Goal: Task Accomplishment & Management: Manage account settings

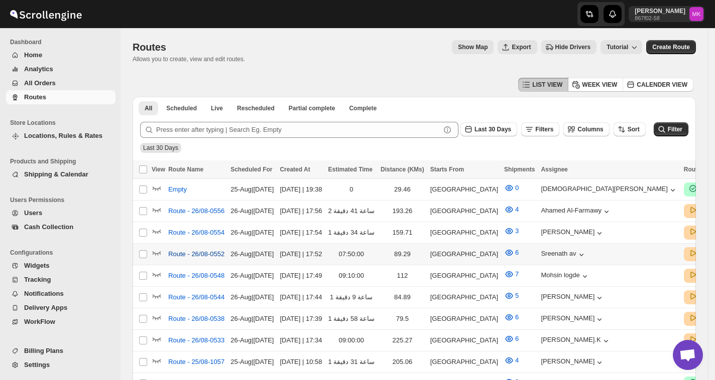
click at [203, 253] on span "Route - 26/08-0552" at bounding box center [196, 254] width 56 height 10
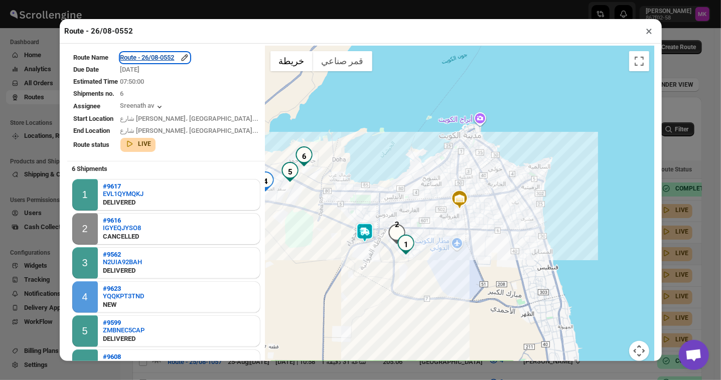
click at [174, 62] on div "Route - 26/08-0552" at bounding box center [154, 58] width 69 height 10
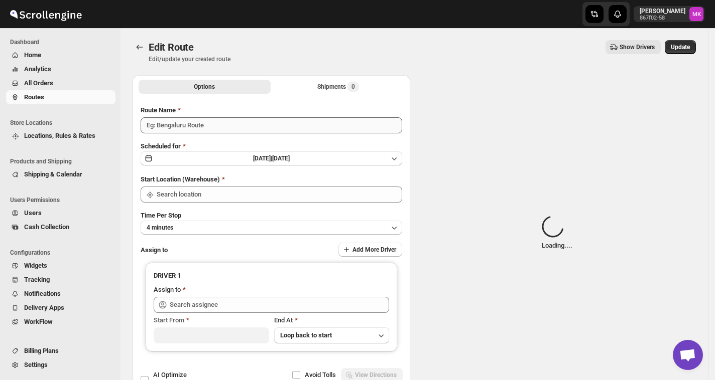
type input "Route - 26/08-0552"
type input "[GEOGRAPHIC_DATA]"
type input "[PERSON_NAME] av ([EMAIL_ADDRESS][DOMAIN_NAME])"
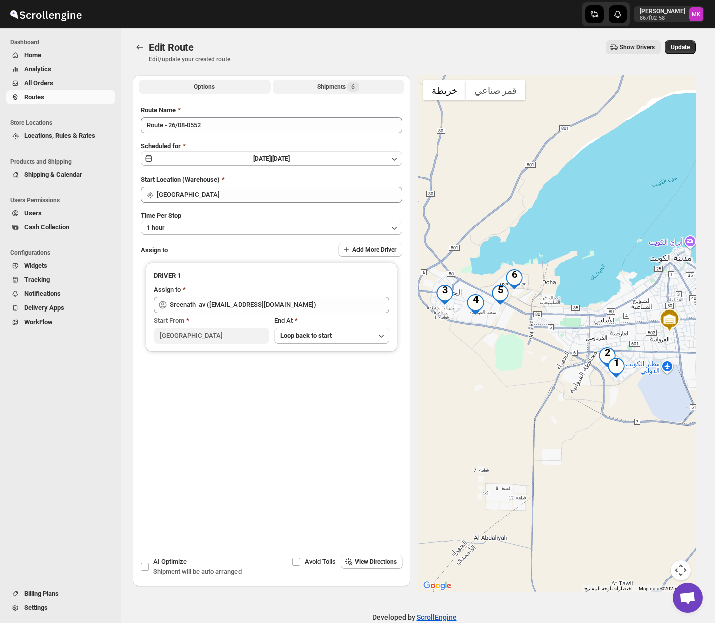
click at [364, 88] on button "Shipments 6" at bounding box center [339, 87] width 132 height 14
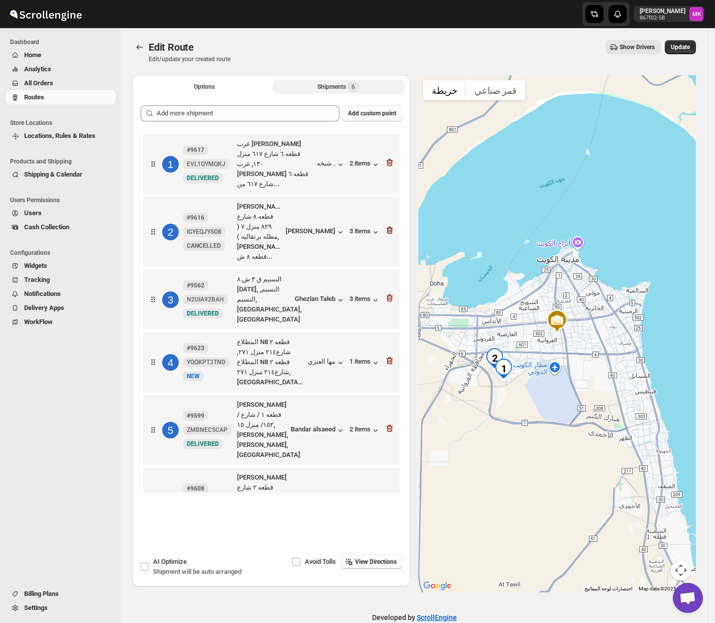
click at [393, 227] on icon "button" at bounding box center [389, 231] width 7 height 8
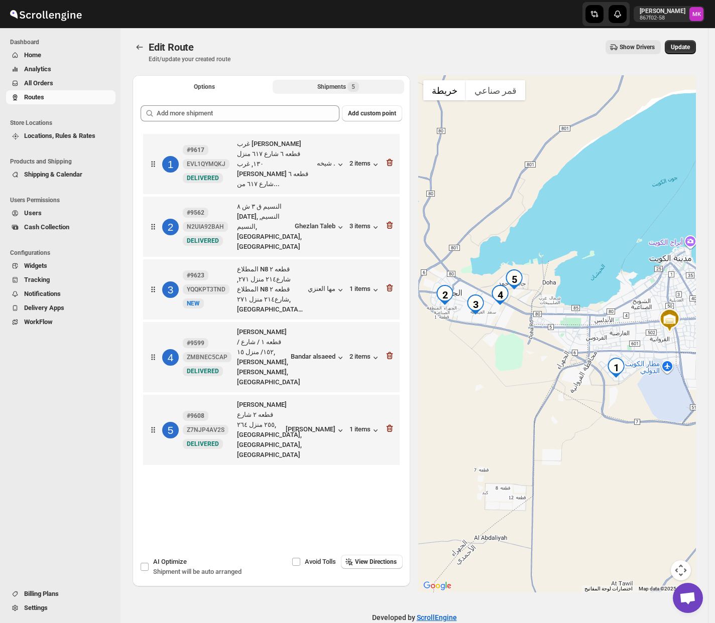
click at [394, 260] on div "3 #9623 YQQKPT3TND New NEW المطلاع N8 قطعه ٢ شارع٢١٤ منزل ٢٧١, المطلاع N8 قطعه …" at bounding box center [269, 287] width 250 height 54
click at [389, 283] on icon "button" at bounding box center [389, 288] width 10 height 10
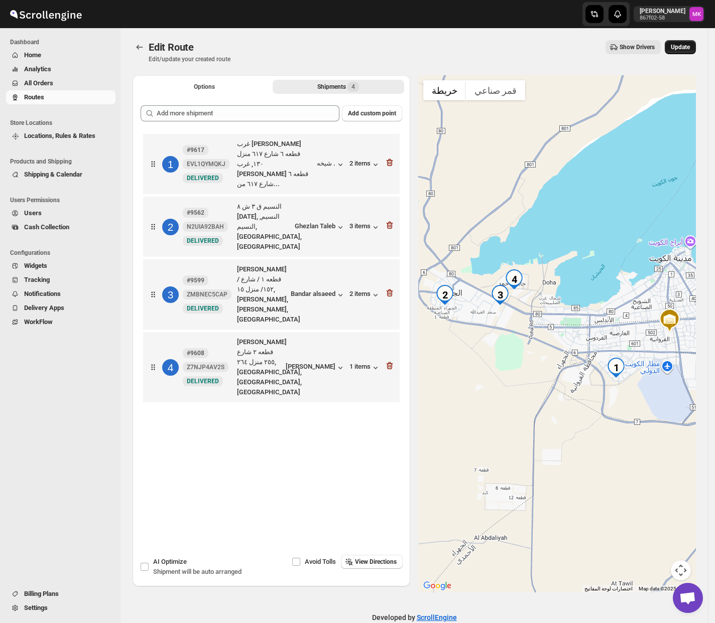
click at [693, 52] on button "Update" at bounding box center [679, 47] width 31 height 14
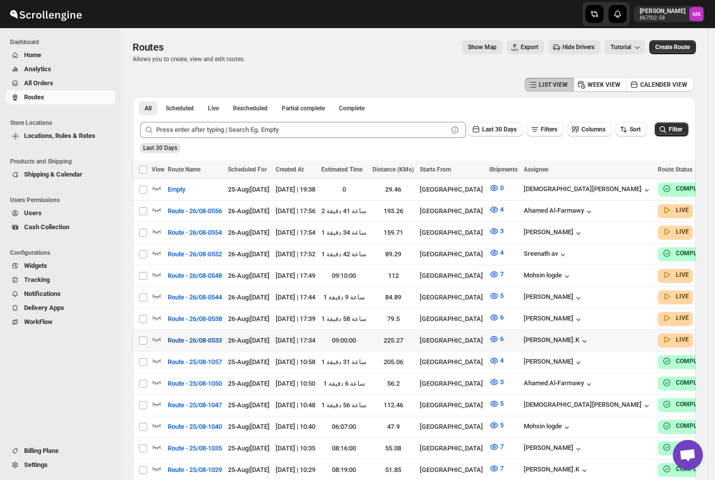
click at [187, 336] on span "Route - 26/08-0533" at bounding box center [195, 341] width 54 height 10
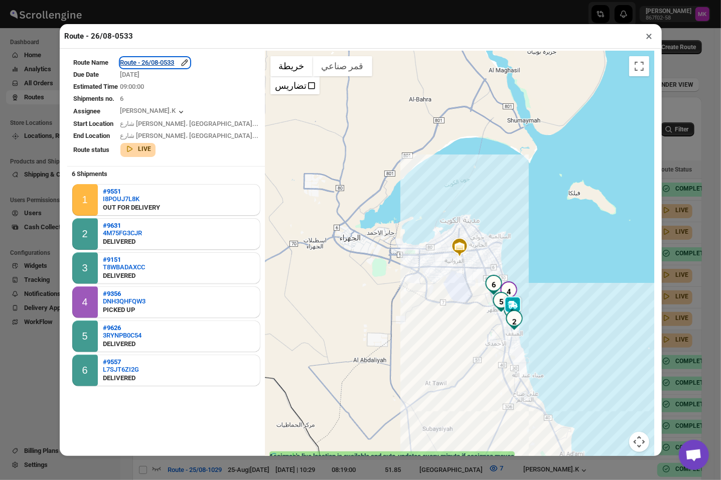
click at [163, 68] on div "Route - 26/08-0533" at bounding box center [154, 63] width 69 height 10
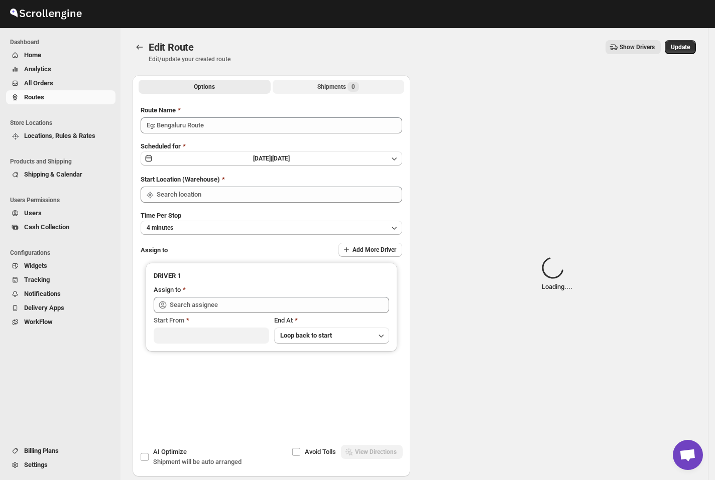
type input "Route - 26/08-0533"
click at [328, 82] on div "Shipments Loading..." at bounding box center [338, 87] width 64 height 10
type input "[PERSON_NAME].K ([EMAIL_ADDRESS][DOMAIN_NAME])"
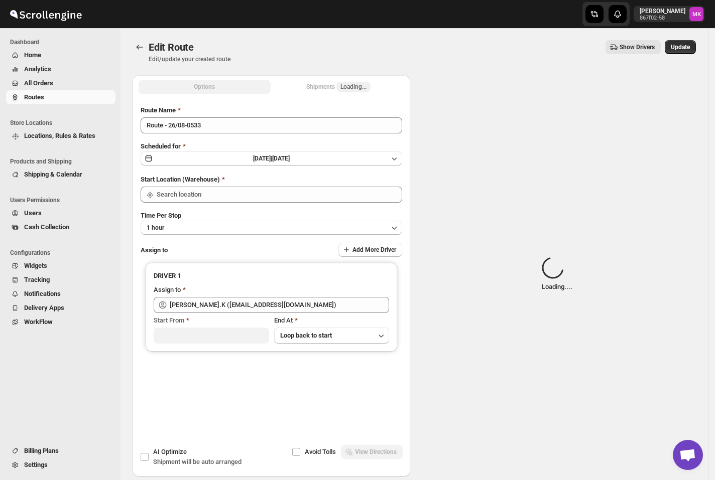
type input "[GEOGRAPHIC_DATA]"
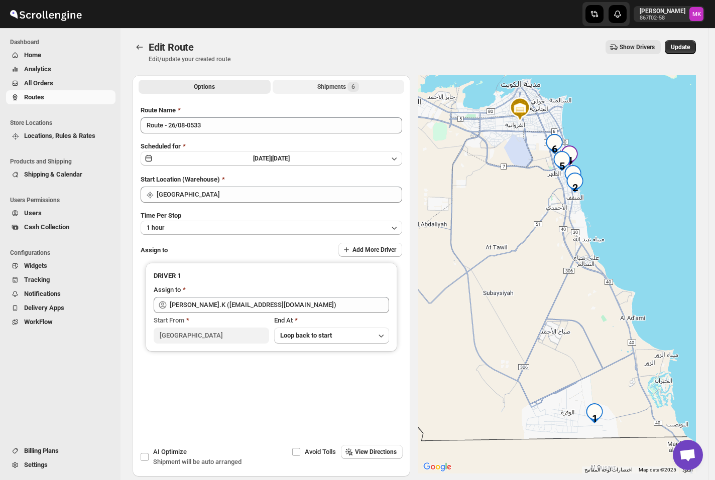
click at [319, 88] on div "Shipments 6" at bounding box center [338, 87] width 42 height 10
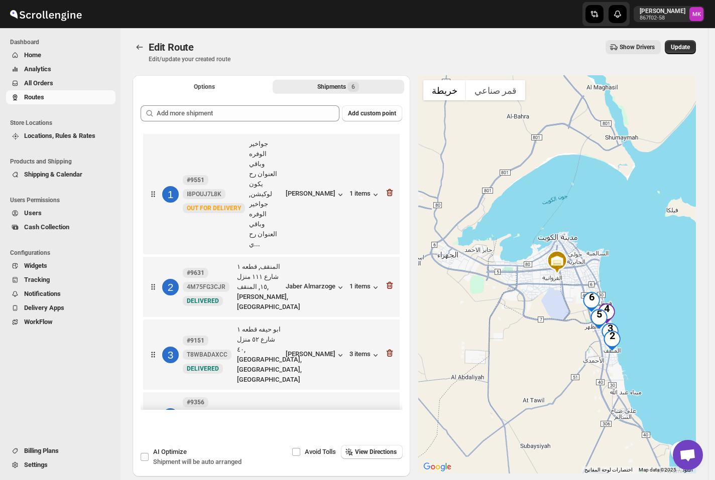
click at [389, 380] on icon "button" at bounding box center [389, 415] width 10 height 10
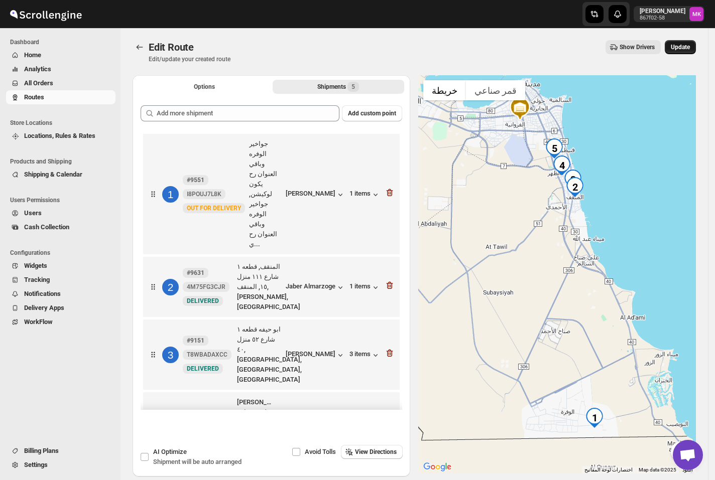
click at [675, 47] on span "Update" at bounding box center [679, 47] width 19 height 8
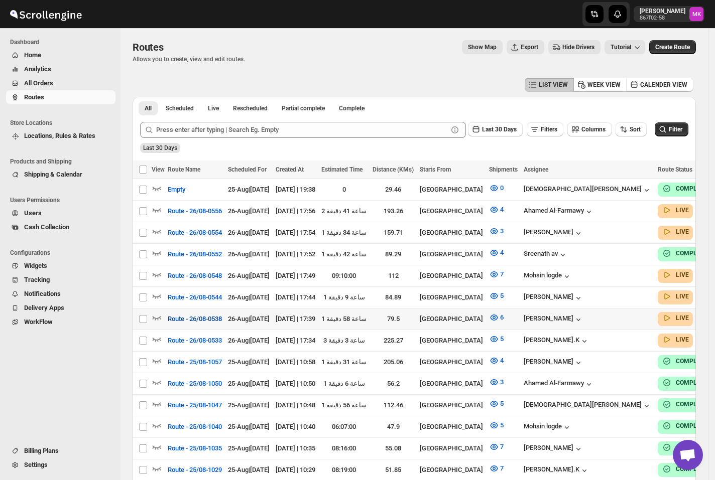
click at [182, 314] on span "Route - 26/08-0538" at bounding box center [195, 319] width 54 height 10
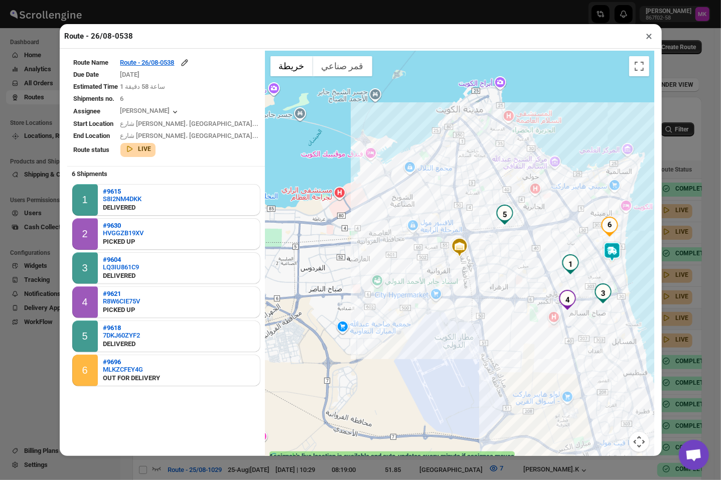
drag, startPoint x: 649, startPoint y: 39, endPoint x: 621, endPoint y: 49, distance: 30.3
click at [649, 39] on button "×" at bounding box center [649, 36] width 15 height 14
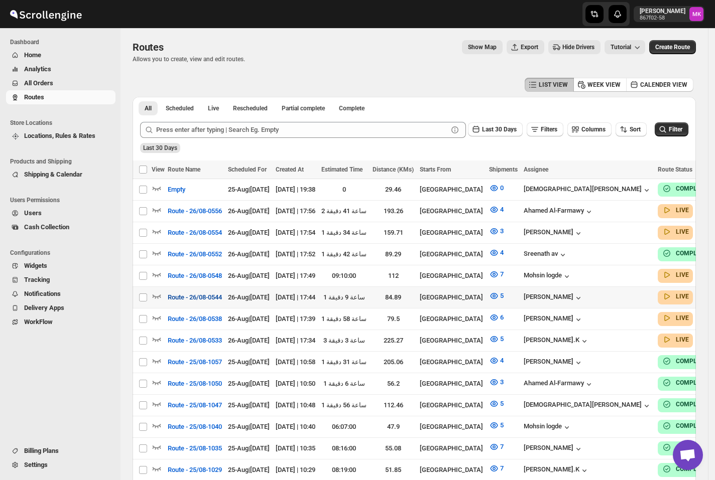
click at [184, 297] on span "Route - 26/08-0544" at bounding box center [195, 298] width 54 height 10
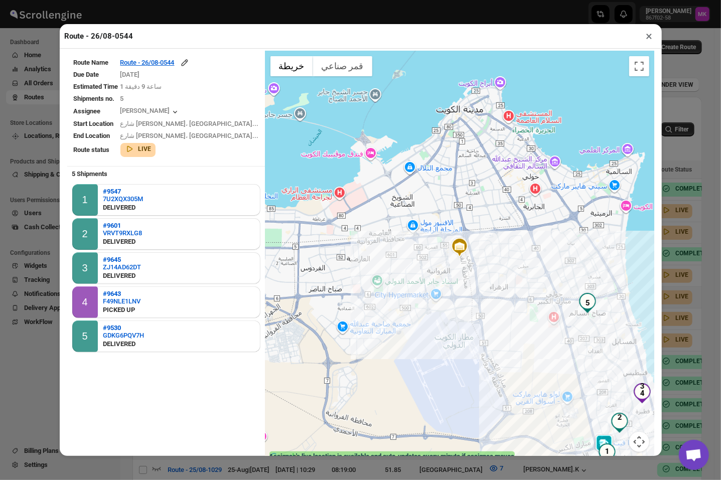
click at [639, 41] on div "Route - 26/08-0544 ×" at bounding box center [361, 36] width 602 height 25
click at [648, 39] on button "×" at bounding box center [649, 36] width 15 height 14
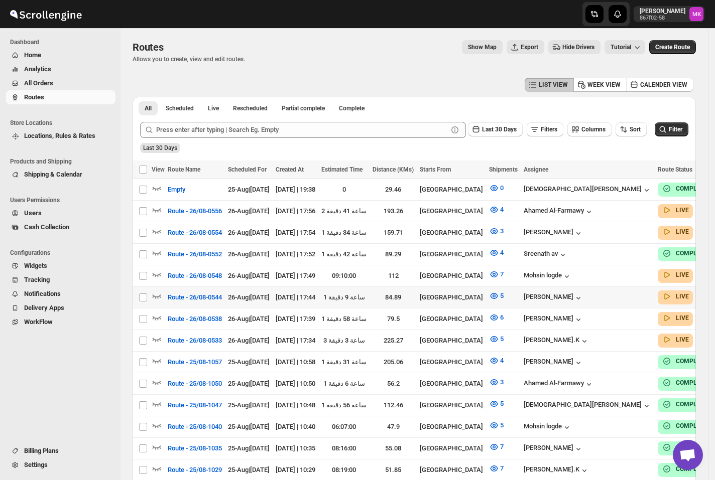
click at [361, 53] on div "Routes Allows you to create, view and edit routes. Show Map Export Hide Drivers…" at bounding box center [413, 51] width 563 height 23
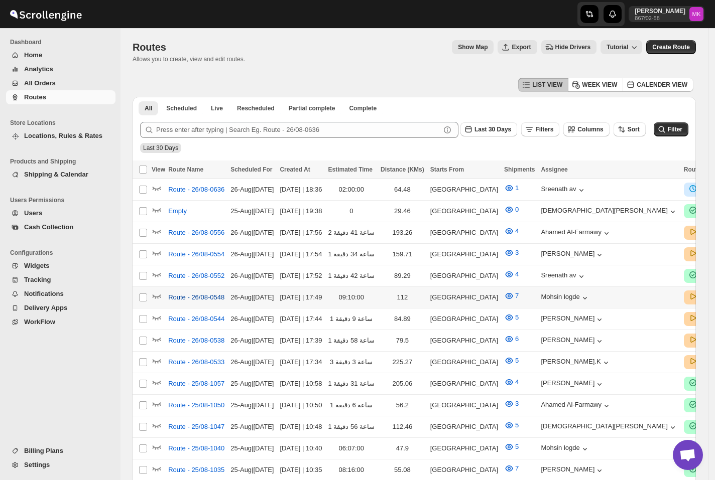
click at [204, 294] on span "Route - 26/08-0548" at bounding box center [196, 298] width 56 height 10
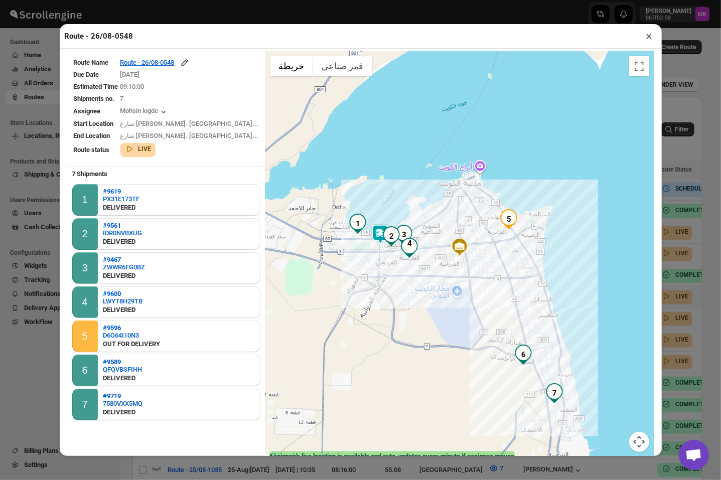
click at [647, 43] on button "×" at bounding box center [649, 36] width 15 height 14
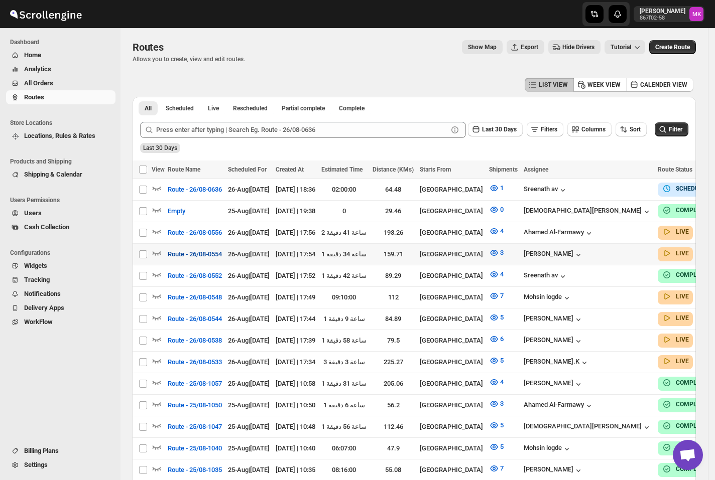
click at [205, 249] on span "Route - 26/08-0554" at bounding box center [195, 254] width 54 height 10
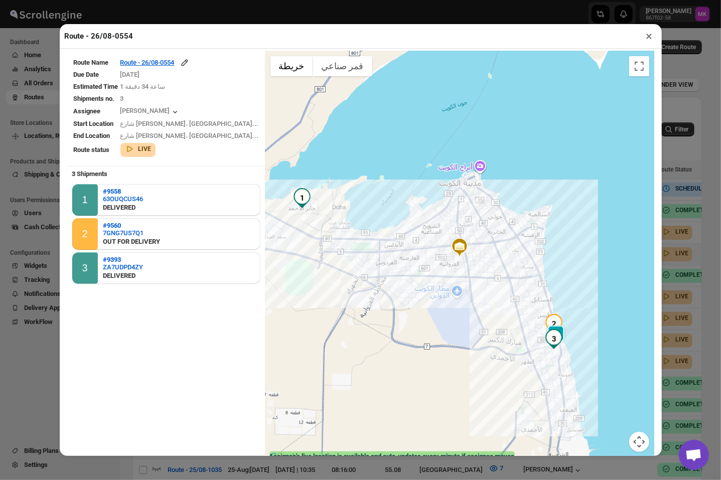
click at [645, 42] on button "×" at bounding box center [649, 36] width 15 height 14
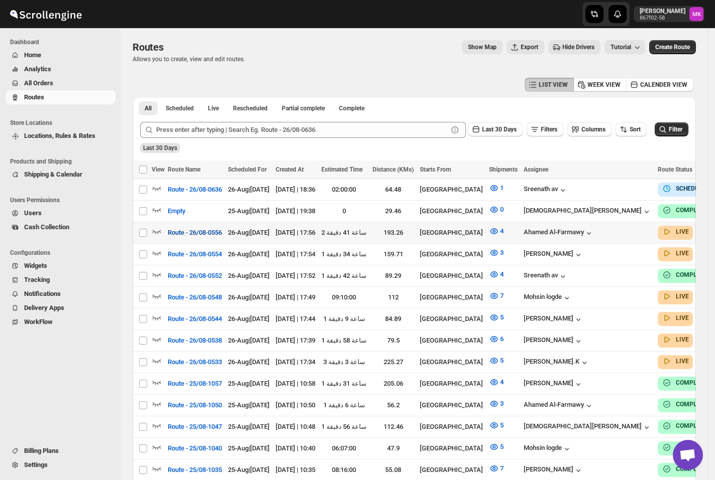
click at [217, 234] on span "Route - 26/08-0556" at bounding box center [195, 233] width 54 height 10
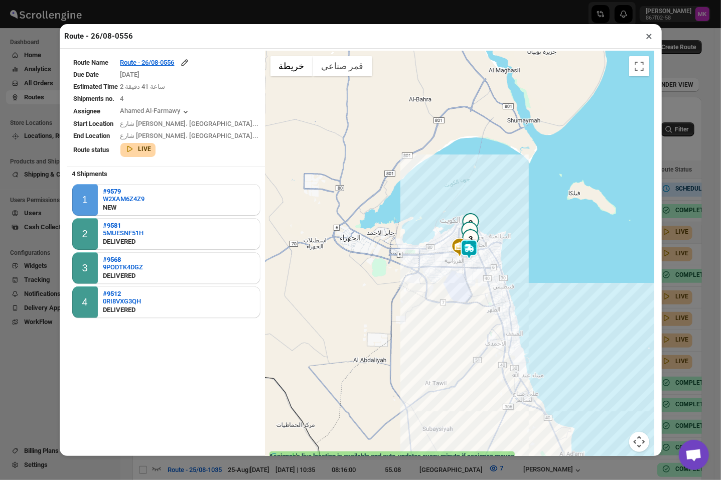
click at [651, 38] on button "×" at bounding box center [649, 36] width 15 height 14
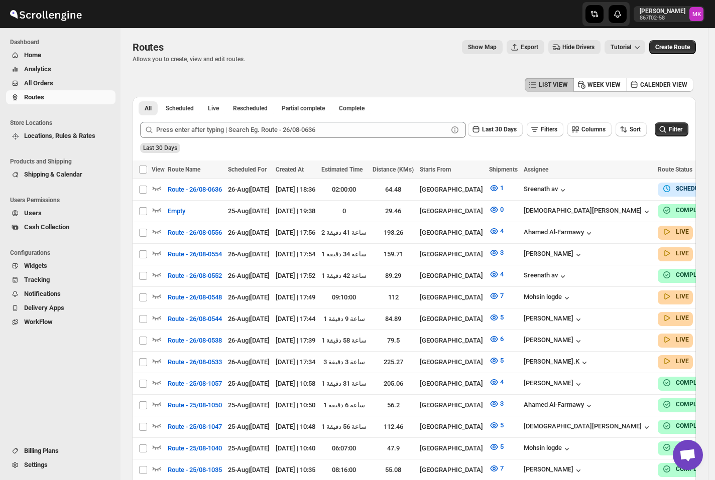
click at [21, 83] on button "All Orders" at bounding box center [60, 83] width 109 height 14
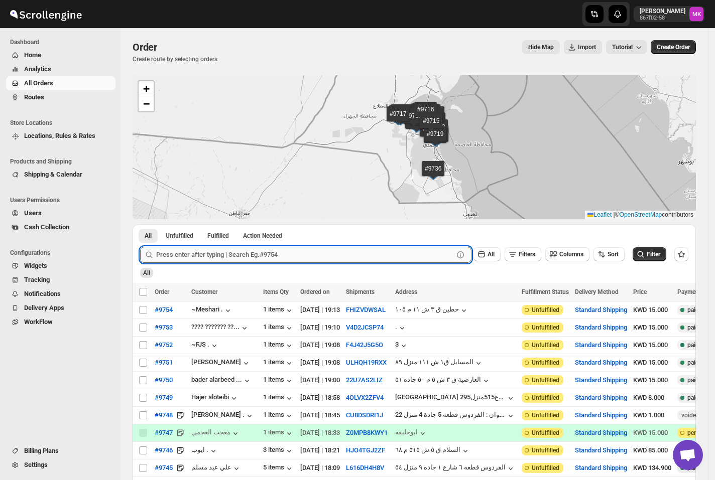
click at [226, 252] on input "text" at bounding box center [304, 255] width 297 height 16
paste input "9641"
type input "9641"
click at [140, 224] on button "Submit" at bounding box center [154, 229] width 29 height 11
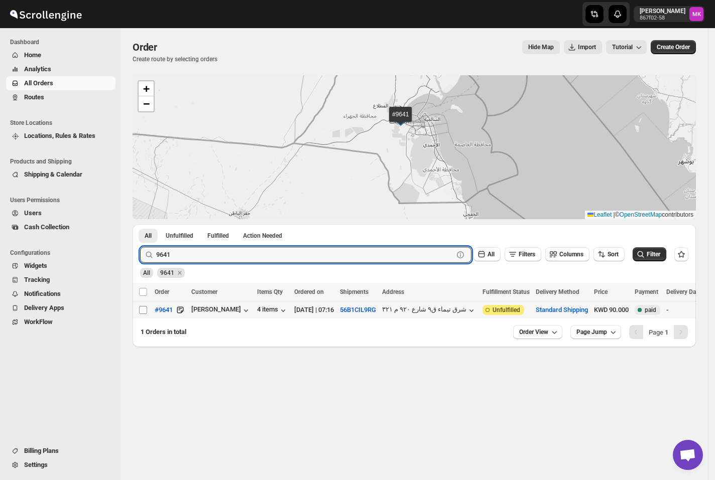
click at [141, 307] on input "Select order" at bounding box center [143, 310] width 8 height 8
checkbox input "true"
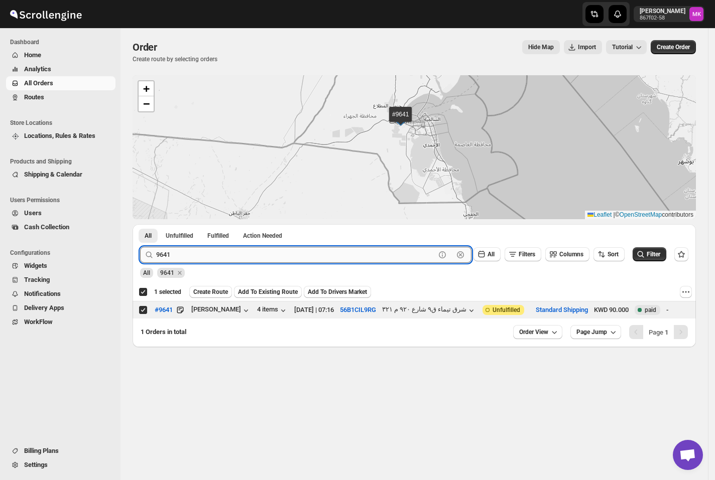
click at [163, 257] on input "9641" at bounding box center [295, 255] width 279 height 16
paste input "737"
type input "9737"
click at [140, 224] on button "Submit" at bounding box center [154, 229] width 29 height 11
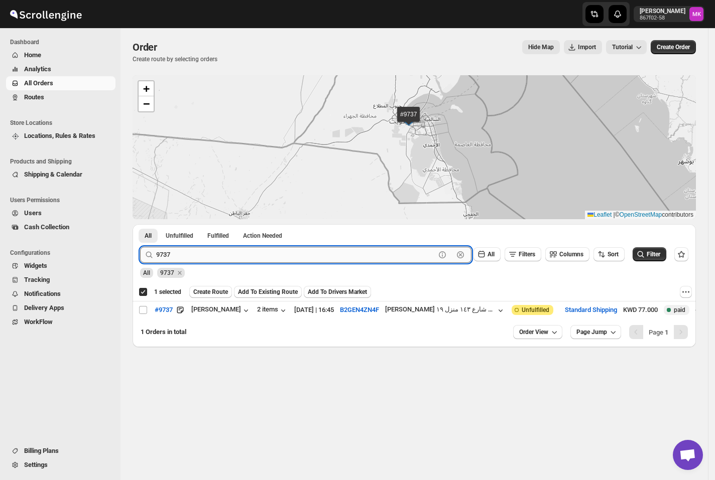
click at [189, 247] on input "9737" at bounding box center [295, 255] width 279 height 16
click at [139, 310] on input "Select order" at bounding box center [143, 310] width 8 height 8
checkbox input "true"
checkbox input "false"
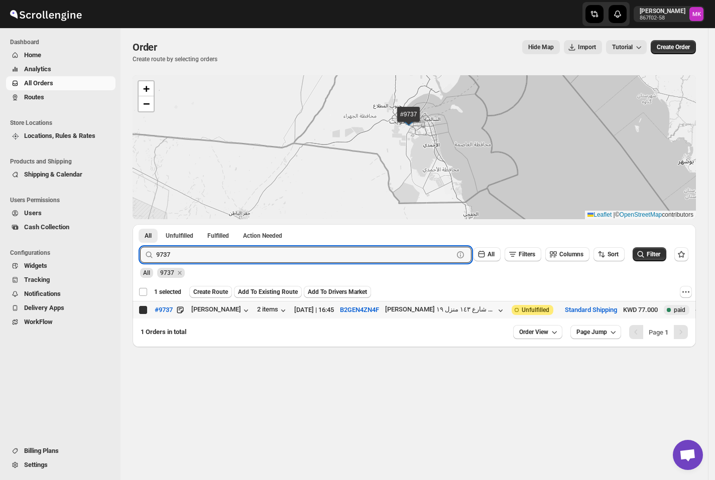
checkbox input "false"
click at [217, 257] on input "9737" at bounding box center [295, 255] width 279 height 16
paste input "67"
type input "9677"
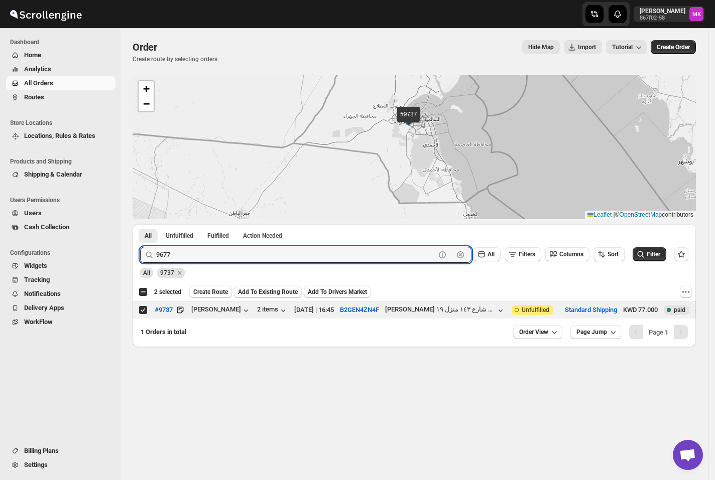
click at [140, 224] on button "Submit" at bounding box center [154, 229] width 29 height 11
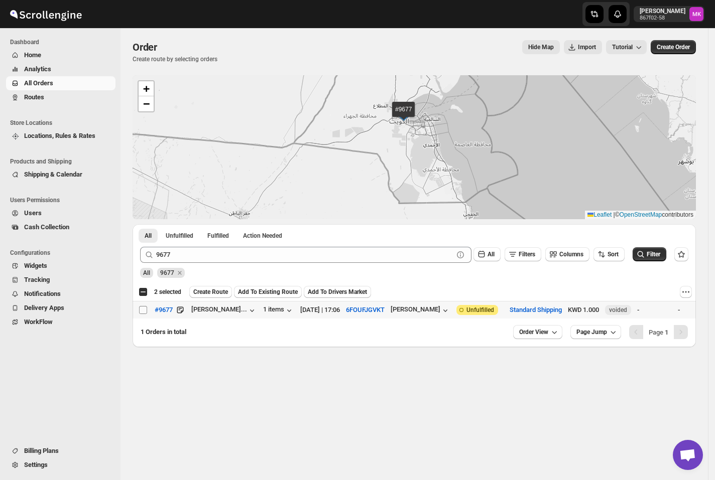
click at [146, 309] on input "Select order" at bounding box center [143, 310] width 8 height 8
checkbox input "true"
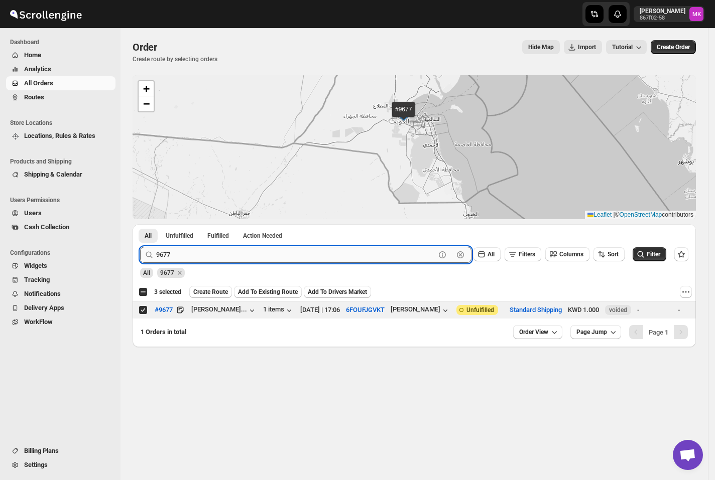
click at [178, 255] on input "9677" at bounding box center [295, 255] width 279 height 16
paste input "60"
type input "9660"
click at [140, 224] on button "Submit" at bounding box center [154, 229] width 29 height 11
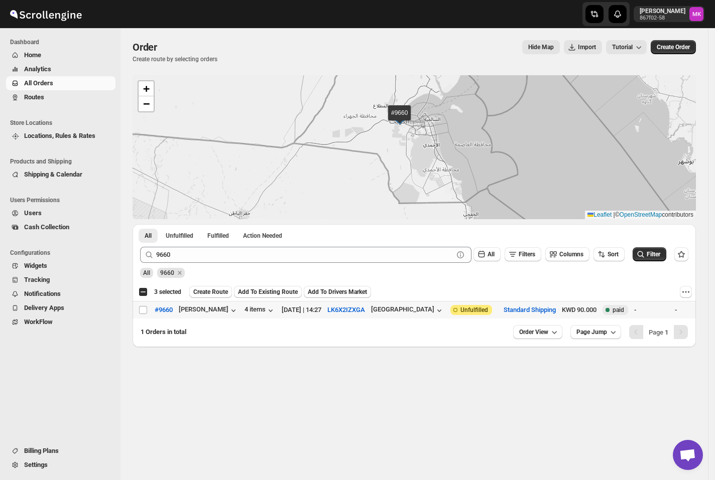
click at [142, 316] on td "Select order" at bounding box center [141, 311] width 19 height 18
checkbox input "true"
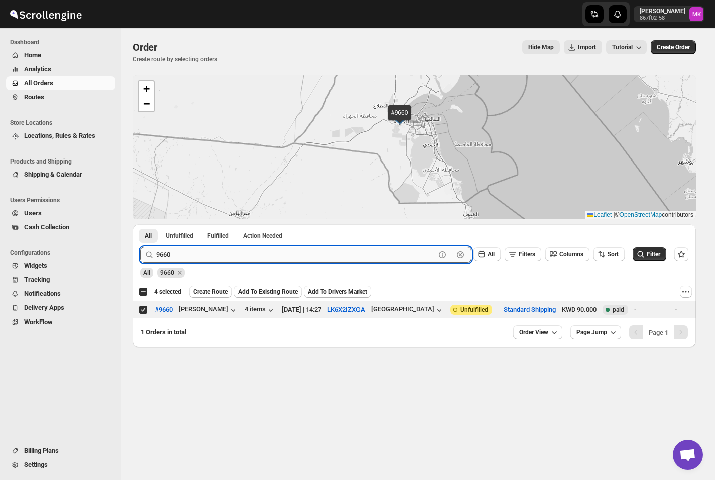
click at [222, 256] on input "9660" at bounding box center [295, 255] width 279 height 16
paste input "55"
type input "9655"
click at [140, 224] on button "Submit" at bounding box center [154, 229] width 29 height 11
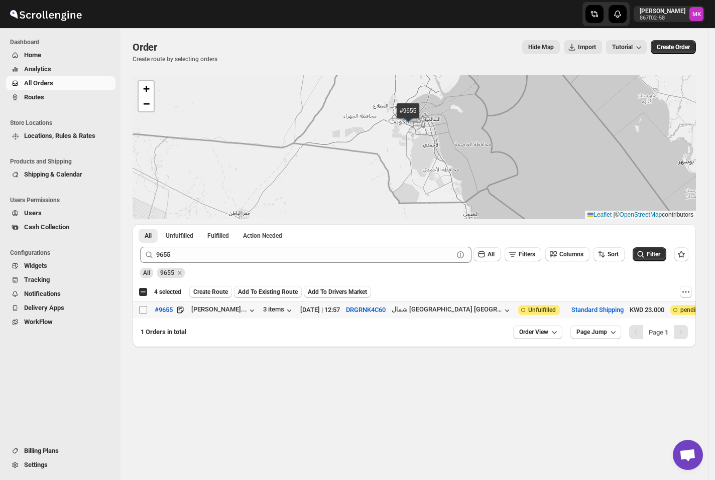
click at [143, 314] on input "Select order" at bounding box center [143, 310] width 8 height 8
checkbox input "true"
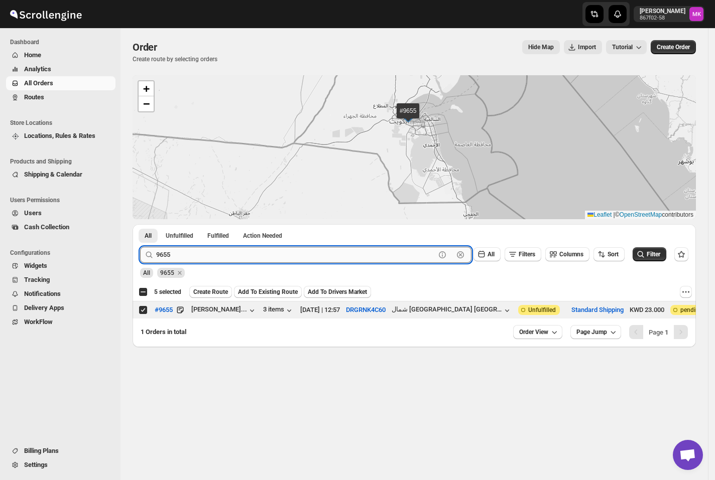
click at [237, 259] on input "9655" at bounding box center [295, 255] width 279 height 16
paste input "37"
type input "9637"
click at [140, 224] on button "Submit" at bounding box center [154, 229] width 29 height 11
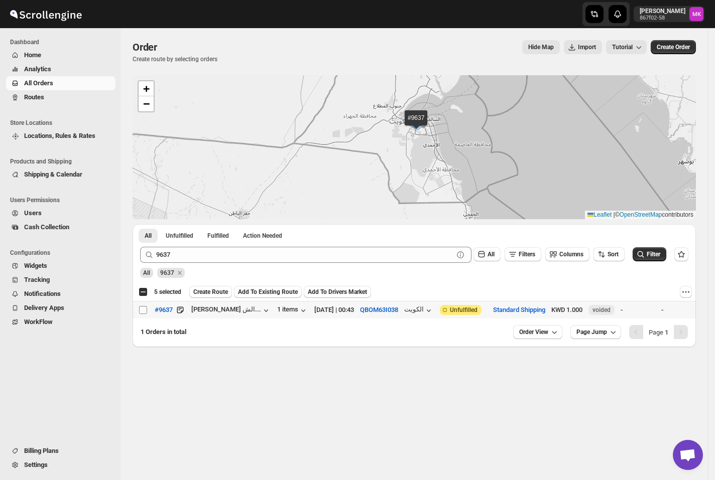
click at [141, 314] on input "Select order" at bounding box center [143, 310] width 8 height 8
checkbox input "true"
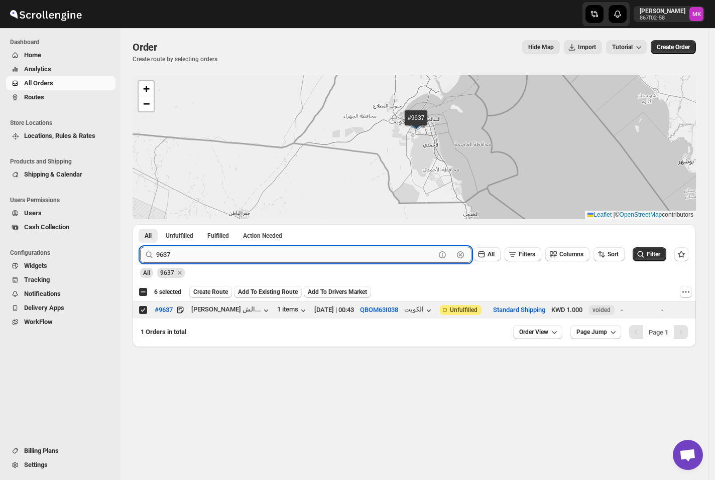
click at [179, 257] on input "9637" at bounding box center [295, 255] width 279 height 16
paste input "76"
type input "9676"
click at [140, 224] on button "Submit" at bounding box center [154, 229] width 29 height 11
click at [143, 306] on input "Select order" at bounding box center [143, 310] width 8 height 8
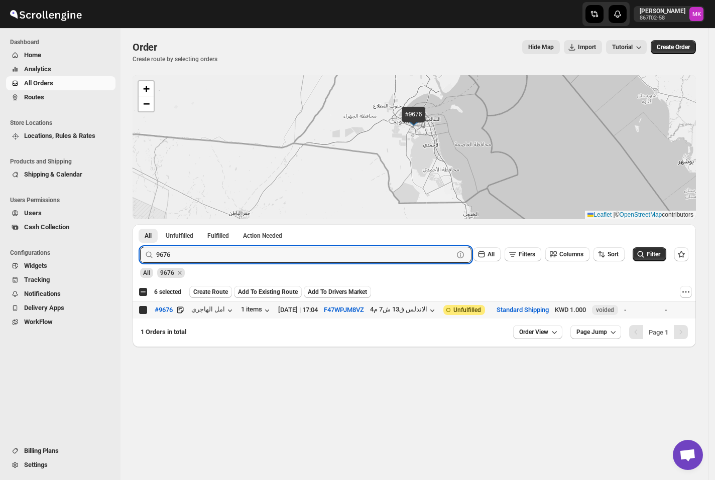
checkbox input "true"
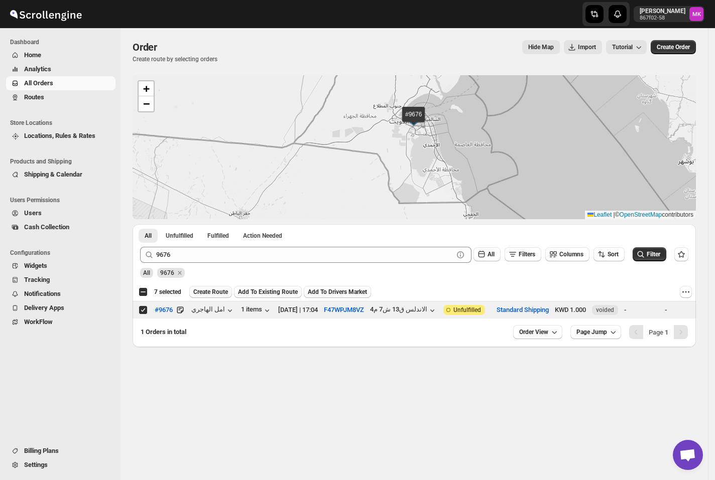
click at [200, 296] on span "Create Route" at bounding box center [210, 292] width 35 height 8
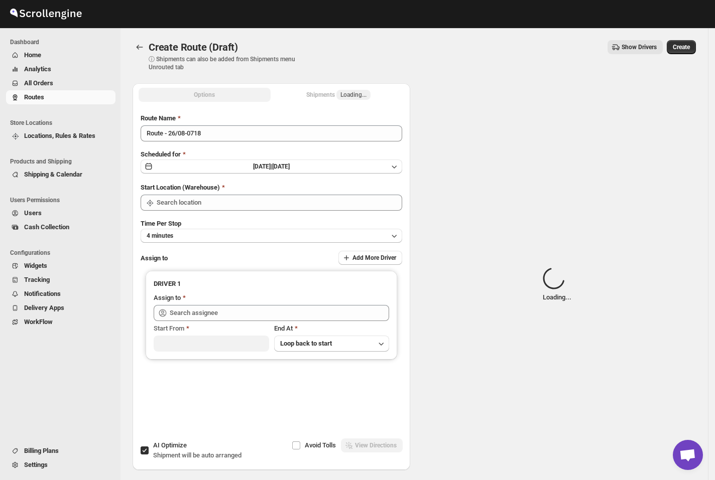
type input "[GEOGRAPHIC_DATA]"
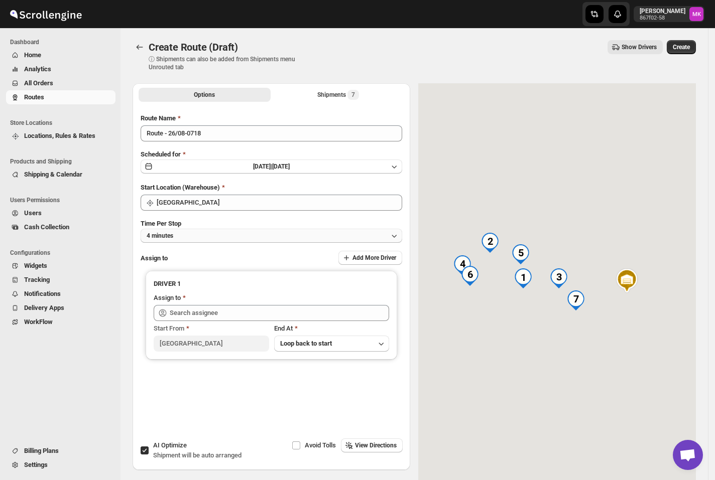
click at [193, 239] on button "4 minutes" at bounding box center [271, 236] width 261 height 14
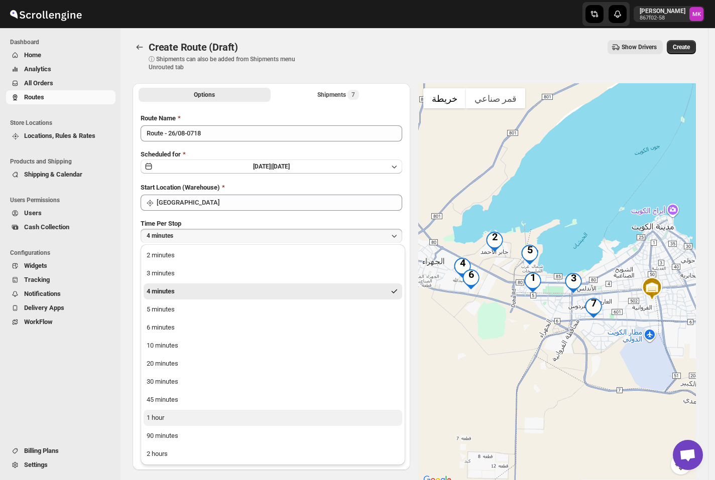
click at [210, 422] on button "1 hour" at bounding box center [273, 418] width 258 height 16
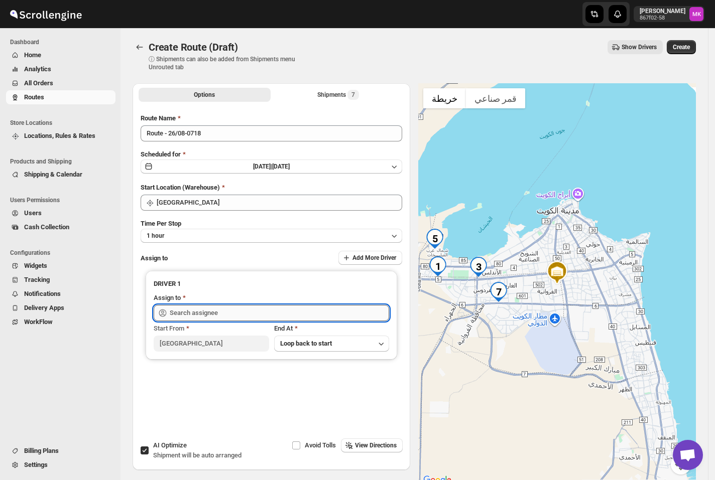
click at [197, 310] on input "text" at bounding box center [279, 313] width 219 height 16
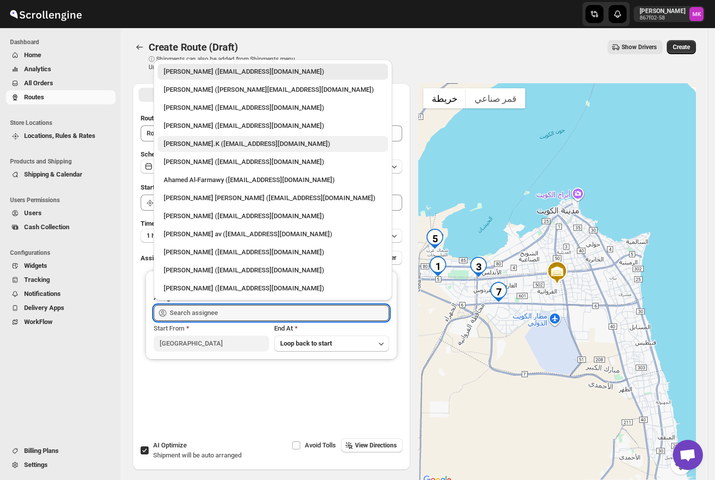
click at [229, 149] on div "Muhammed Ramees.K (rameesrami2680@gmail.com)" at bounding box center [273, 144] width 230 height 16
type input "Muhammed Ramees.K (rameesrami2680@gmail.com)"
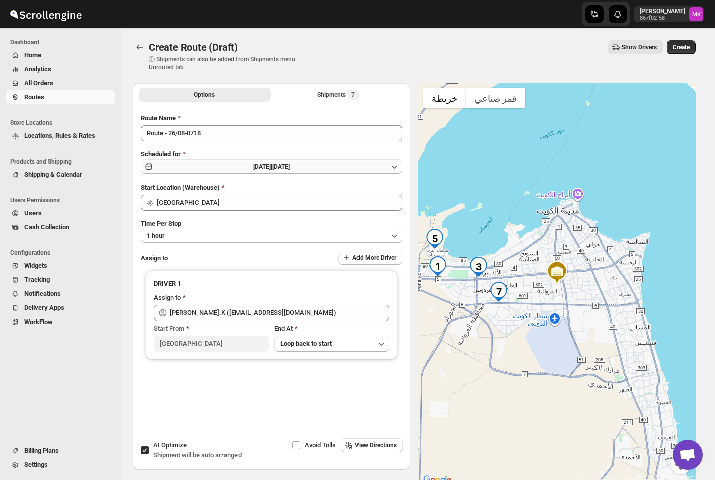
click at [338, 172] on button "Tue Aug 26 2025 | Today" at bounding box center [271, 167] width 261 height 14
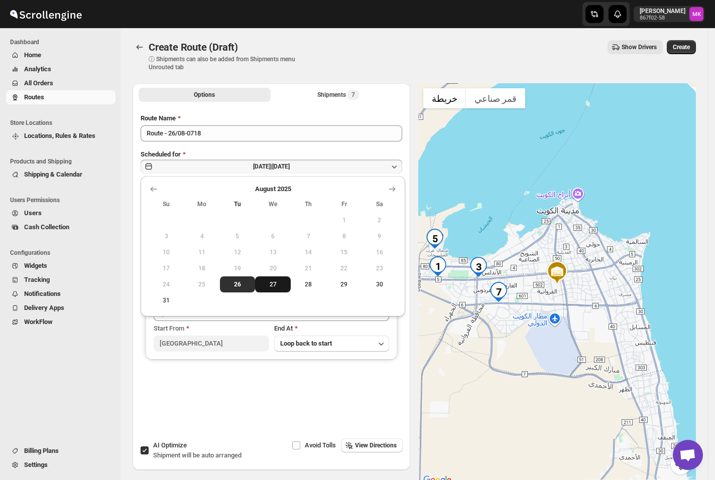
click at [282, 284] on span "27" at bounding box center [273, 285] width 28 height 8
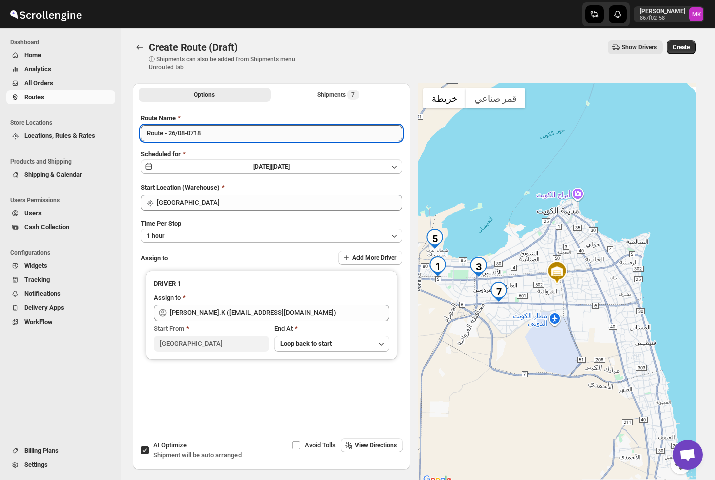
click at [172, 133] on input "Route - 26/08-0718" at bounding box center [271, 133] width 261 height 16
type input "Route - 27/08-0718"
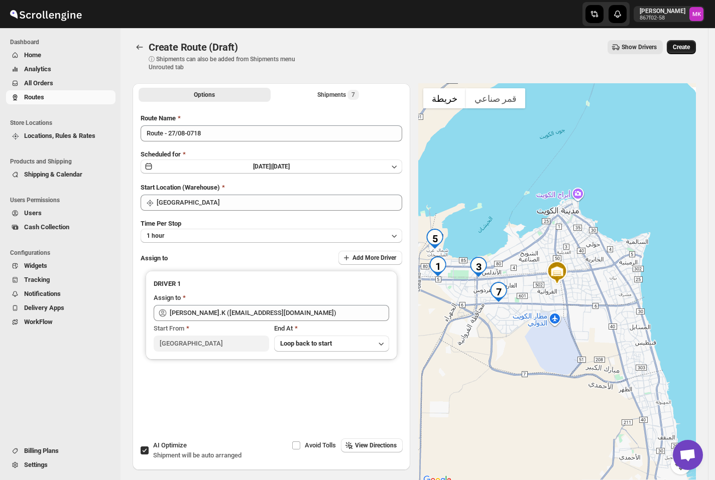
click at [690, 46] on span "Create" at bounding box center [680, 47] width 17 height 8
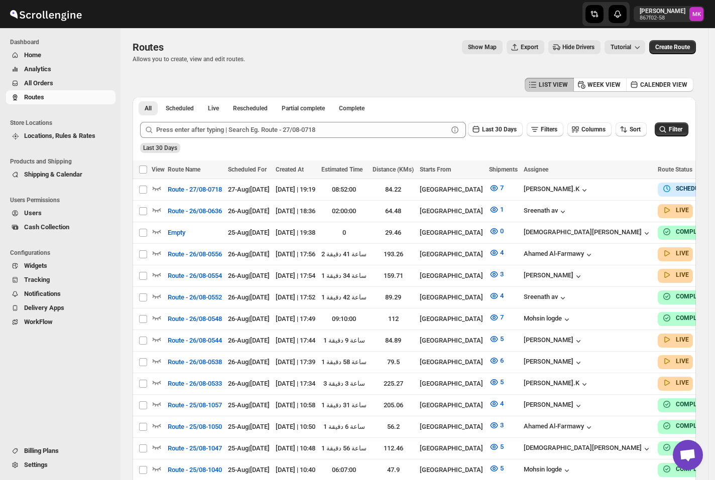
click at [33, 84] on span "All Orders" at bounding box center [38, 83] width 29 height 8
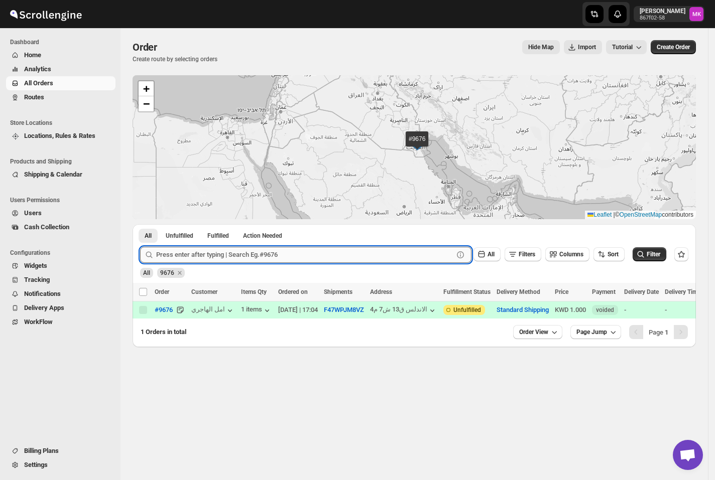
click at [199, 261] on input "text" at bounding box center [304, 255] width 297 height 16
paste input "9686"
type input "9686"
click at [140, 224] on button "Submit" at bounding box center [154, 229] width 29 height 11
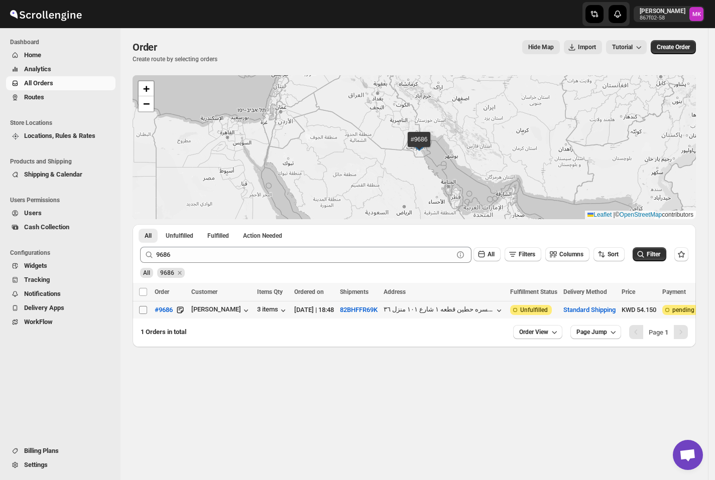
click at [147, 314] on input "Select order" at bounding box center [143, 310] width 8 height 8
checkbox input "true"
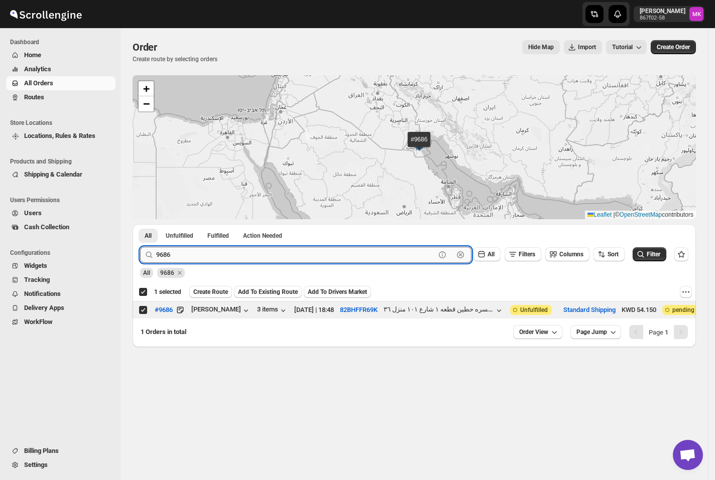
click at [199, 259] on input "9686" at bounding box center [295, 255] width 279 height 16
paste input "61"
type input "9661"
click at [140, 224] on button "Submit" at bounding box center [154, 229] width 29 height 11
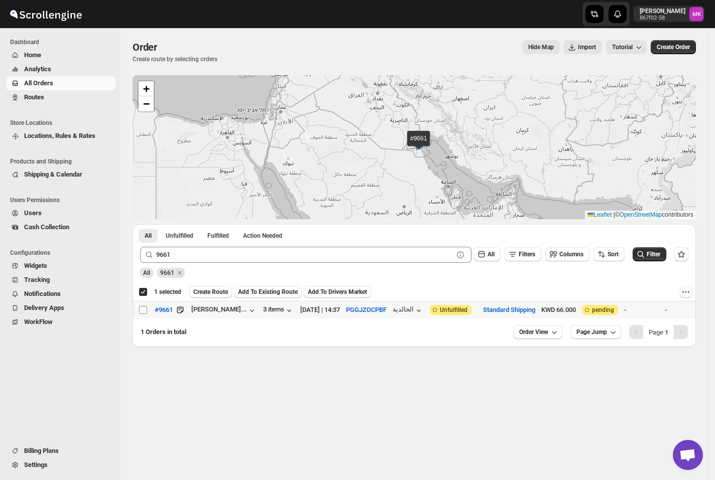
click at [143, 310] on input "Select order" at bounding box center [143, 310] width 8 height 8
checkbox input "true"
checkbox input "false"
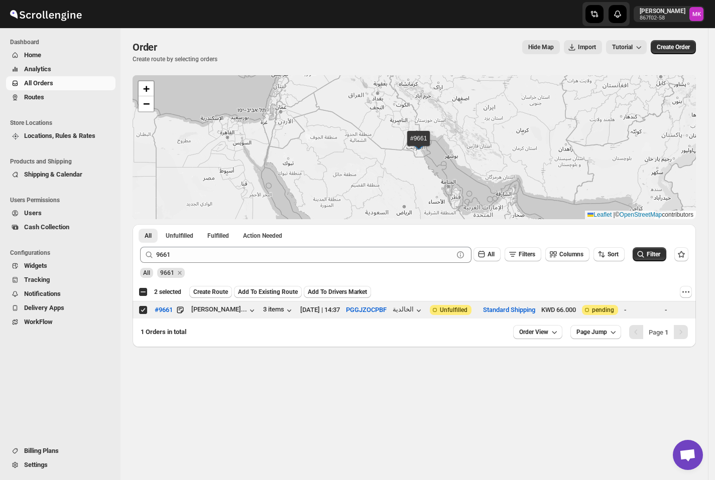
click at [175, 246] on div "9661 Clear All Filters Columns Sort Filter" at bounding box center [410, 251] width 556 height 24
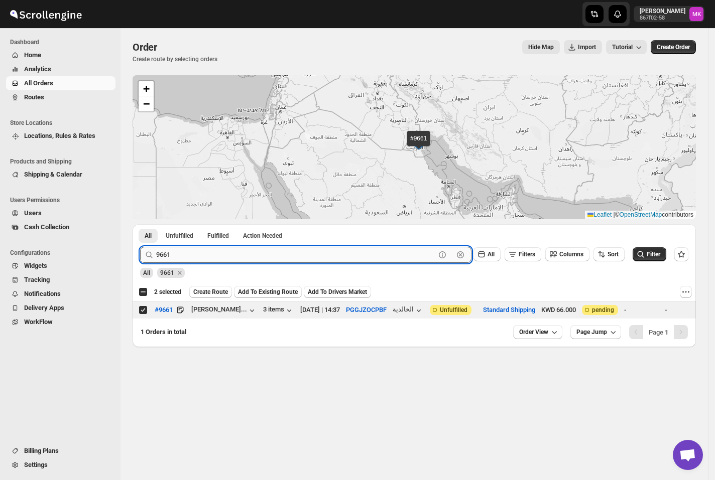
click at [171, 259] on input "9661" at bounding box center [295, 255] width 279 height 16
paste input "50"
type input "9650"
click at [140, 224] on button "Submit" at bounding box center [154, 229] width 29 height 11
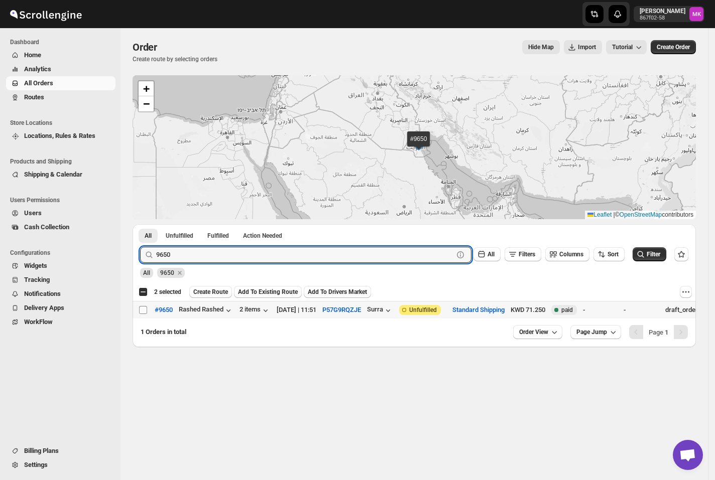
click at [139, 310] on input "Select order" at bounding box center [143, 310] width 8 height 8
checkbox input "true"
click at [189, 261] on input "9650" at bounding box center [295, 255] width 279 height 16
paste input "4"
type input "9640"
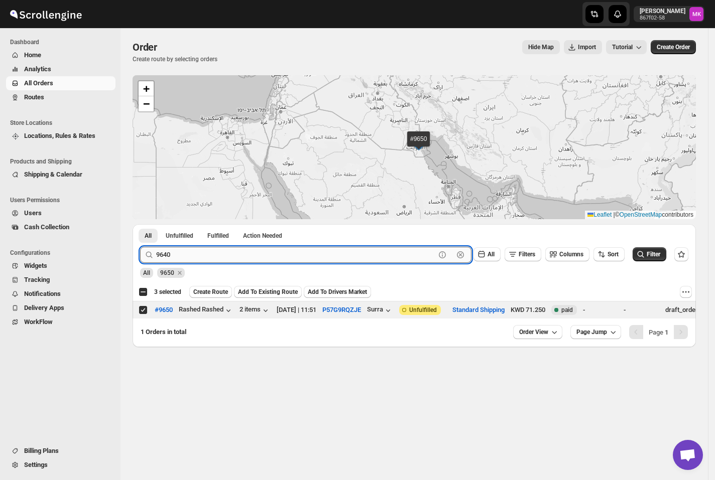
click at [140, 224] on button "Submit" at bounding box center [154, 229] width 29 height 11
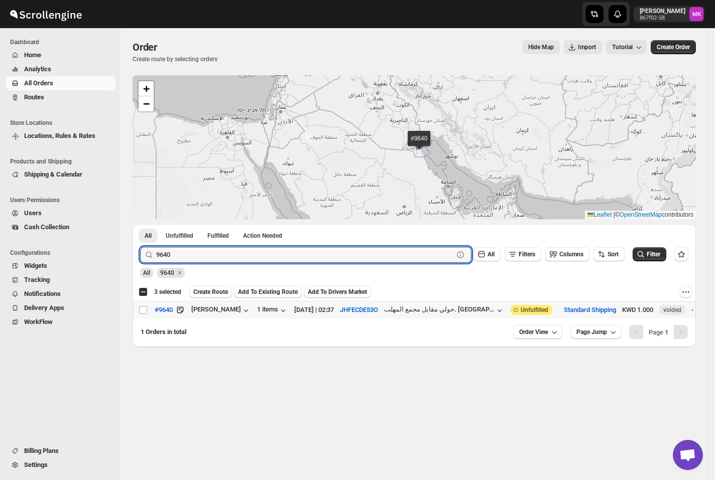
drag, startPoint x: 142, startPoint y: 308, endPoint x: 189, endPoint y: 315, distance: 47.7
click at [143, 306] on input "Select order" at bounding box center [143, 310] width 8 height 8
checkbox input "true"
click at [236, 257] on input "9640" at bounding box center [295, 255] width 279 height 16
paste input "06"
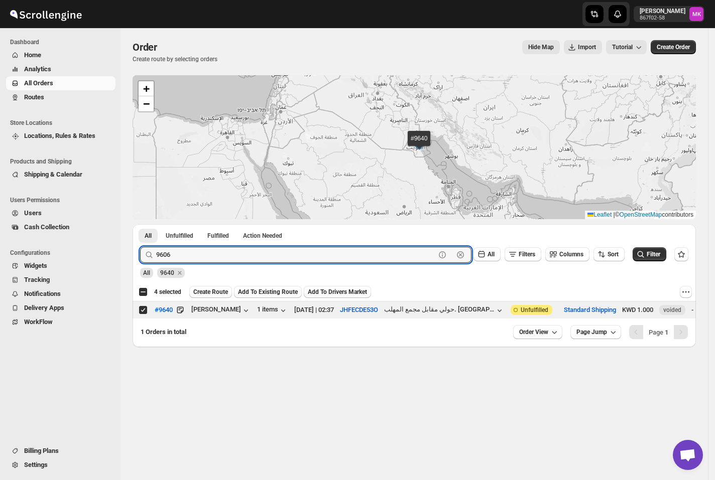
type input "9606"
click at [140, 224] on button "Submit" at bounding box center [154, 229] width 29 height 11
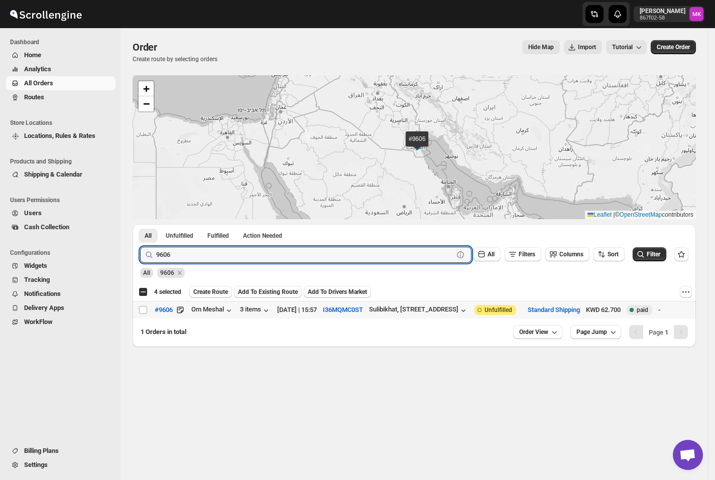
click at [148, 312] on div "Select order" at bounding box center [144, 310] width 10 height 9
checkbox input "true"
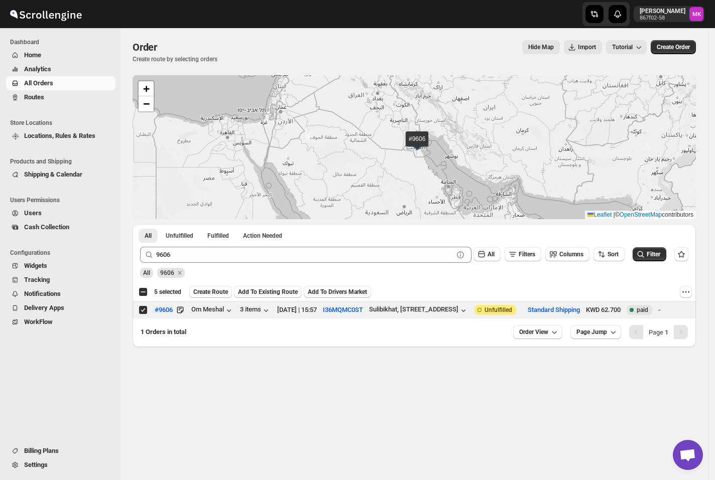
click at [171, 263] on div "9606" at bounding box center [171, 270] width 28 height 15
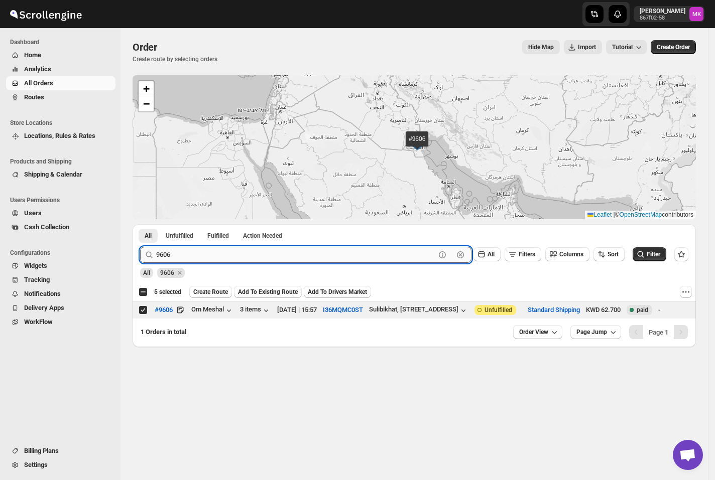
click at [171, 257] on input "9606" at bounding box center [295, 255] width 279 height 16
paste input "63"
type input "9663"
click at [140, 224] on button "Submit" at bounding box center [154, 229] width 29 height 11
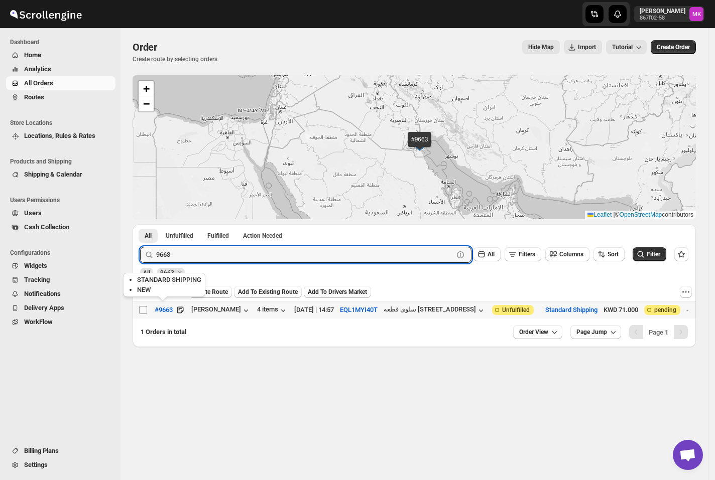
click at [147, 310] on tr "Select order #9663 محمد اشكناني 4 items 25-Aug-25 | 14:57 EQL1MYI40T سلوى قطعه …" at bounding box center [543, 311] width 823 height 18
checkbox input "true"
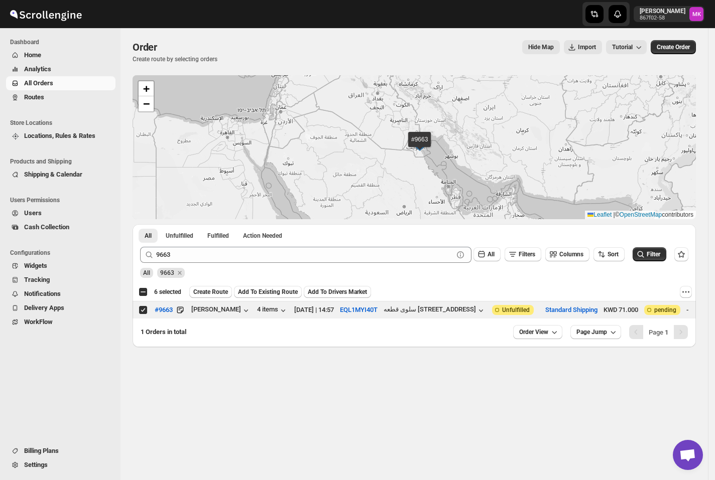
click at [214, 293] on span "Create Route" at bounding box center [210, 292] width 35 height 8
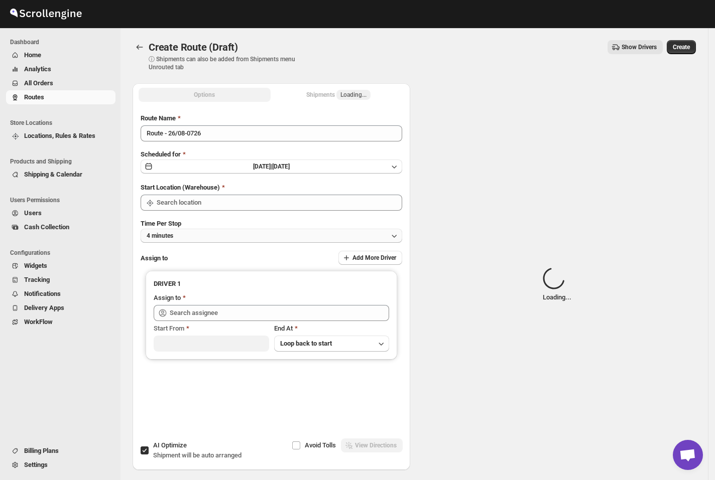
type input "[GEOGRAPHIC_DATA]"
click at [181, 240] on button "4 minutes" at bounding box center [271, 236] width 261 height 14
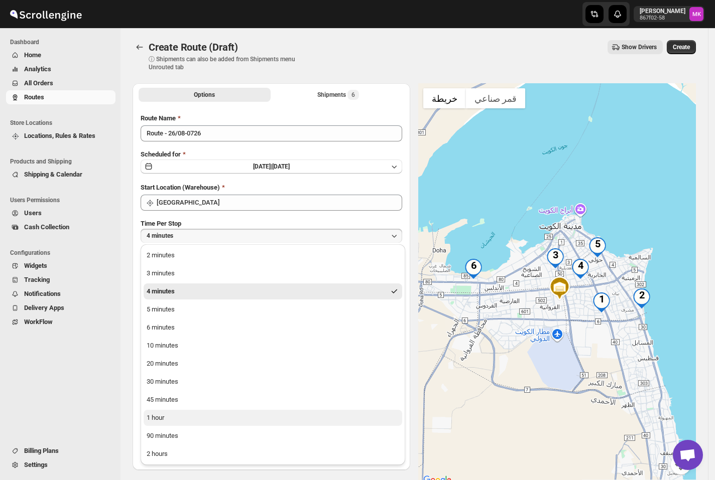
click at [173, 411] on button "1 hour" at bounding box center [273, 418] width 258 height 16
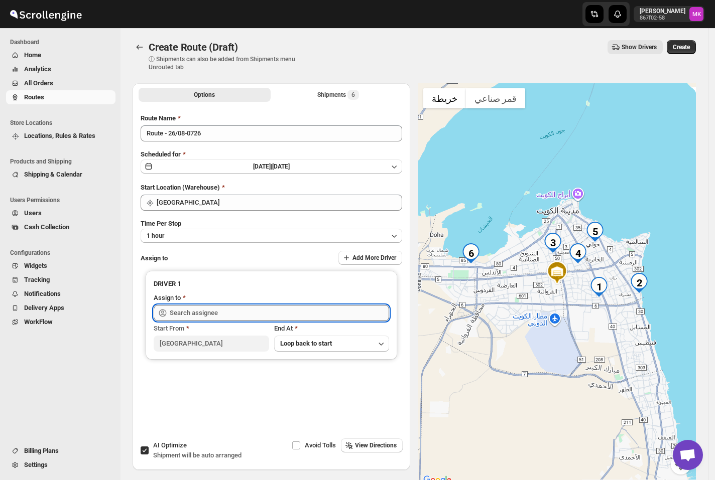
click at [186, 310] on input "text" at bounding box center [279, 313] width 219 height 16
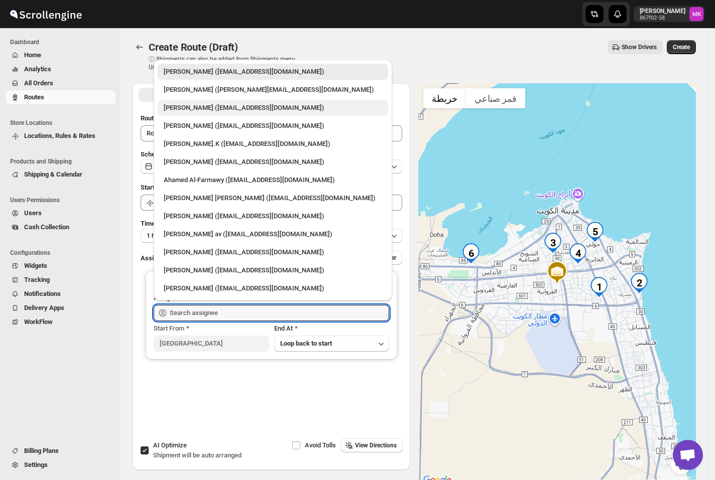
click at [197, 113] on div "Mohameed Ismayil (ismayil22110@gmail.com)" at bounding box center [273, 108] width 230 height 16
type input "Mohameed Ismayil (ismayil22110@gmail.com)"
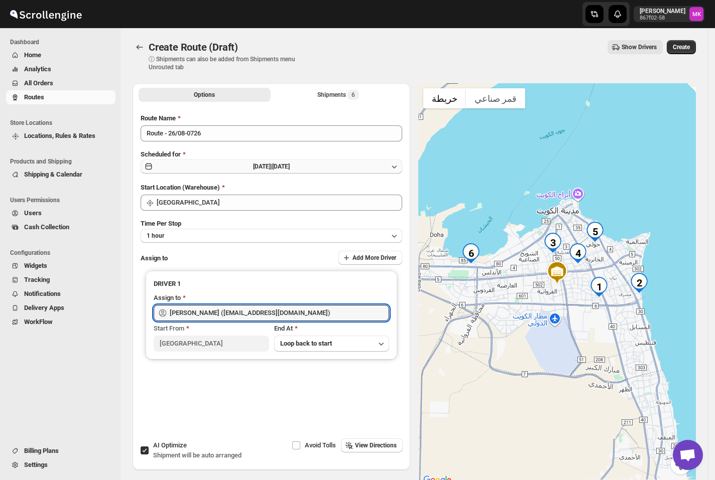
click at [171, 162] on button "Tue Aug 26 2025 | Today" at bounding box center [271, 167] width 261 height 14
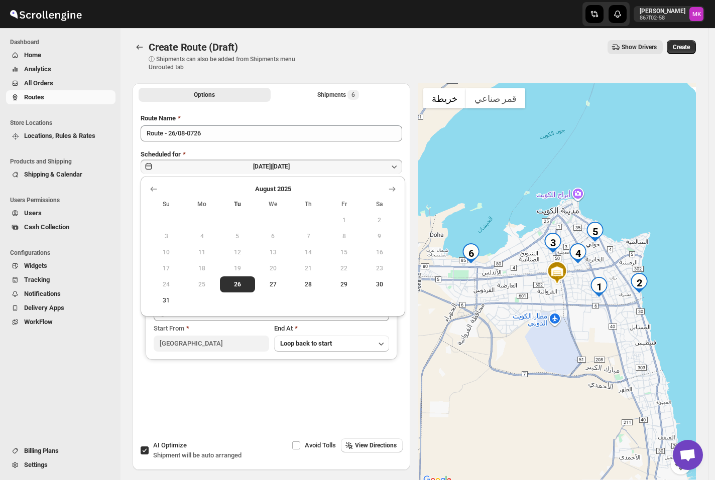
click at [269, 282] on span "27" at bounding box center [273, 285] width 28 height 8
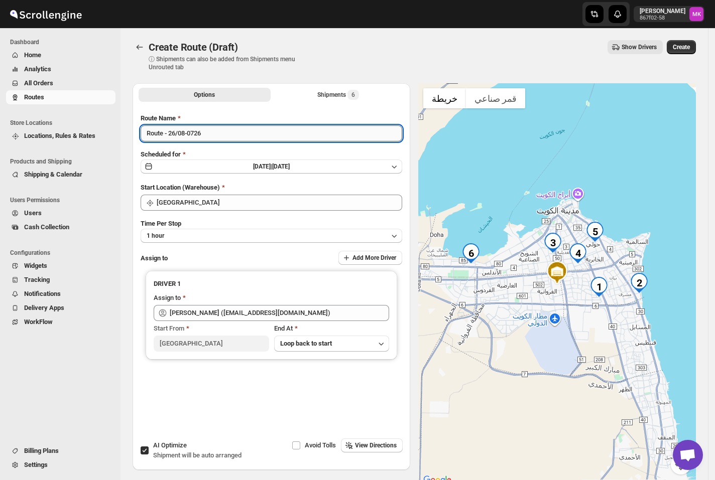
click at [172, 137] on input "Route - 26/08-0726" at bounding box center [271, 133] width 261 height 16
type input "Route - 27/08-0726"
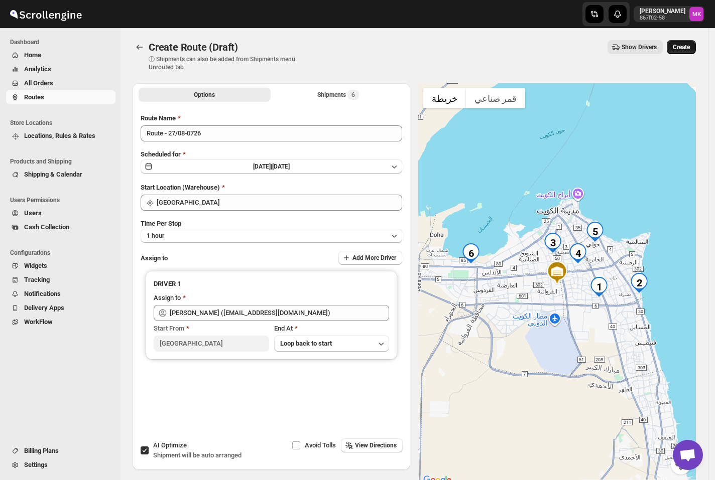
click at [696, 49] on button "Create" at bounding box center [680, 47] width 29 height 14
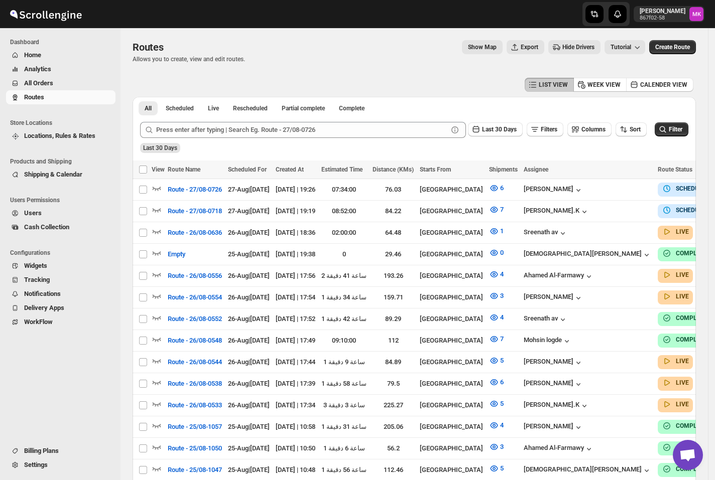
click at [31, 77] on button "All Orders" at bounding box center [60, 83] width 109 height 14
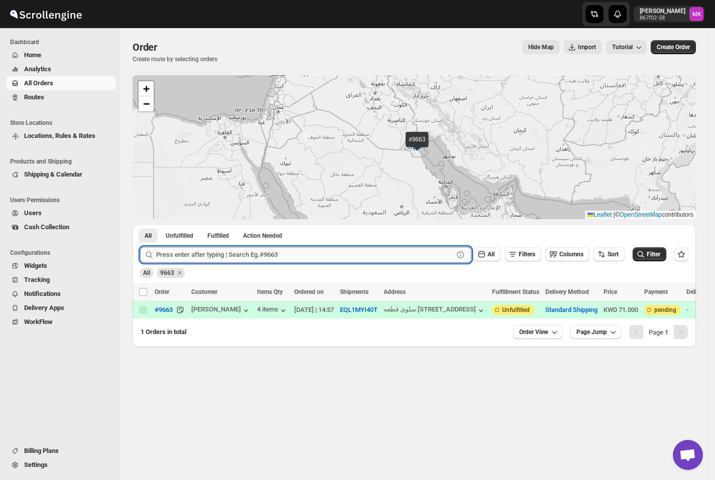
click at [181, 251] on input "text" at bounding box center [304, 255] width 297 height 16
paste input "9651"
type input "9651"
click at [140, 224] on button "Submit" at bounding box center [154, 229] width 29 height 11
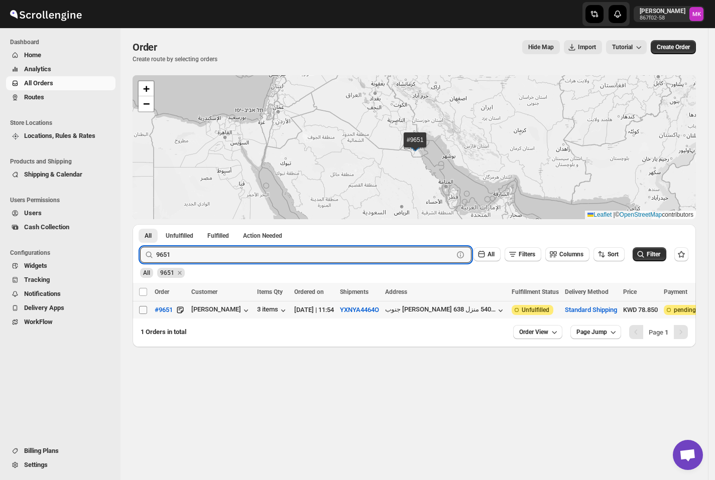
click at [143, 310] on input "Select order" at bounding box center [143, 310] width 8 height 8
checkbox input "true"
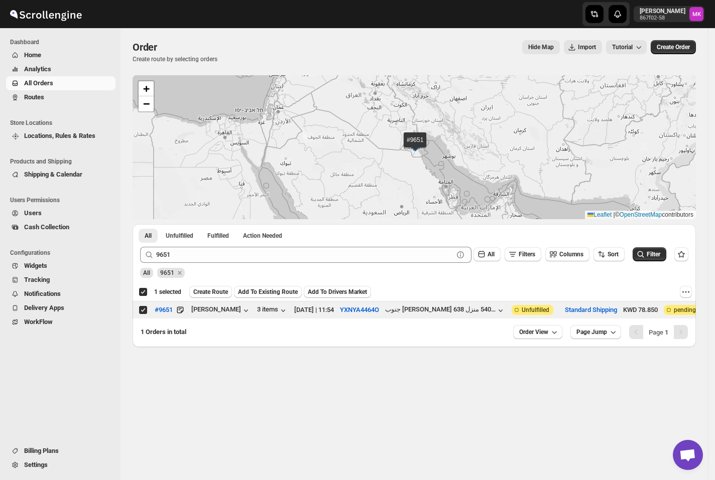
click at [158, 246] on div "9651 Clear All Filters Columns Sort Filter" at bounding box center [410, 251] width 556 height 24
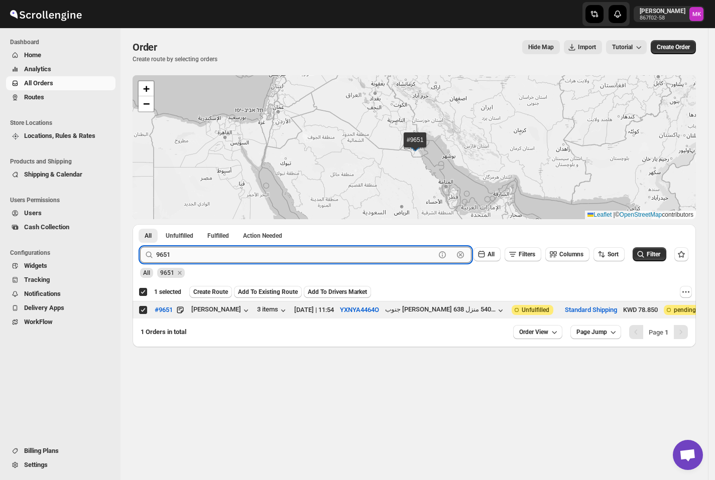
click at [164, 261] on input "9651" at bounding box center [295, 255] width 279 height 16
paste input "32"
type input "9632"
click at [140, 224] on button "Submit" at bounding box center [154, 229] width 29 height 11
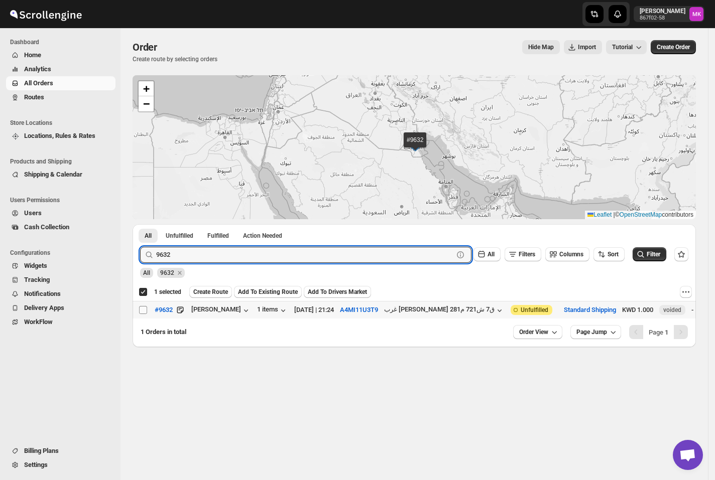
click at [146, 315] on td "Select order" at bounding box center [141, 311] width 19 height 18
checkbox input "false"
checkbox input "true"
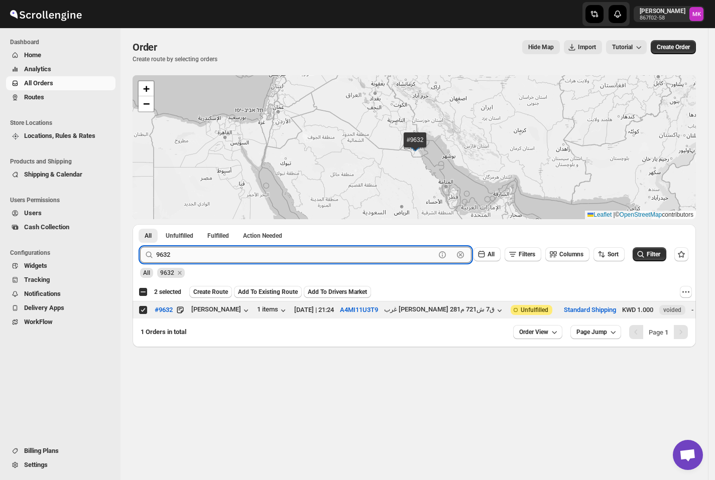
click at [210, 249] on input "9632" at bounding box center [295, 255] width 279 height 16
paste input "3"
type input "9633"
click at [140, 224] on button "Submit" at bounding box center [154, 229] width 29 height 11
click at [142, 316] on td "Select order" at bounding box center [141, 311] width 19 height 18
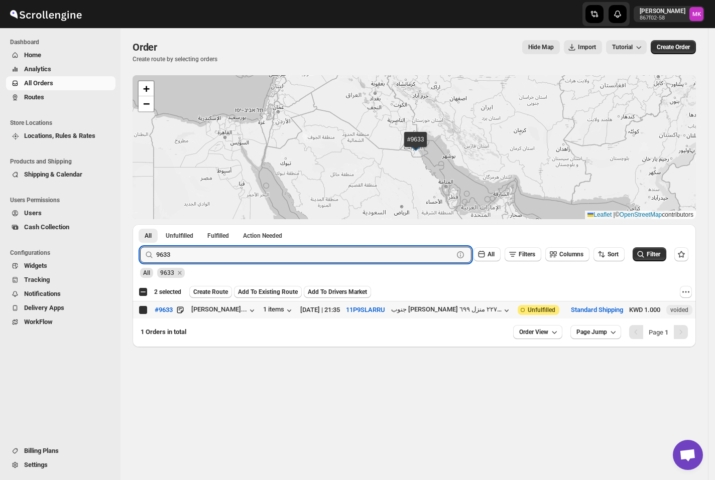
checkbox input "true"
click at [188, 257] on input "9633" at bounding box center [295, 255] width 279 height 16
paste input "88"
type input "9688"
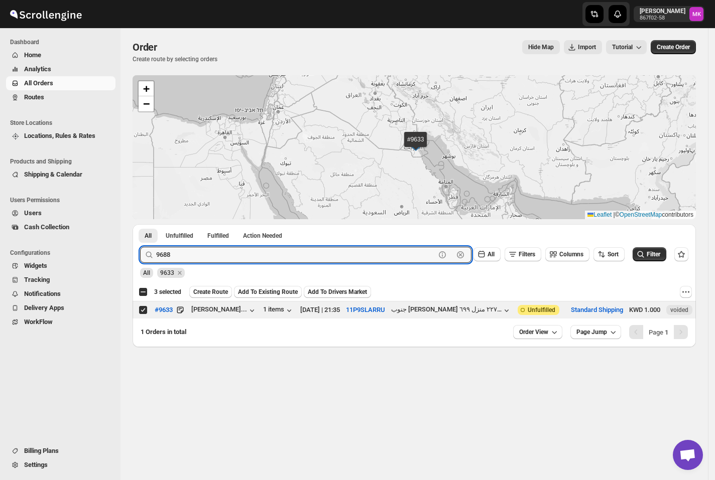
click at [140, 224] on button "Submit" at bounding box center [154, 229] width 29 height 11
click at [148, 304] on td "Select order" at bounding box center [141, 311] width 19 height 18
checkbox input "true"
click at [161, 256] on input "9688" at bounding box center [295, 255] width 279 height 16
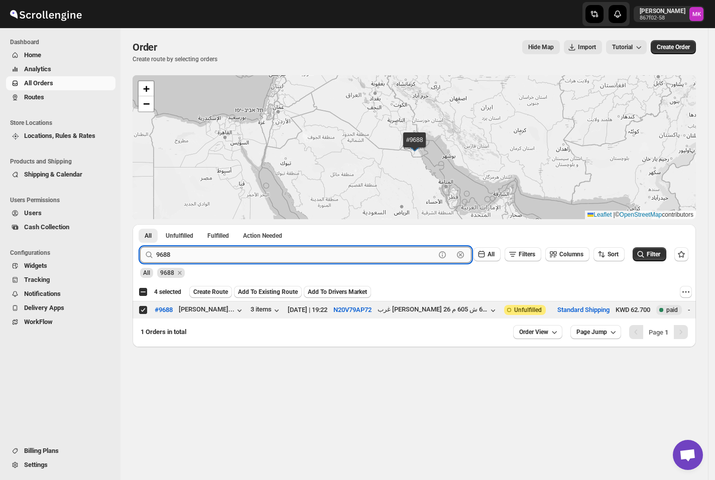
paste input "732"
type input "9732"
click at [140, 224] on button "Submit" at bounding box center [154, 229] width 29 height 11
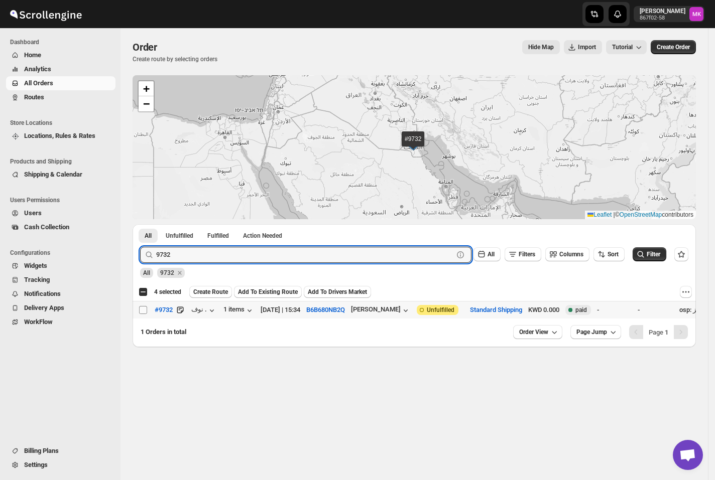
click at [146, 306] on span at bounding box center [143, 310] width 9 height 9
click at [146, 306] on input "Select order" at bounding box center [143, 310] width 8 height 8
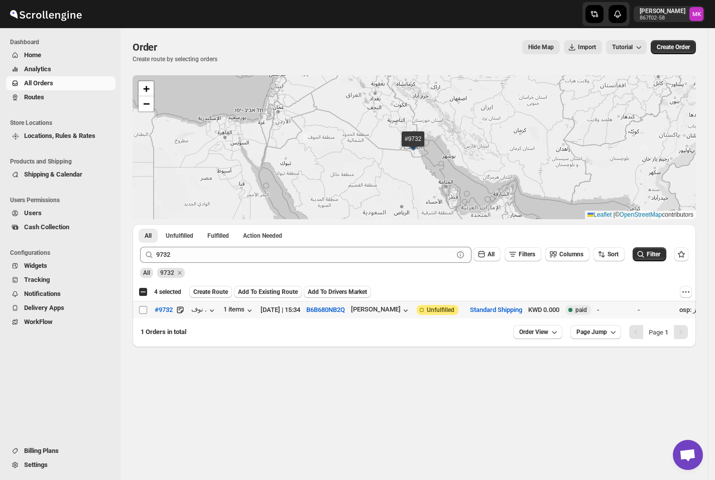
click at [145, 311] on input "Select order" at bounding box center [143, 310] width 8 height 8
checkbox input "true"
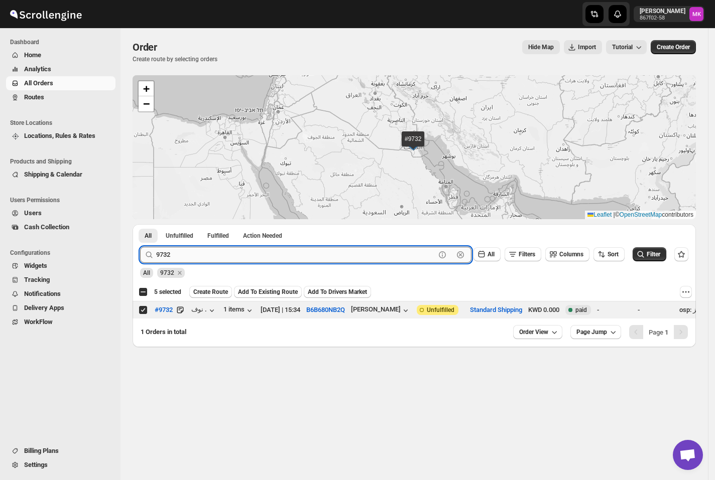
click at [170, 258] on input "9732" at bounding box center [295, 255] width 279 height 16
paste input "65"
type input "9652"
click at [140, 224] on button "Submit" at bounding box center [154, 229] width 29 height 11
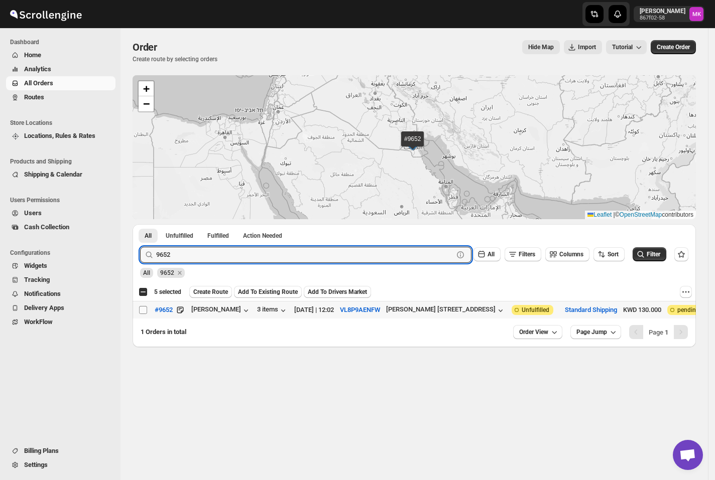
click at [144, 312] on input "Select order" at bounding box center [143, 310] width 8 height 8
checkbox input "true"
click at [187, 256] on input "9652" at bounding box center [295, 255] width 279 height 16
paste input "8"
type input "9658"
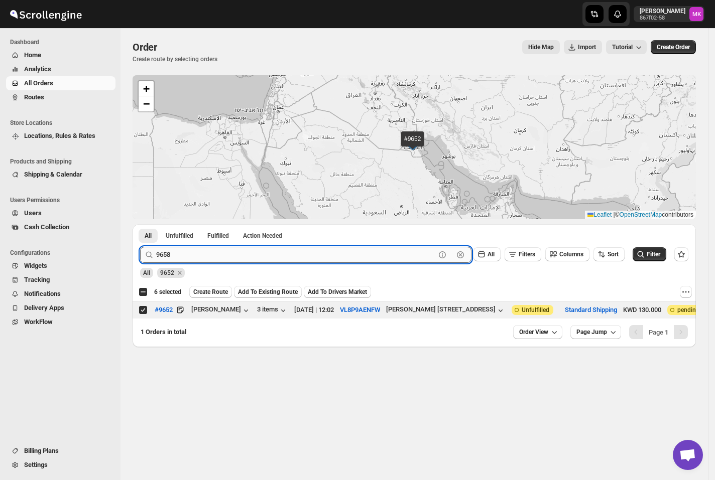
click at [140, 224] on button "Submit" at bounding box center [154, 229] width 29 height 11
click at [140, 311] on input "Select order" at bounding box center [143, 310] width 8 height 8
checkbox input "true"
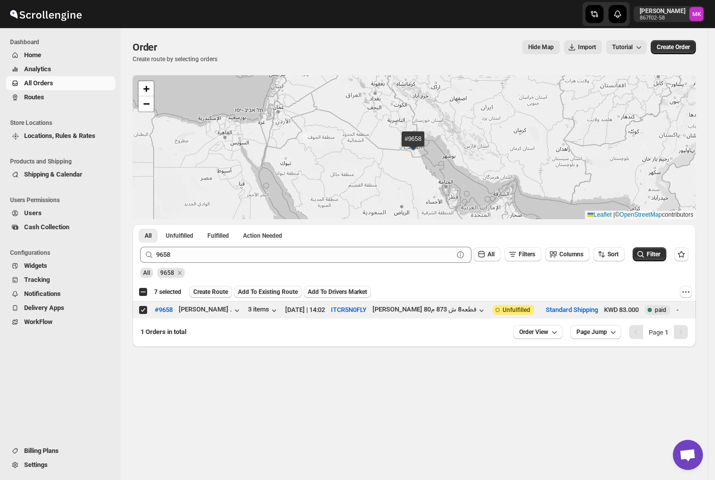
click at [204, 289] on span "Create Route" at bounding box center [210, 292] width 35 height 8
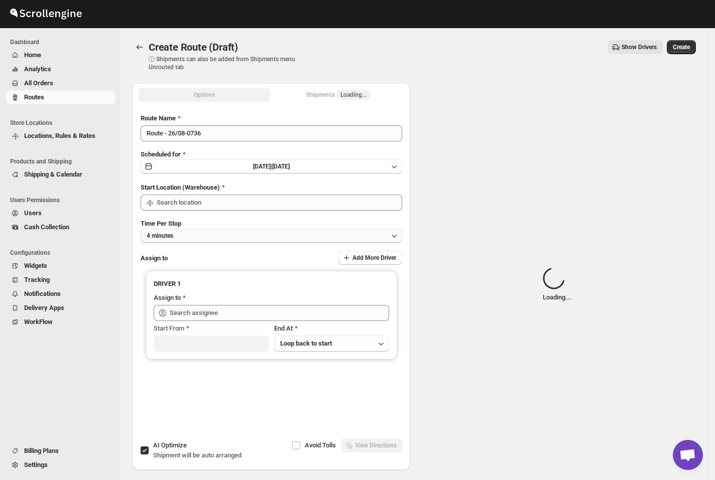
type input "[GEOGRAPHIC_DATA]"
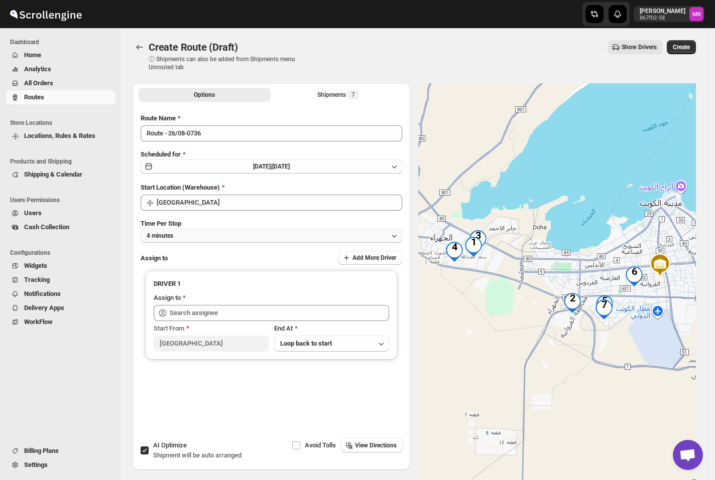
click at [178, 234] on button "4 minutes" at bounding box center [271, 236] width 261 height 14
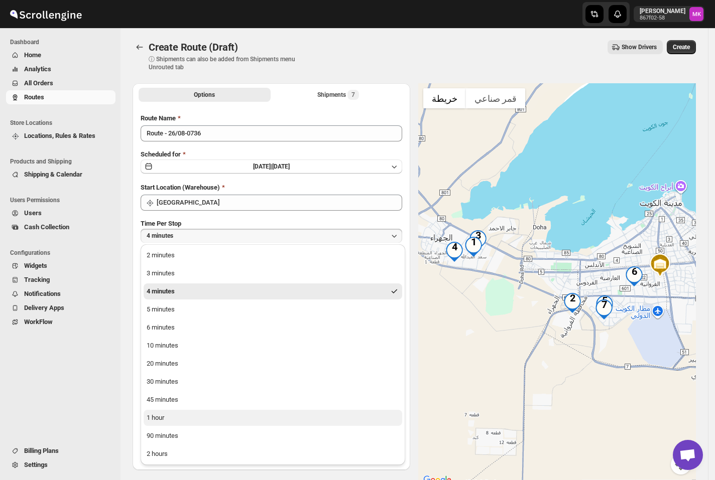
click at [165, 425] on button "1 hour" at bounding box center [273, 418] width 258 height 16
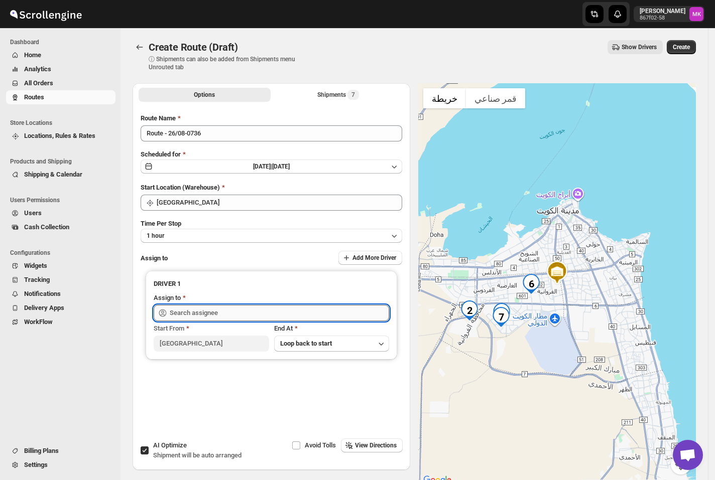
click at [195, 315] on input "text" at bounding box center [279, 313] width 219 height 16
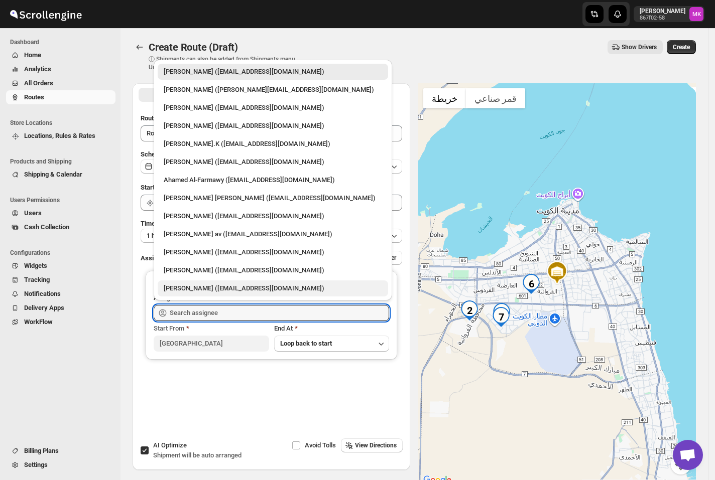
click at [196, 287] on div "Shaibaz Karbari (shaibazkarbari364@gmail.com)" at bounding box center [273, 289] width 218 height 10
type input "Shaibaz Karbari (shaibazkarbari364@gmail.com)"
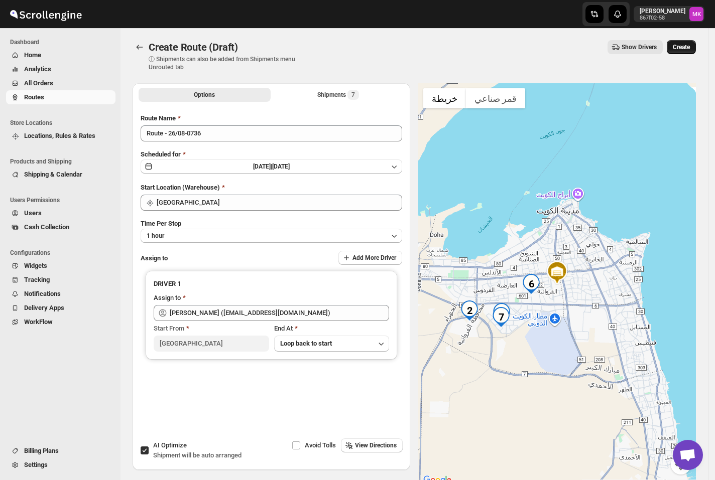
click at [685, 52] on button "Create" at bounding box center [680, 47] width 29 height 14
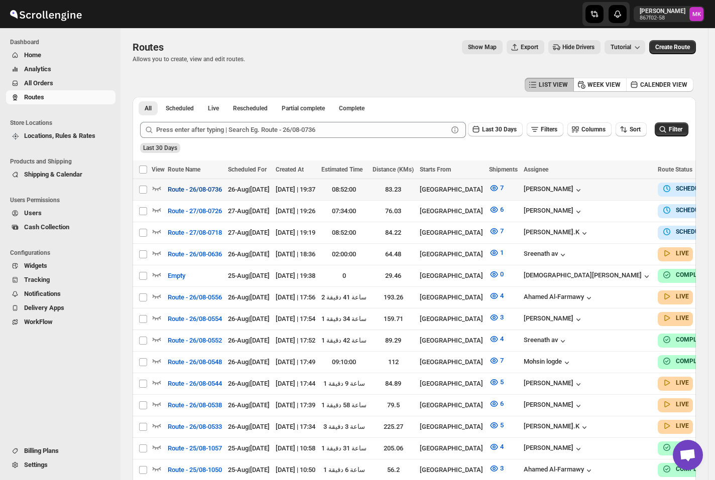
click at [195, 194] on span "Route - 26/08-0736" at bounding box center [195, 190] width 54 height 10
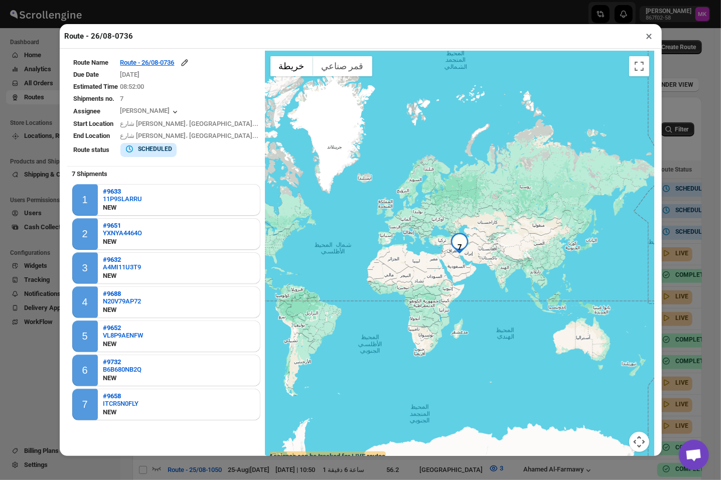
click at [164, 57] on table "Route Name Route - 26/08-0736 Due Date 8/26/2025 Estimated Time 08:52:00 Shipme…" at bounding box center [166, 107] width 198 height 113
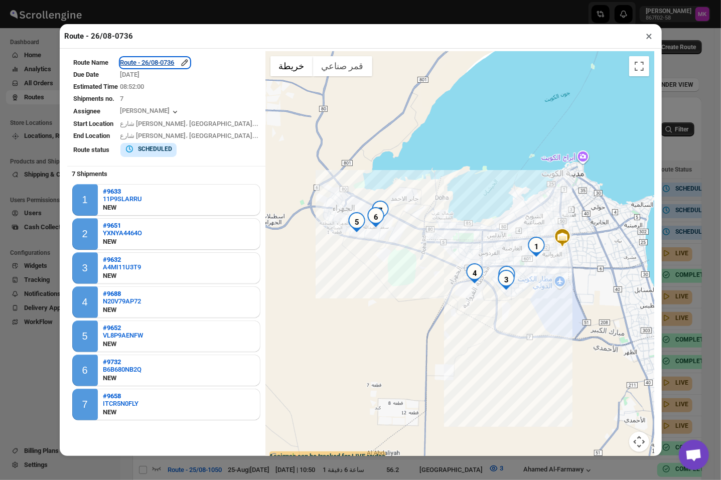
click at [163, 65] on div "Route - 26/08-0736" at bounding box center [154, 63] width 69 height 10
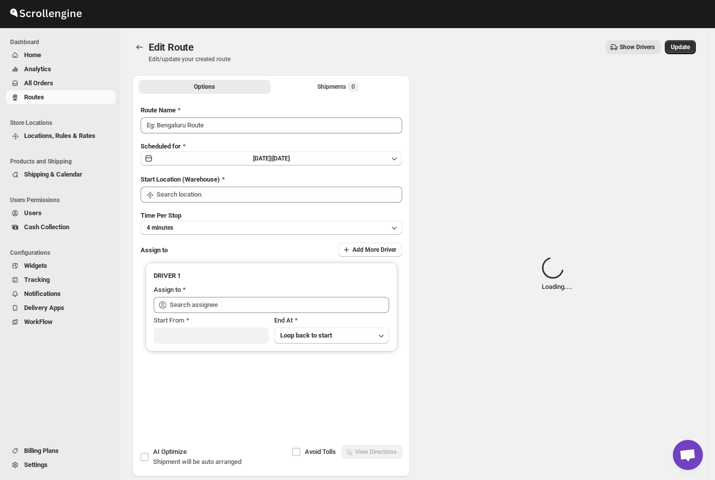
type input "Route - 26/08-0736"
type input "[GEOGRAPHIC_DATA]"
type input "Shaibaz Karbari (shaibazkarbari364@gmail.com)"
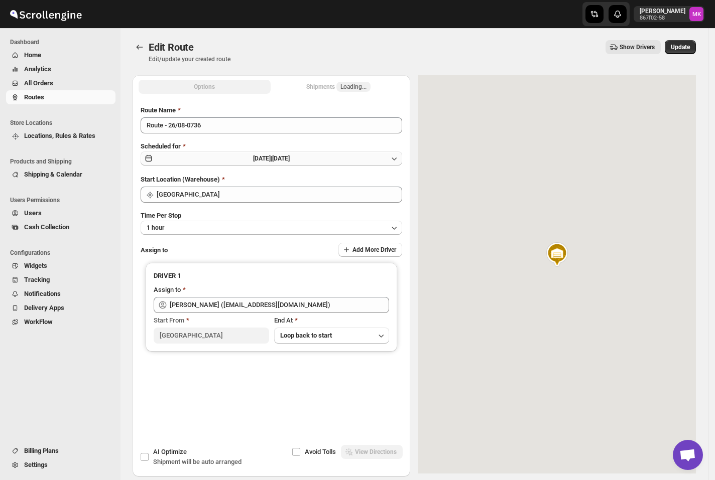
click at [235, 160] on button "Tue Aug 26 2025 | Today" at bounding box center [271, 159] width 261 height 14
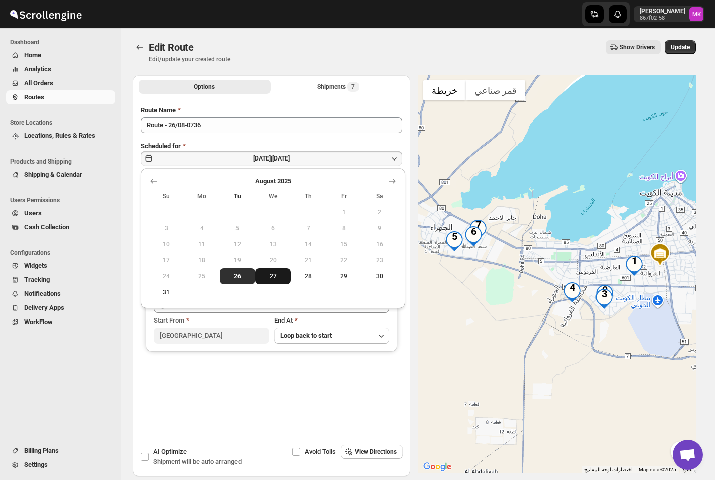
click at [267, 276] on span "27" at bounding box center [273, 277] width 28 height 8
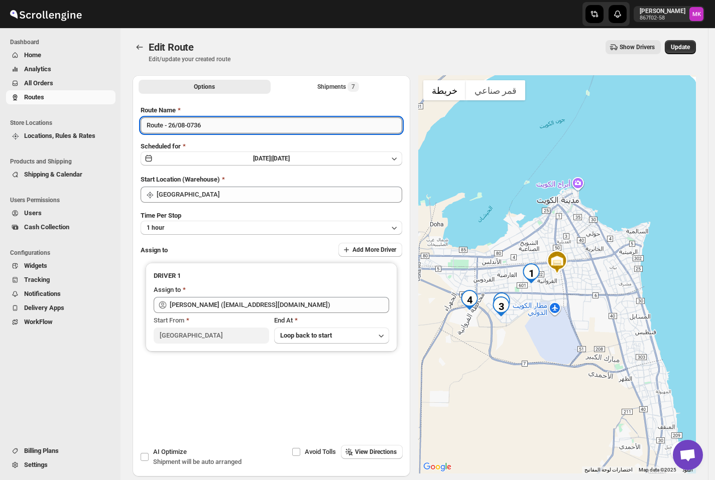
click at [173, 125] on input "Route - 26/08-0736" at bounding box center [271, 125] width 261 height 16
type input "Route - 27/08-0736"
click at [684, 53] on button "Update" at bounding box center [679, 47] width 31 height 14
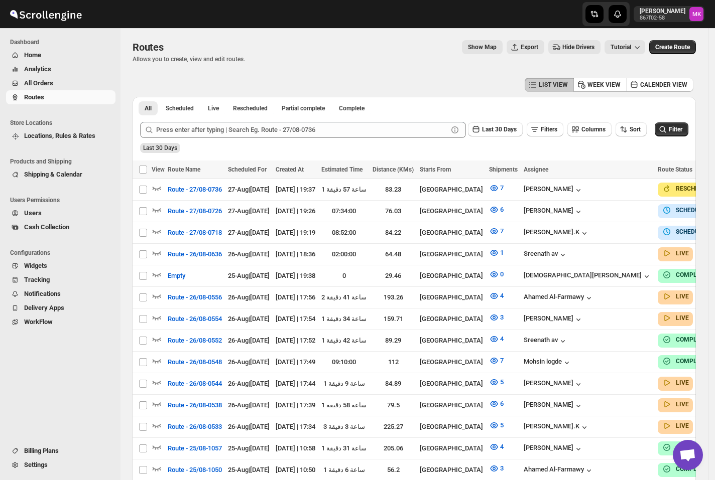
click at [58, 84] on span "All Orders" at bounding box center [68, 83] width 89 height 10
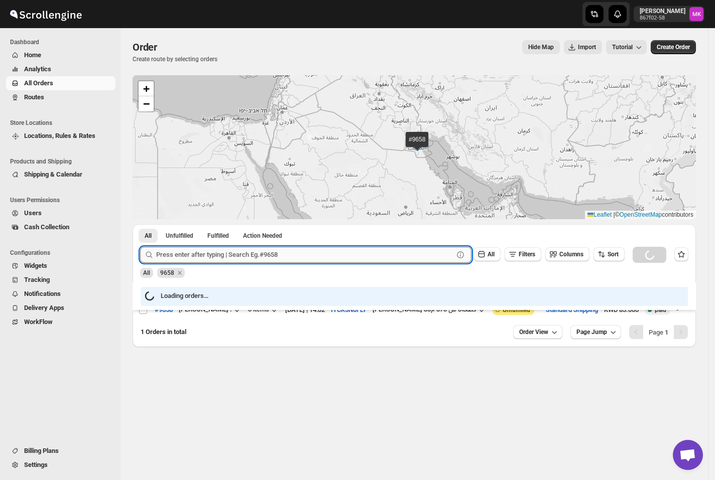
click at [199, 260] on input "text" at bounding box center [304, 255] width 297 height 16
paste input "9634"
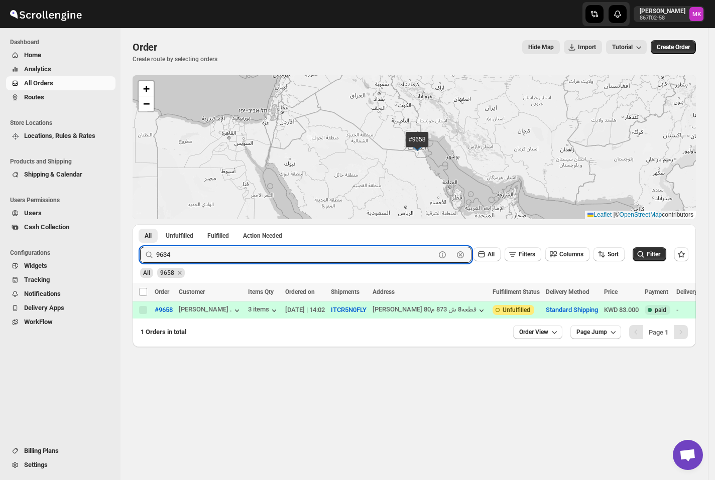
type input "9634"
click at [140, 224] on button "Submit" at bounding box center [154, 229] width 29 height 11
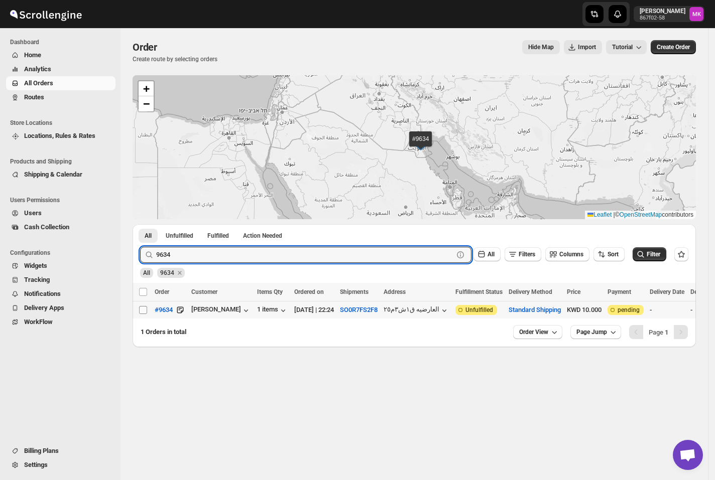
click at [144, 317] on td "Select order" at bounding box center [141, 311] width 19 height 18
checkbox input "true"
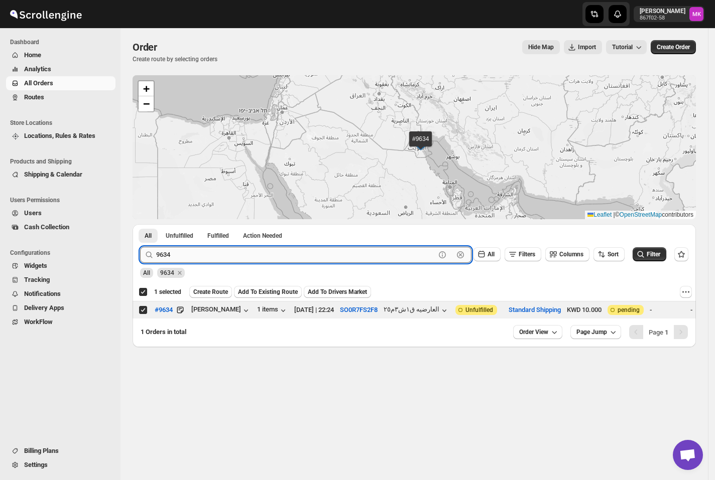
click at [191, 254] on input "9634" at bounding box center [295, 255] width 279 height 16
paste input "7"
type input "9674"
click at [140, 224] on button "Submit" at bounding box center [154, 229] width 29 height 11
click at [143, 310] on input "Select order" at bounding box center [143, 310] width 8 height 8
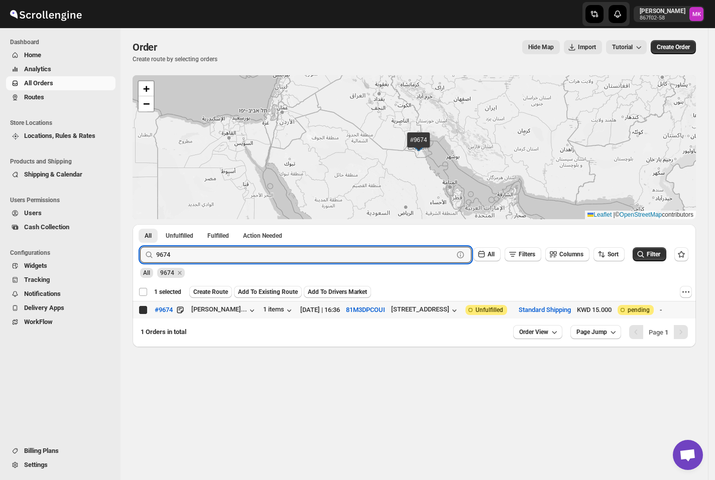
checkbox input "true"
checkbox input "false"
click at [205, 256] on input "9674" at bounding box center [295, 255] width 279 height 16
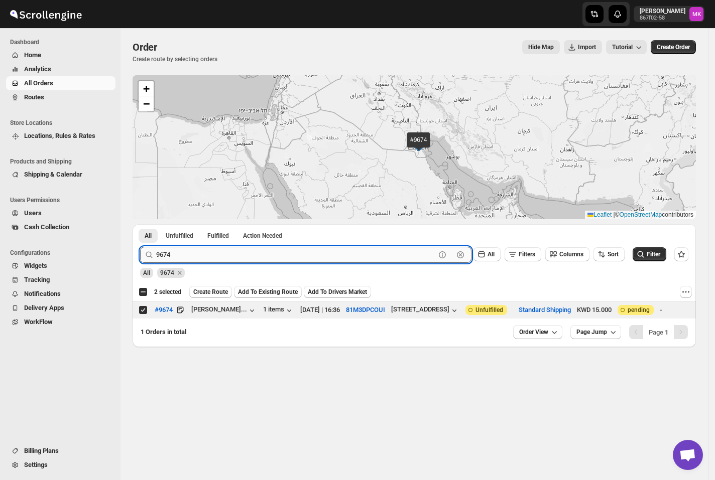
paste input "62"
type input "9662"
click at [140, 224] on button "Submit" at bounding box center [154, 229] width 29 height 11
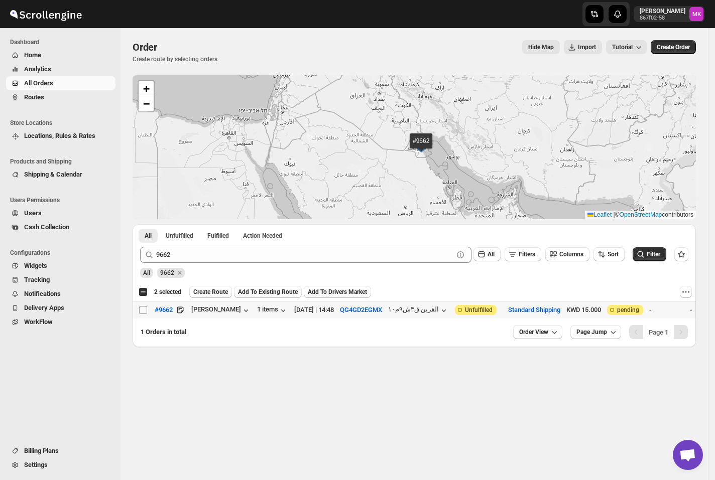
click at [147, 312] on input "Select order" at bounding box center [143, 310] width 8 height 8
checkbox input "true"
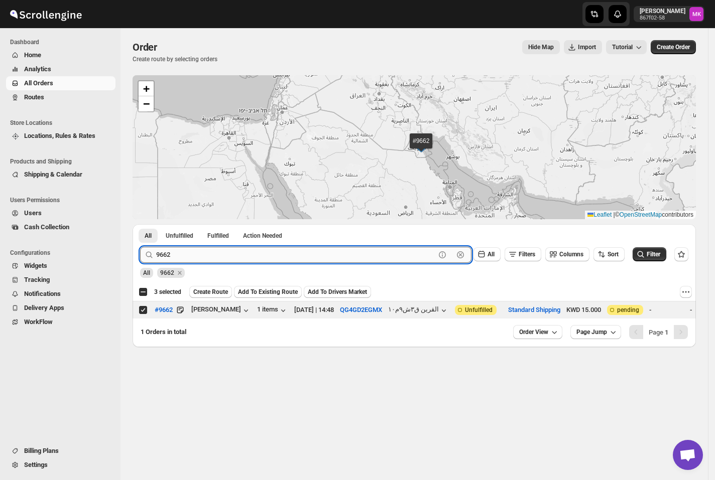
click at [195, 257] on input "9662" at bounding box center [295, 255] width 279 height 16
paste input "715"
type input "9715"
click at [140, 224] on button "Submit" at bounding box center [154, 229] width 29 height 11
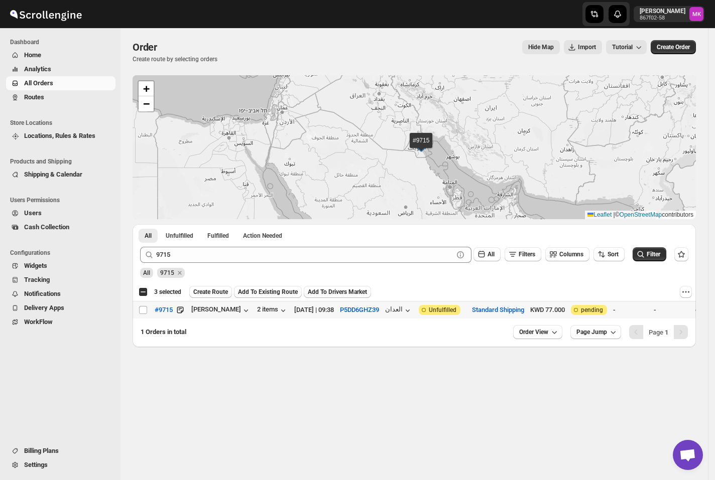
click at [143, 317] on td "Select order" at bounding box center [141, 311] width 19 height 18
checkbox input "true"
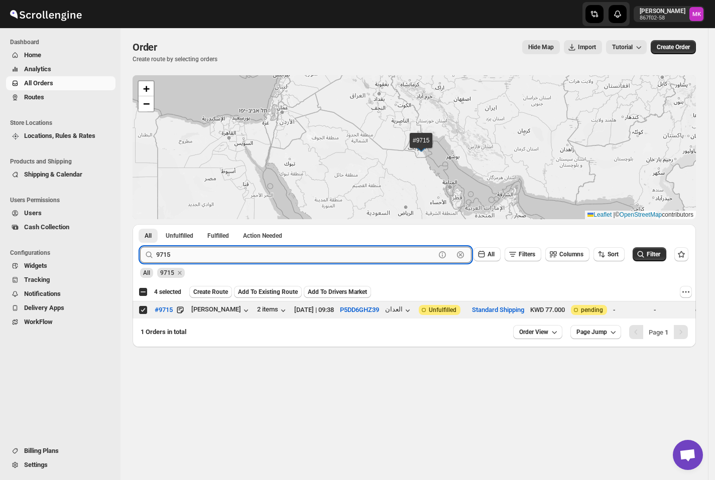
click at [195, 263] on input "9715" at bounding box center [295, 255] width 279 height 16
paste input "659"
type input "9659"
click at [140, 224] on button "Submit" at bounding box center [154, 229] width 29 height 11
click at [142, 309] on input "Select order" at bounding box center [143, 310] width 8 height 8
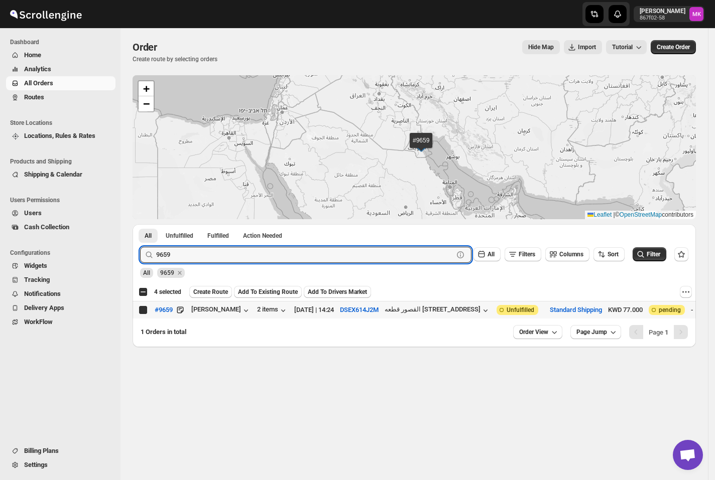
checkbox input "true"
click at [217, 252] on input "9659" at bounding box center [295, 255] width 279 height 16
paste input "75"
type input "9675"
click at [140, 224] on button "Submit" at bounding box center [154, 229] width 29 height 11
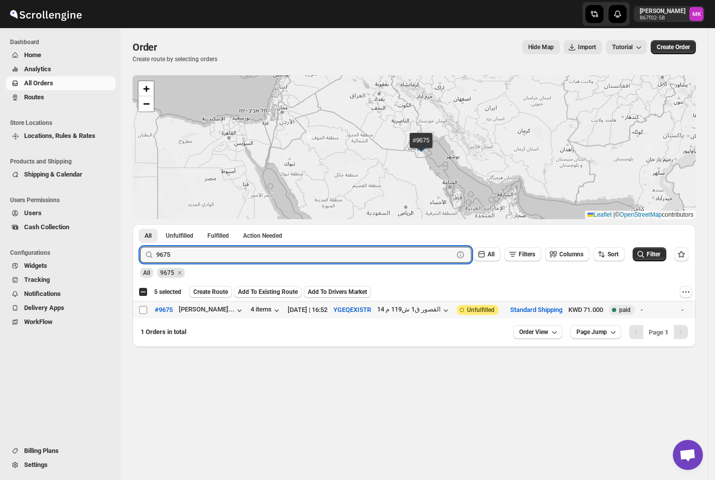
click at [143, 313] on input "Select order" at bounding box center [143, 310] width 8 height 8
checkbox input "true"
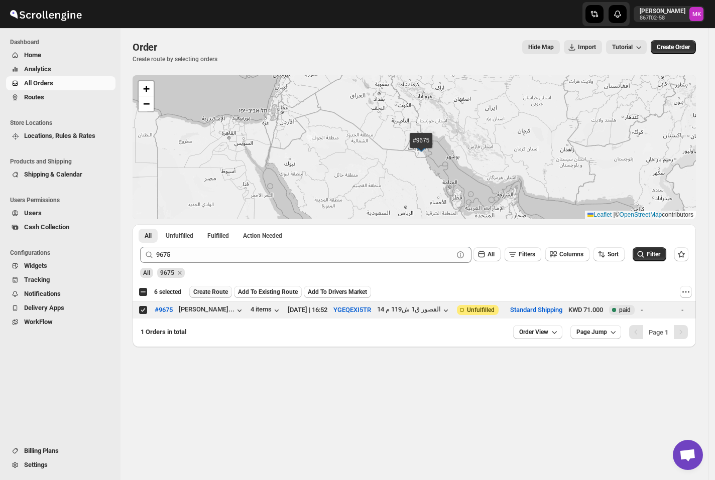
click at [205, 293] on span "Create Route" at bounding box center [210, 292] width 35 height 8
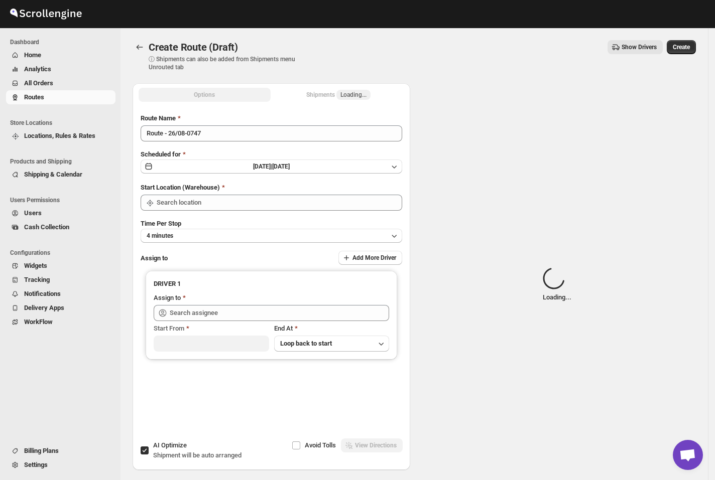
type input "[GEOGRAPHIC_DATA]"
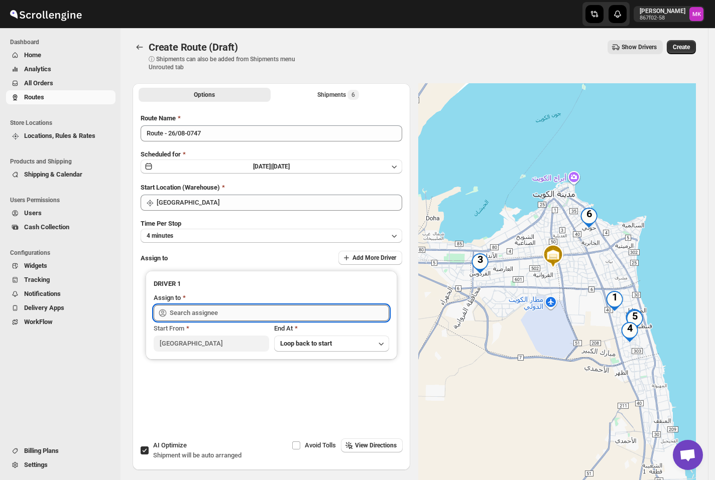
click at [185, 314] on input "text" at bounding box center [279, 313] width 219 height 16
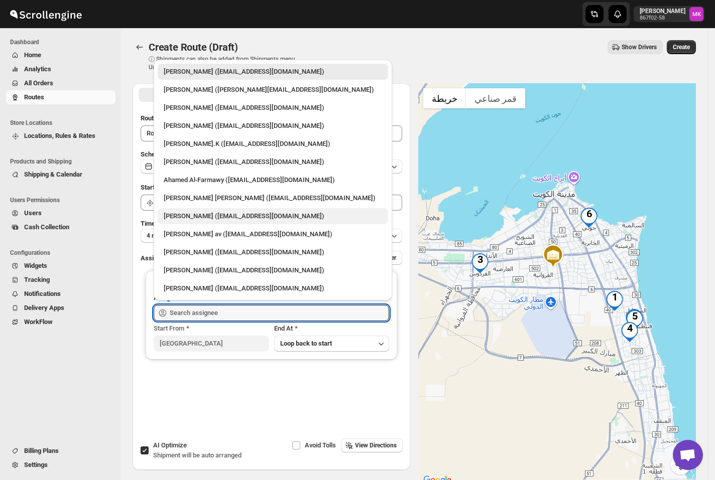
click at [173, 214] on div "Mohsin logde (logdemohsin@gmail.com)" at bounding box center [273, 216] width 218 height 10
type input "Mohsin logde (logdemohsin@gmail.com)"
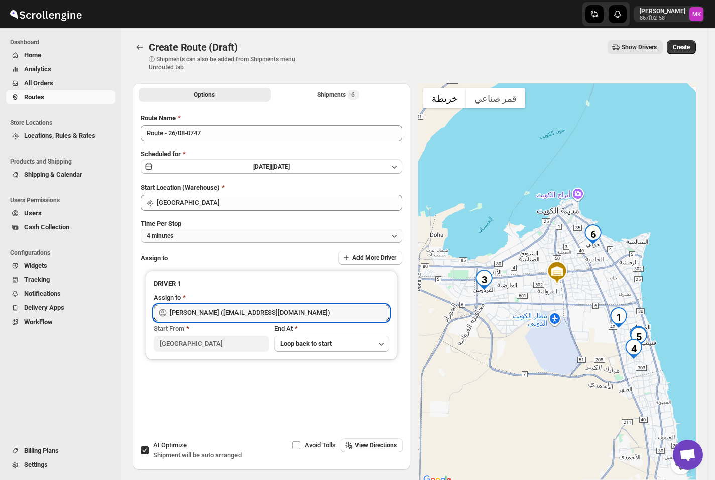
click at [170, 239] on button "4 minutes" at bounding box center [271, 236] width 261 height 14
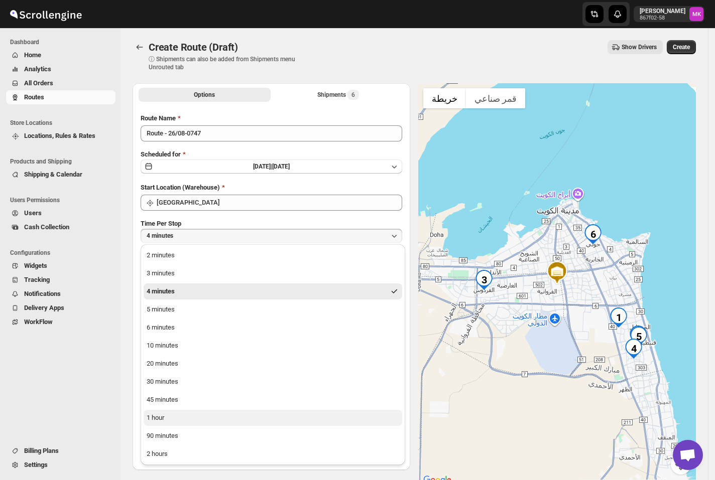
click at [185, 420] on button "1 hour" at bounding box center [273, 418] width 258 height 16
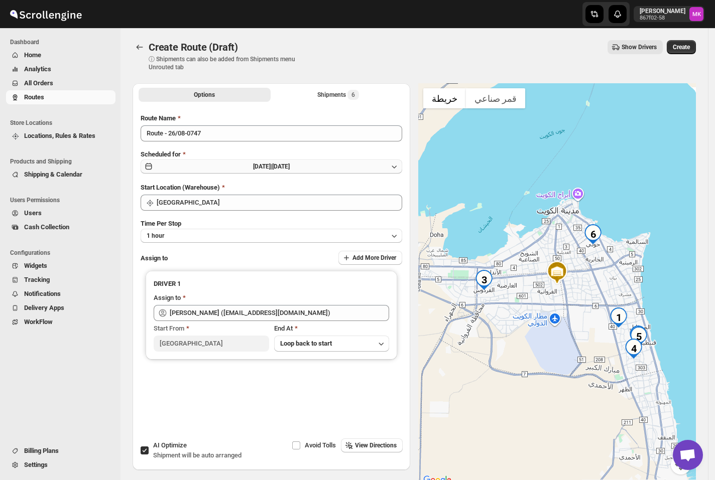
click at [202, 163] on button "Tue Aug 26 2025 | Today" at bounding box center [271, 167] width 261 height 14
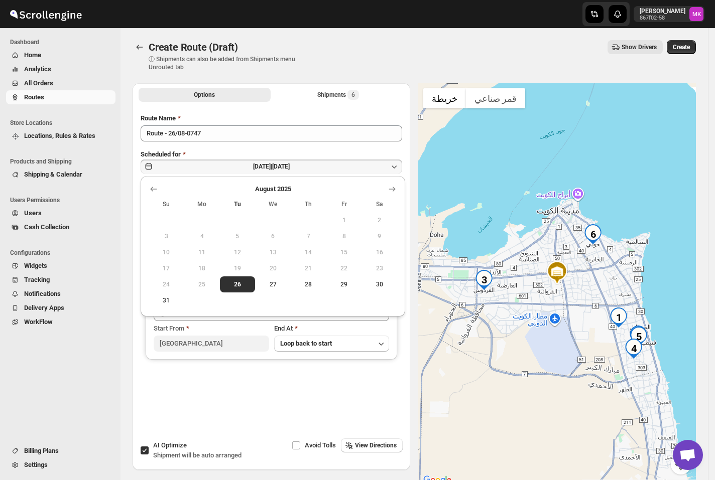
click at [276, 286] on span "27" at bounding box center [273, 285] width 28 height 8
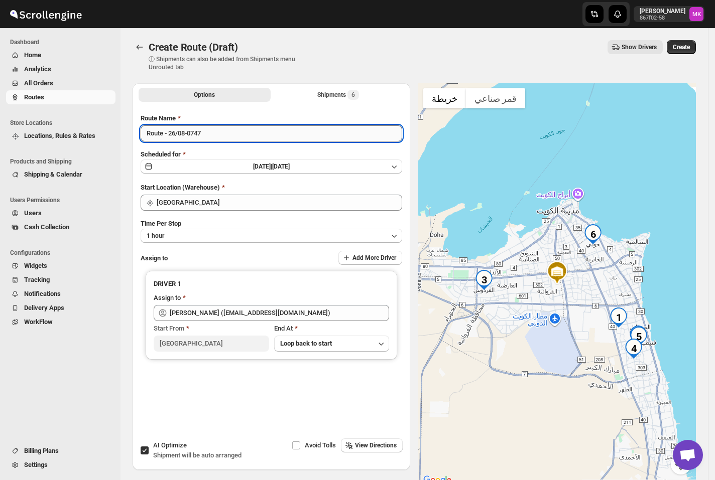
click at [177, 132] on input "Route - 26/08-0747" at bounding box center [271, 133] width 261 height 16
drag, startPoint x: 177, startPoint y: 132, endPoint x: 171, endPoint y: 133, distance: 5.5
click at [171, 132] on input "Route - 26/08-0747" at bounding box center [271, 133] width 261 height 16
type input "Route - 27/08-0747"
click at [690, 45] on span "Create" at bounding box center [680, 47] width 17 height 8
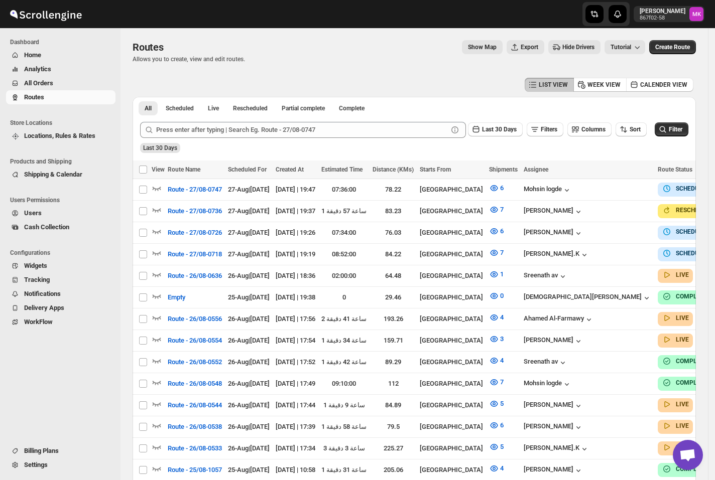
click at [45, 78] on span "All Orders" at bounding box center [68, 83] width 89 height 10
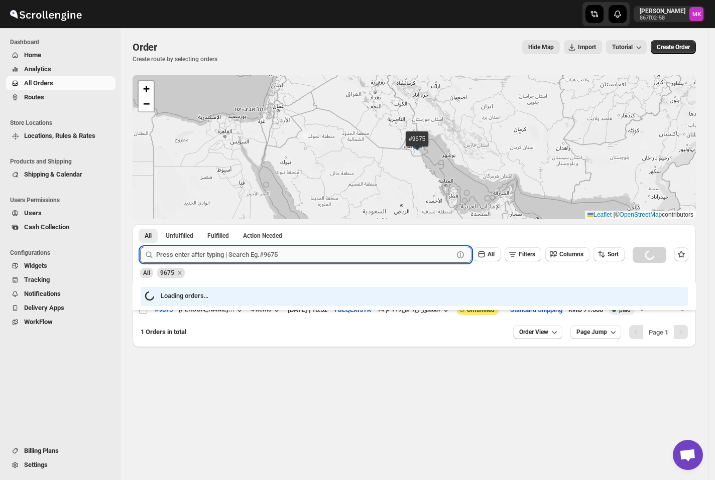
click at [215, 255] on input "text" at bounding box center [304, 255] width 297 height 16
paste input "9647"
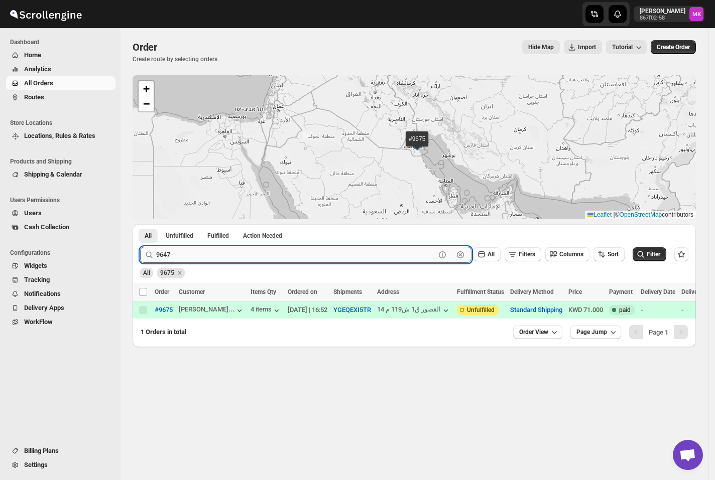
type input "9647"
click at [140, 224] on button "Submit" at bounding box center [154, 229] width 29 height 11
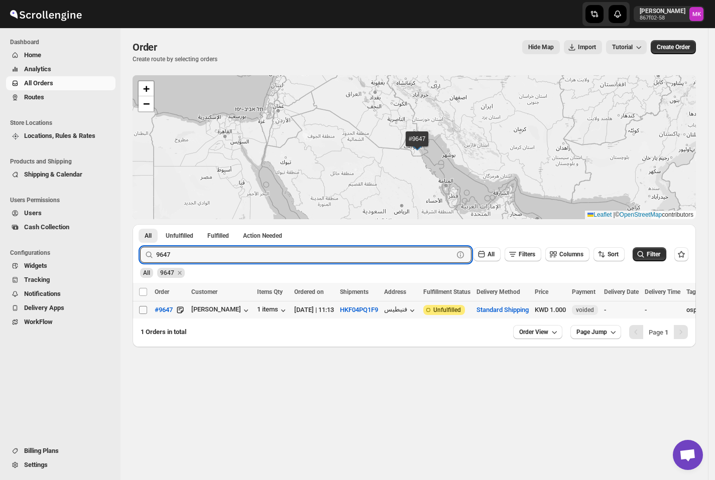
click at [145, 309] on input "Select order" at bounding box center [143, 310] width 8 height 8
checkbox input "true"
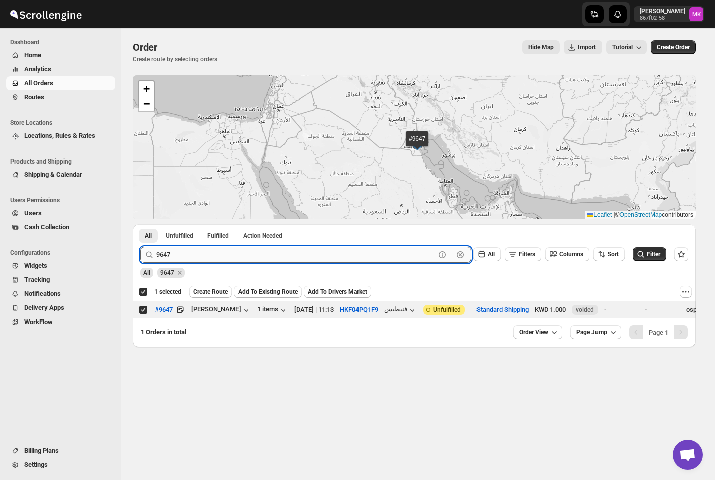
click at [165, 256] on input "9647" at bounding box center [295, 255] width 279 height 16
paste input "39"
type input "9639"
click at [140, 224] on button "Submit" at bounding box center [154, 229] width 29 height 11
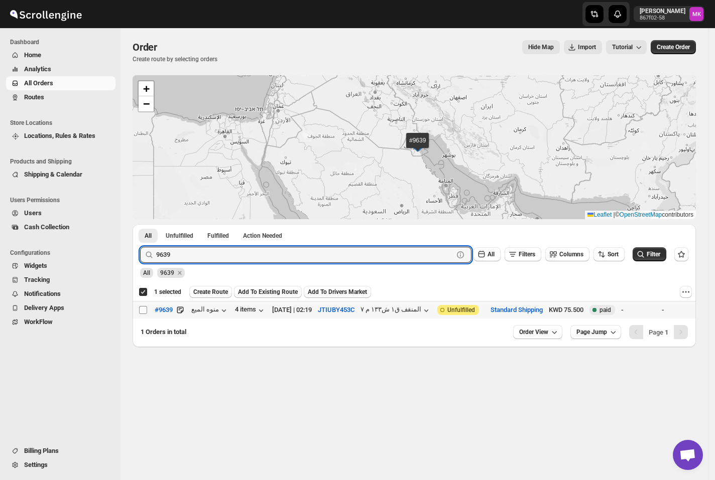
click at [140, 312] on input "Select order" at bounding box center [143, 310] width 8 height 8
checkbox input "true"
checkbox input "false"
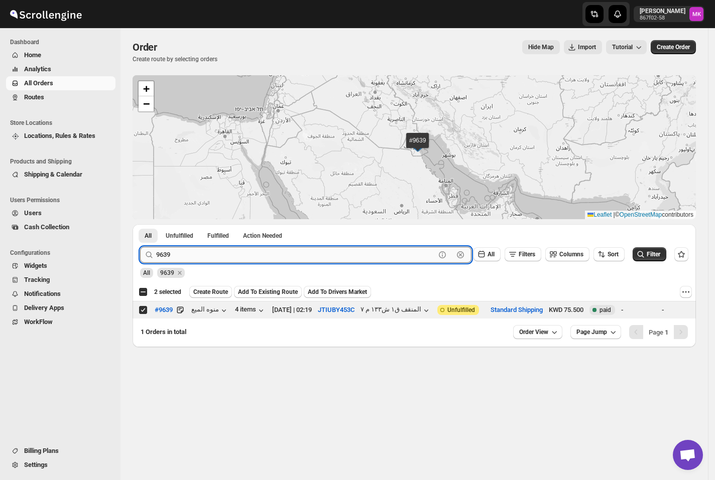
click at [171, 255] on input "9639" at bounding box center [295, 255] width 279 height 16
paste input "493"
type input "9493"
click at [140, 224] on button "Submit" at bounding box center [154, 229] width 29 height 11
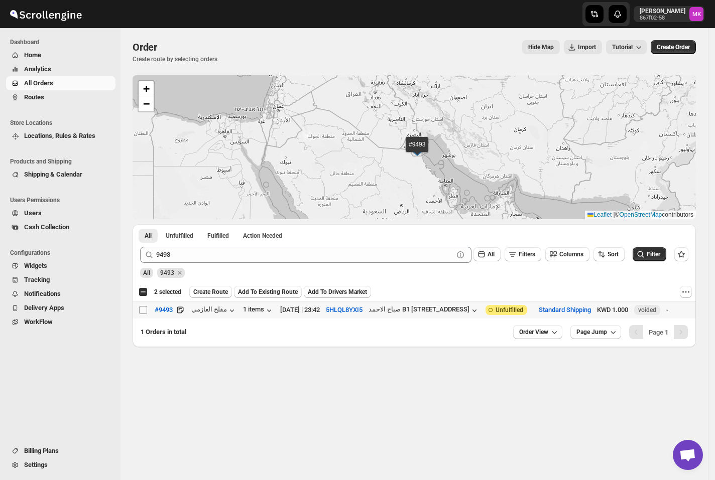
click at [143, 310] on input "Select order" at bounding box center [143, 310] width 8 height 8
checkbox input "true"
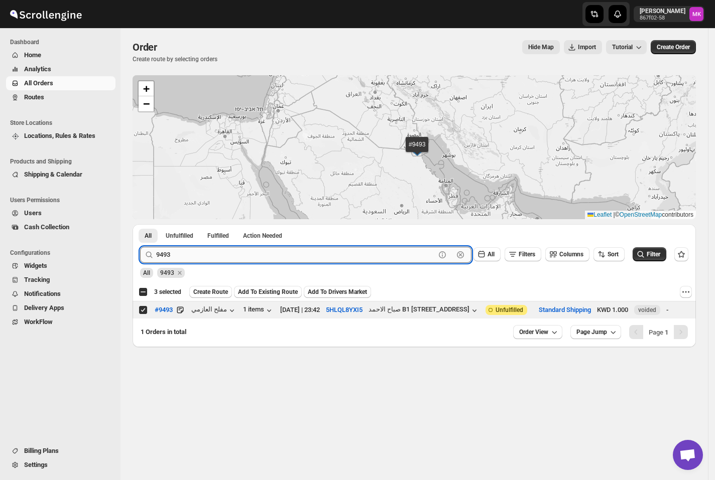
click at [183, 253] on input "9493" at bounding box center [295, 255] width 279 height 16
paste input "664"
type input "9664"
click at [140, 224] on button "Submit" at bounding box center [154, 229] width 29 height 11
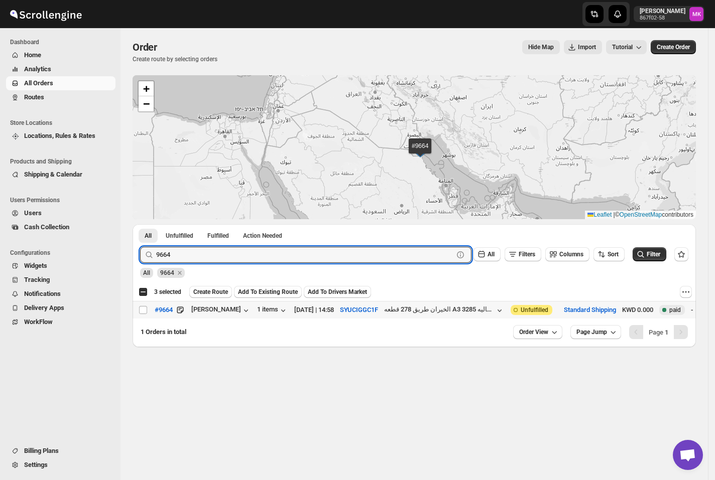
click at [147, 304] on td "Select order" at bounding box center [141, 311] width 19 height 18
checkbox input "true"
click at [169, 255] on input "9664" at bounding box center [295, 255] width 279 height 16
paste input "80"
type input "9680"
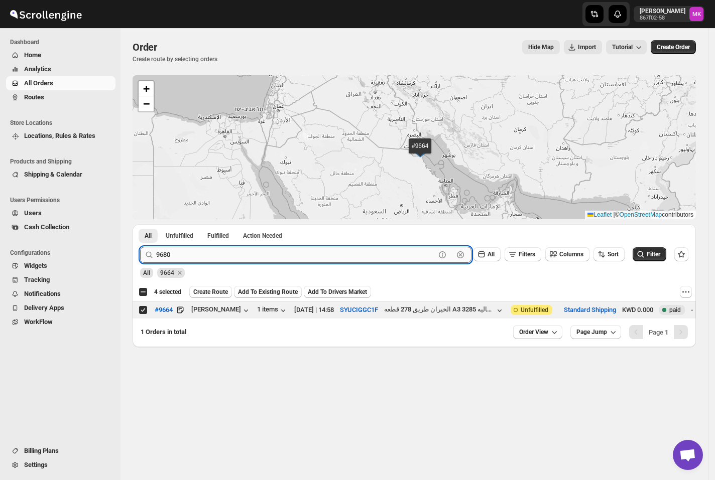
click at [140, 224] on button "Submit" at bounding box center [154, 229] width 29 height 11
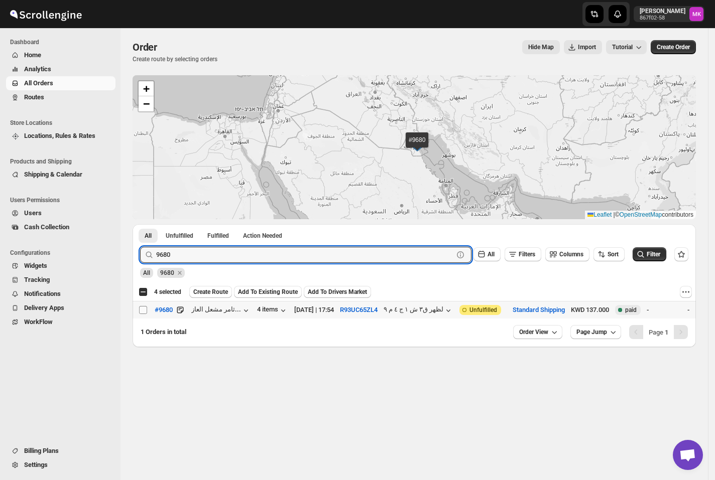
click at [147, 308] on input "Select order" at bounding box center [143, 310] width 8 height 8
checkbox input "true"
click at [183, 257] on input "9680" at bounding box center [295, 255] width 279 height 16
paste input "79"
type input "9679"
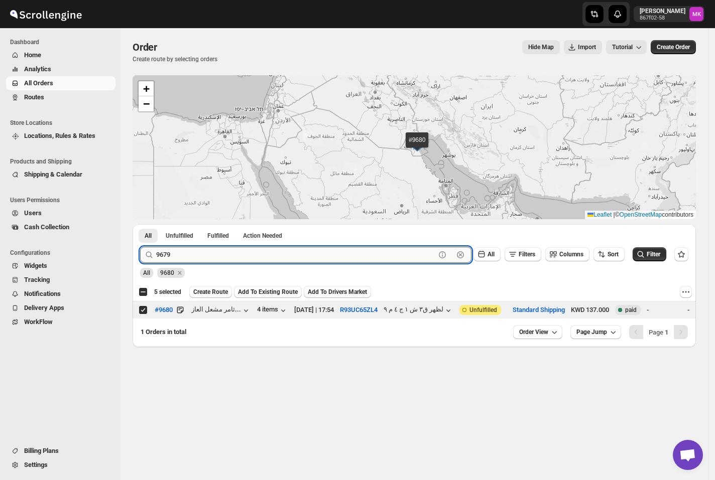
click at [140, 224] on button "Submit" at bounding box center [154, 229] width 29 height 11
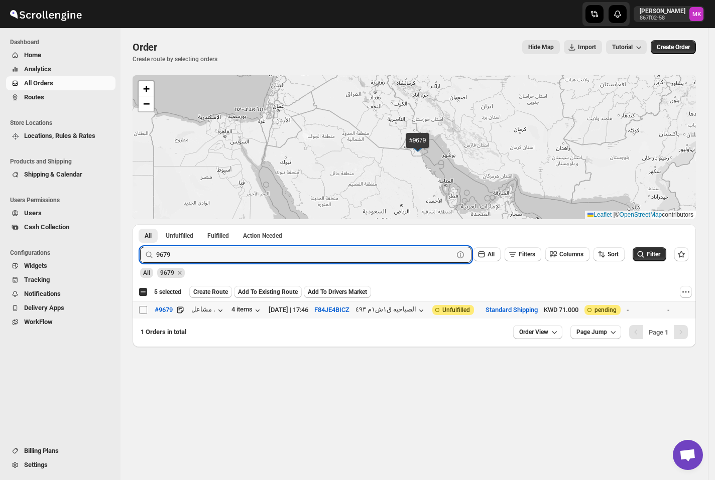
click at [147, 309] on span at bounding box center [143, 310] width 9 height 9
click at [147, 309] on input "Select order" at bounding box center [143, 310] width 8 height 8
checkbox input "false"
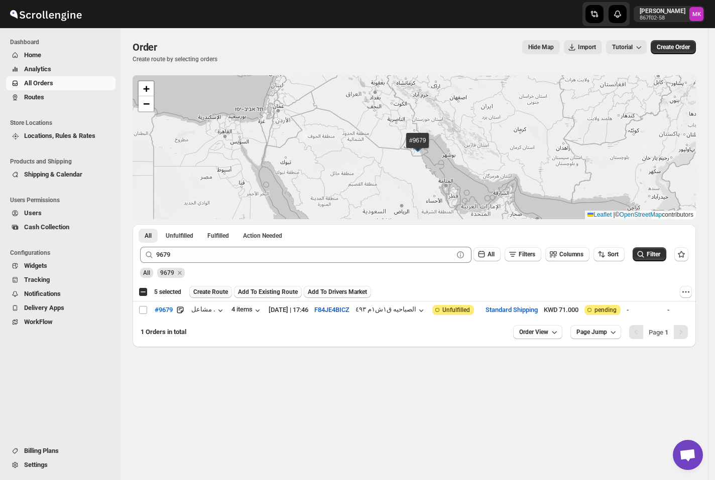
click at [216, 295] on span "Create Route" at bounding box center [210, 292] width 35 height 8
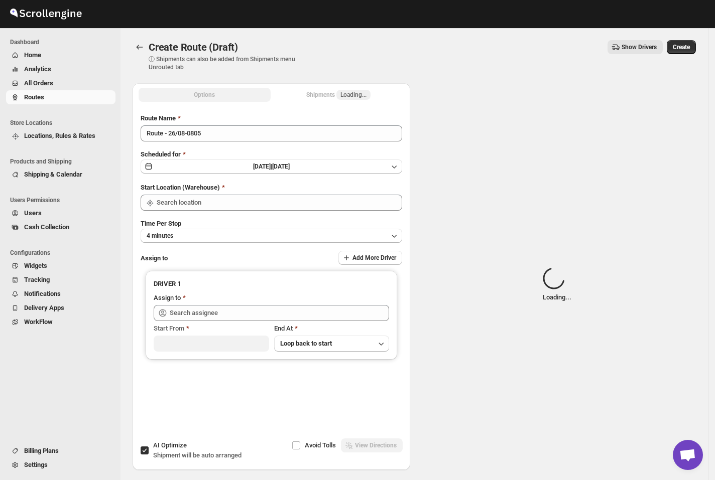
type input "[GEOGRAPHIC_DATA]"
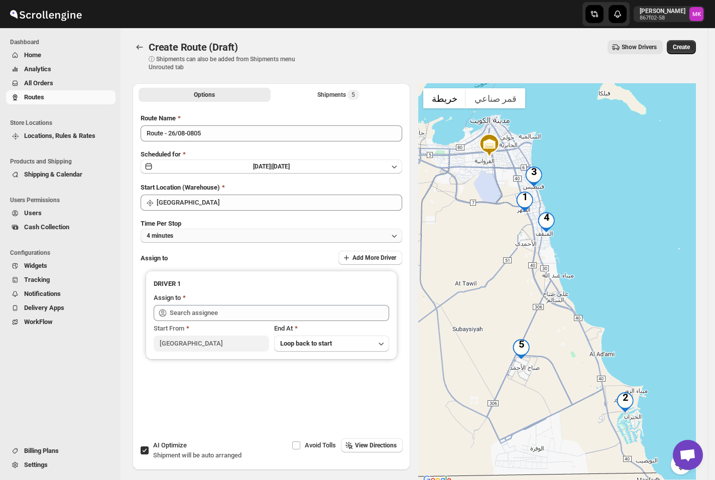
click at [208, 229] on button "4 minutes" at bounding box center [271, 236] width 261 height 14
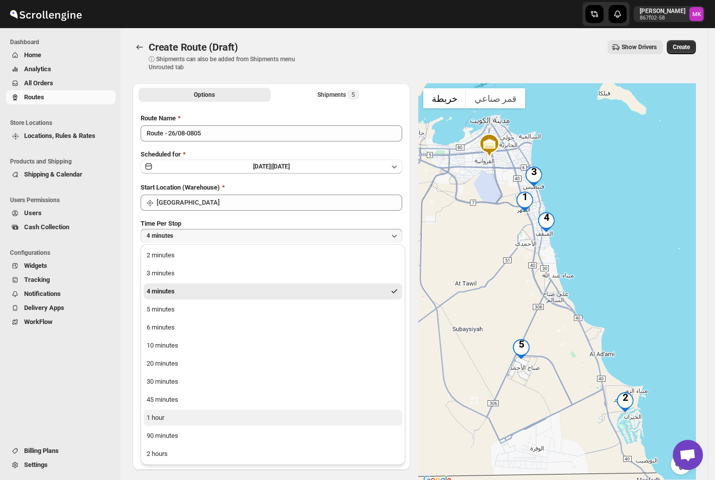
click at [181, 416] on button "1 hour" at bounding box center [273, 418] width 258 height 16
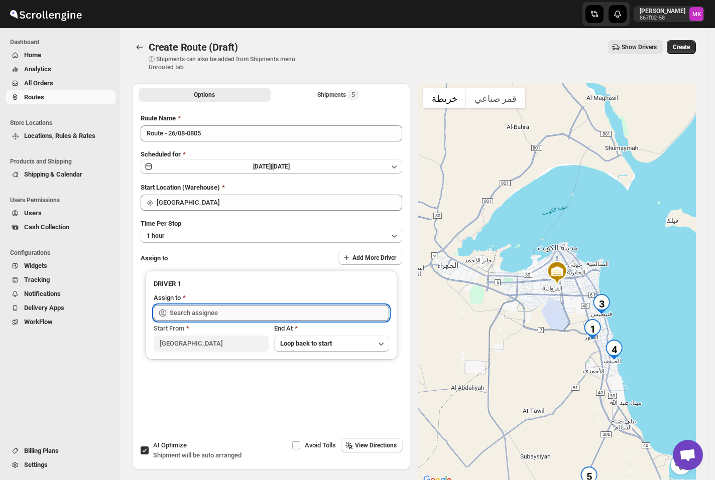
click at [203, 314] on input "text" at bounding box center [279, 313] width 219 height 16
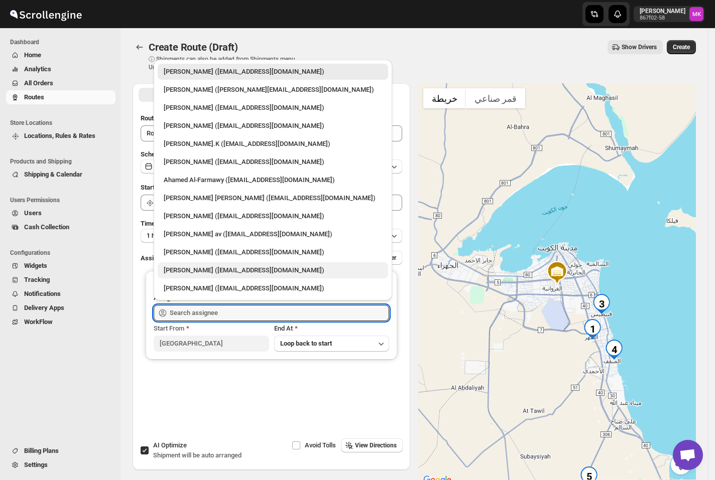
click at [211, 278] on div "Mohammed faizan (fs3453480@gmail.com)" at bounding box center [273, 270] width 230 height 16
type input "Mohammed faizan (fs3453480@gmail.com)"
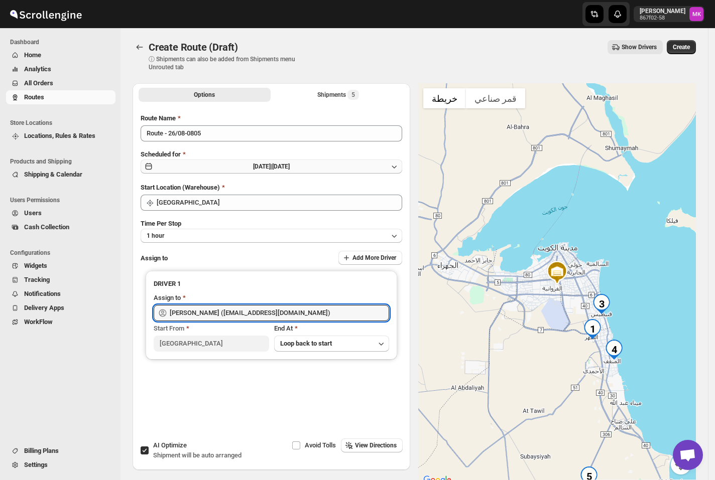
click at [253, 169] on span "Tue Aug 26 2025 |" at bounding box center [262, 166] width 19 height 7
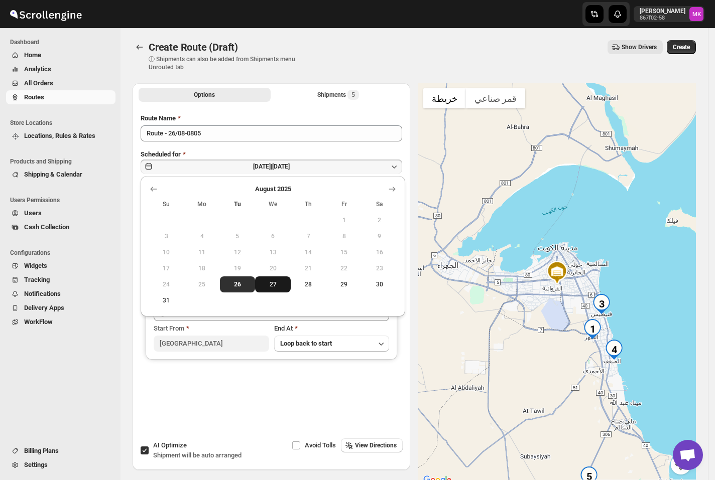
click at [266, 282] on span "27" at bounding box center [273, 285] width 28 height 8
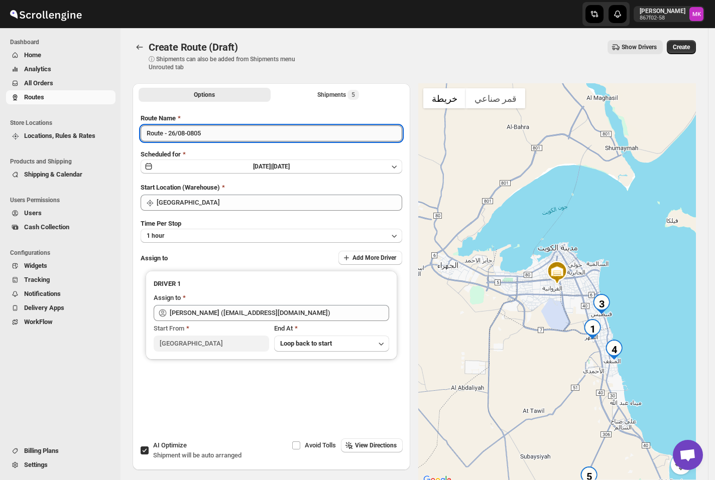
click at [173, 134] on input "Route - 26/08-0805" at bounding box center [271, 133] width 261 height 16
type input "Route - 27/08-0805"
click at [687, 49] on span "Create" at bounding box center [680, 47] width 17 height 8
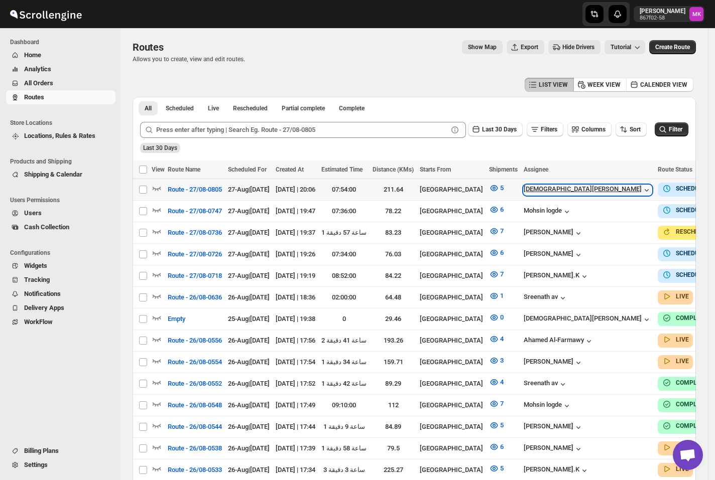
click at [571, 192] on div "[DEMOGRAPHIC_DATA][PERSON_NAME]" at bounding box center [587, 190] width 128 height 10
click at [495, 189] on icon "button" at bounding box center [493, 188] width 3 height 3
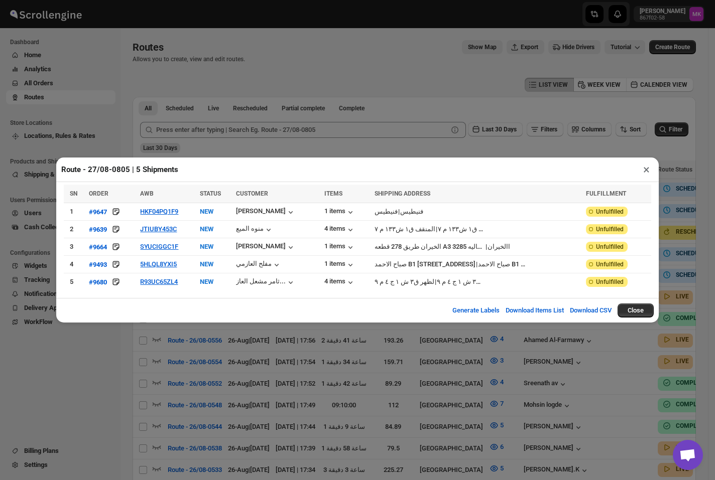
drag, startPoint x: 211, startPoint y: 391, endPoint x: 1, endPoint y: 217, distance: 273.0
click at [211, 390] on div "Route - 27/08-0805 | 5 Shipments × SN ORDER AWB STATUS CUSTOMER ITEMS SHIPPING …" at bounding box center [357, 240] width 715 height 480
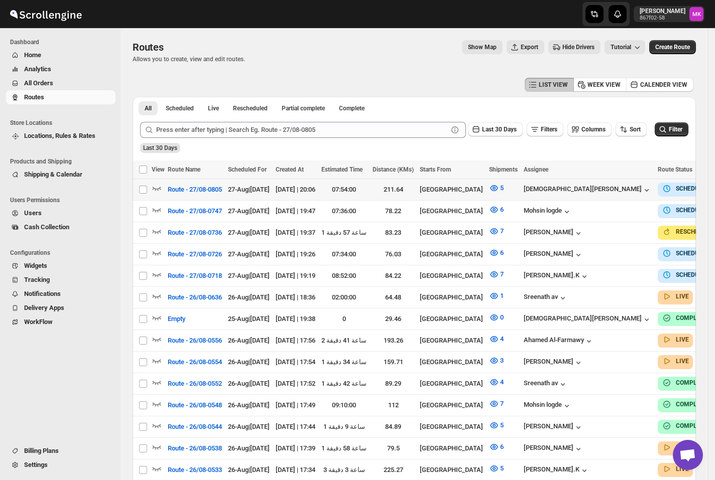
click at [40, 71] on span "Analytics" at bounding box center [37, 69] width 27 height 8
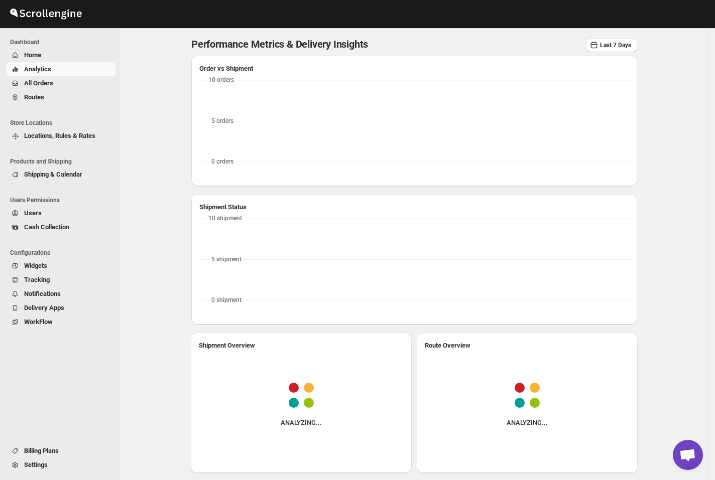
click at [40, 79] on span "All Orders" at bounding box center [38, 83] width 29 height 8
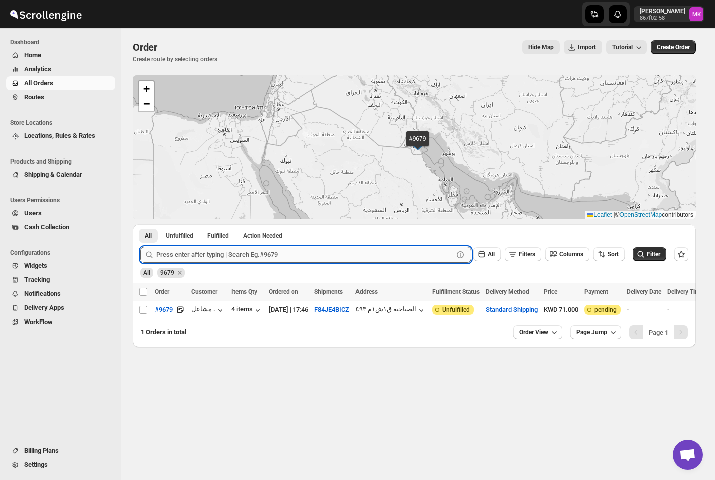
click at [163, 261] on input "text" at bounding box center [304, 255] width 297 height 16
paste input "9679"
type input "9679"
click at [143, 304] on td "Select order" at bounding box center [141, 311] width 19 height 18
checkbox input "true"
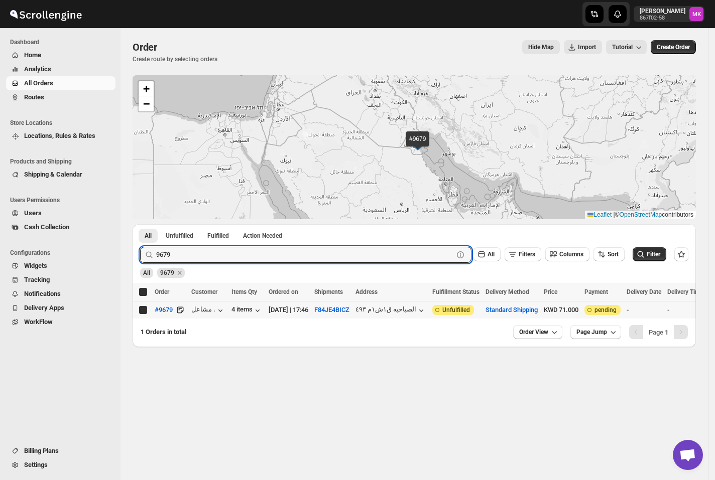
checkbox input "true"
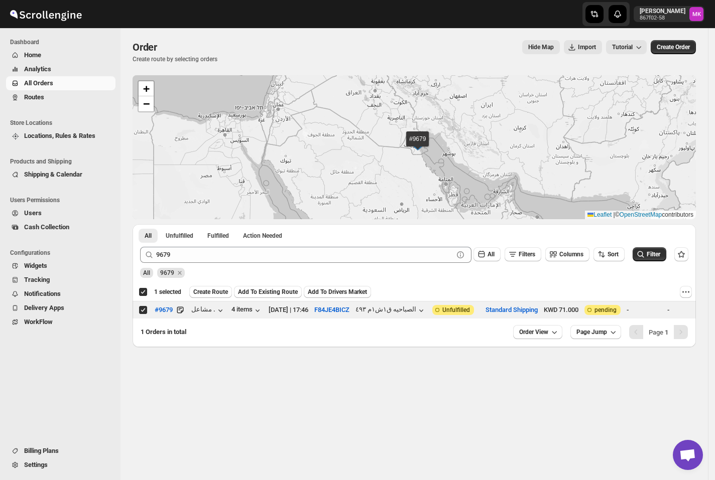
click at [253, 299] on div "Deselect order 1 selected Create Route Add To Existing Route Add To Drivers Mar…" at bounding box center [413, 292] width 563 height 18
click at [257, 294] on span "Add To Existing Route" at bounding box center [268, 292] width 60 height 8
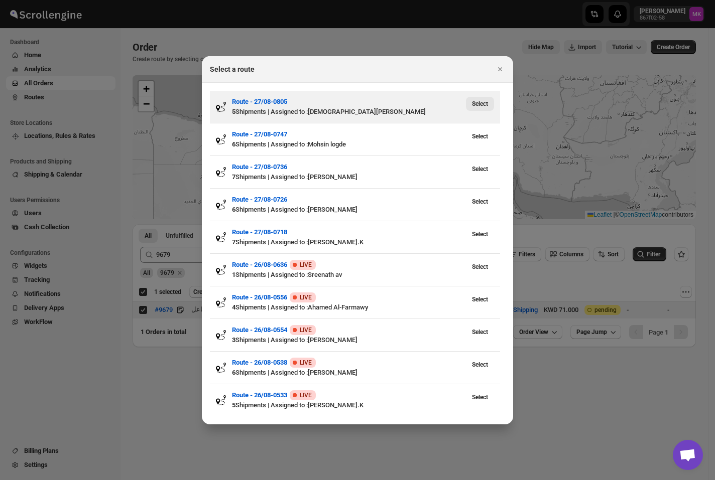
click at [480, 101] on span "Select" at bounding box center [480, 104] width 16 height 8
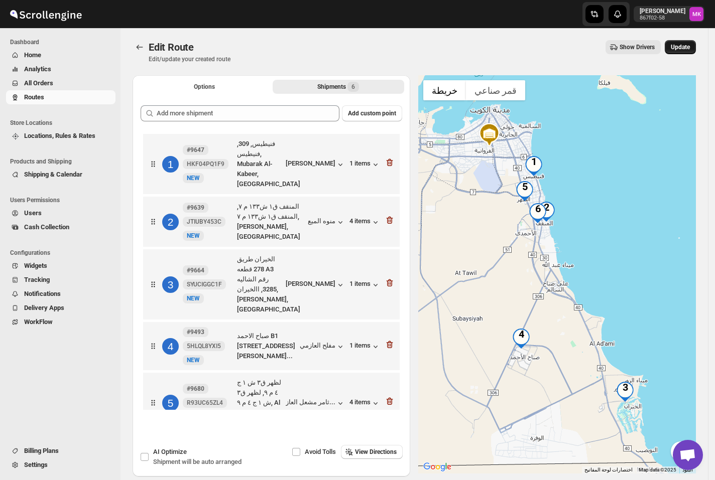
click at [687, 53] on button "Update" at bounding box center [679, 47] width 31 height 14
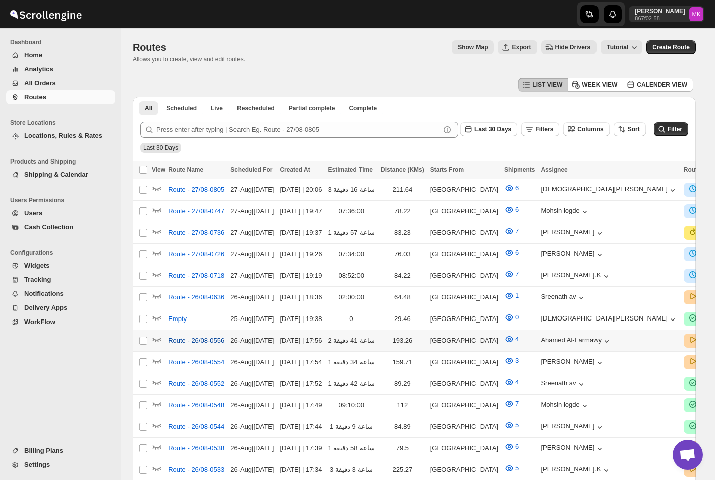
click at [204, 337] on span "Route - 26/08-0556" at bounding box center [196, 341] width 56 height 10
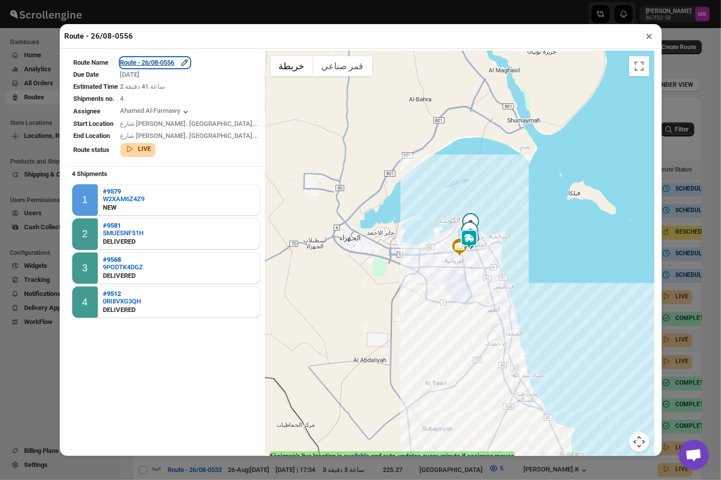
click at [172, 61] on div "Route - 26/08-0556" at bounding box center [154, 63] width 69 height 10
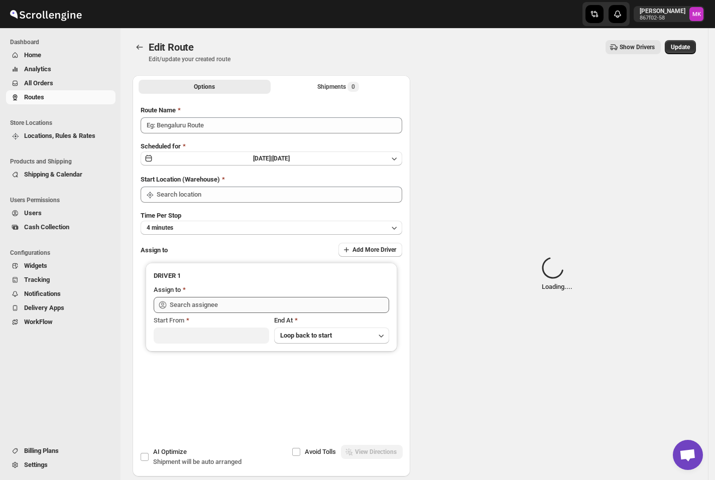
type input "Route - 26/08-0556"
type input "[GEOGRAPHIC_DATA]"
type input "Ahamed Al-Farmawy ([EMAIL_ADDRESS][DOMAIN_NAME])"
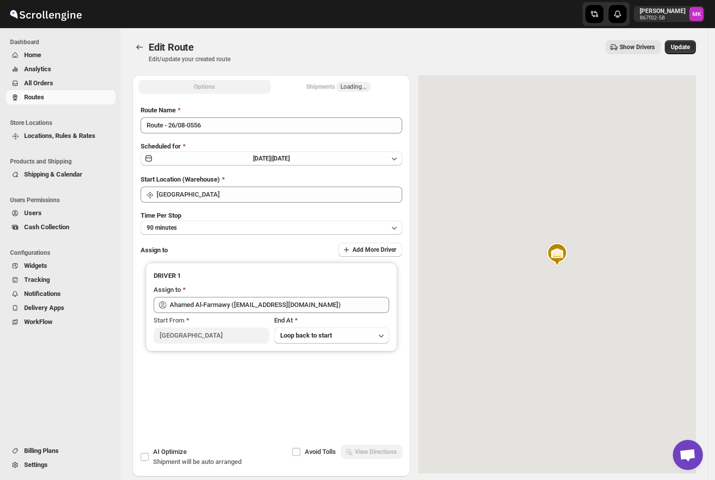
click at [343, 77] on div "Options Shipments Loading... More views Options Shipments Loading... More views" at bounding box center [271, 86] width 278 height 22
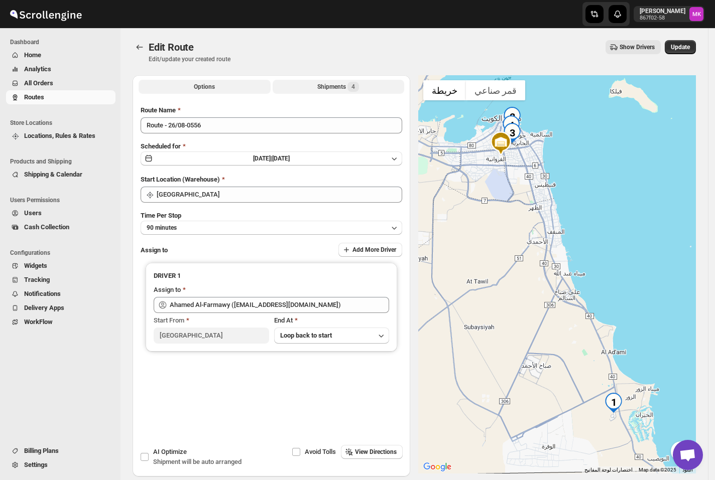
click at [337, 92] on button "Shipments 4" at bounding box center [339, 87] width 132 height 14
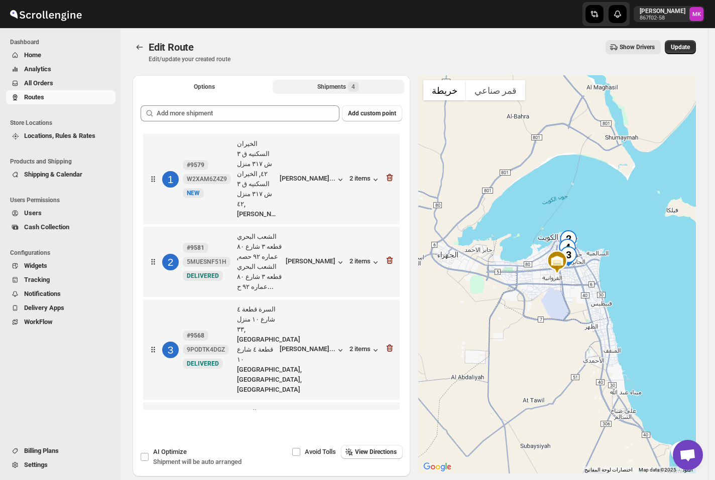
click at [390, 173] on div at bounding box center [389, 179] width 10 height 13
click at [394, 157] on div "1 #9579 W2XAM6Z4Z9 New NEW الخيران السكنيه ق ٣ ش ٣١٧ منزل ٤٢, الخيران السكنيه ق…" at bounding box center [269, 177] width 250 height 84
click at [388, 173] on icon "button" at bounding box center [389, 178] width 10 height 10
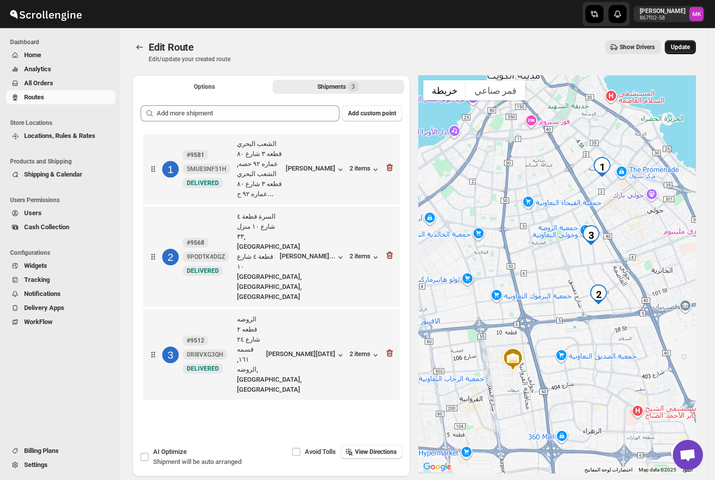
click at [675, 49] on button "Update" at bounding box center [679, 47] width 31 height 14
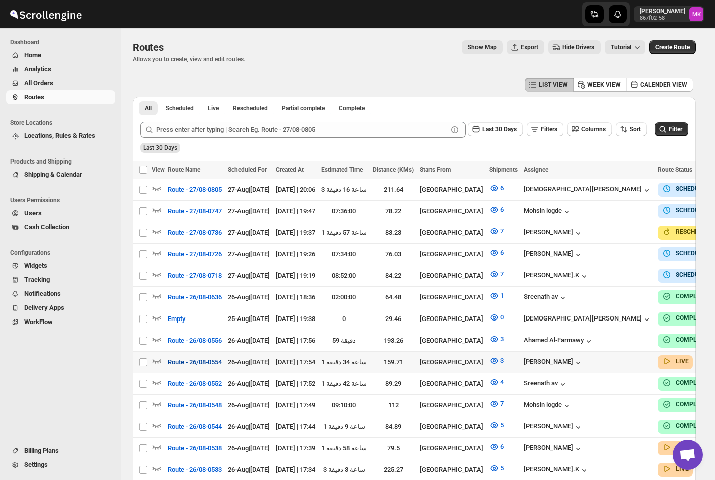
click at [198, 357] on span "Route - 26/08-0554" at bounding box center [195, 362] width 54 height 10
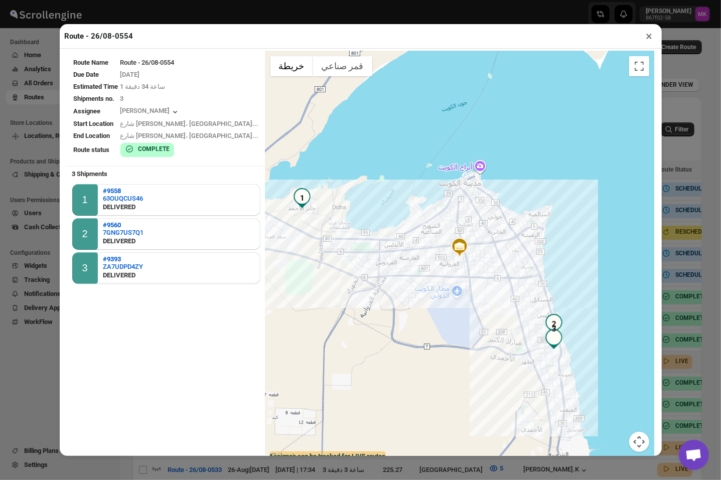
click at [169, 66] on td "Route - 26/08-0554" at bounding box center [190, 62] width 140 height 11
click at [649, 37] on button "×" at bounding box center [649, 36] width 15 height 14
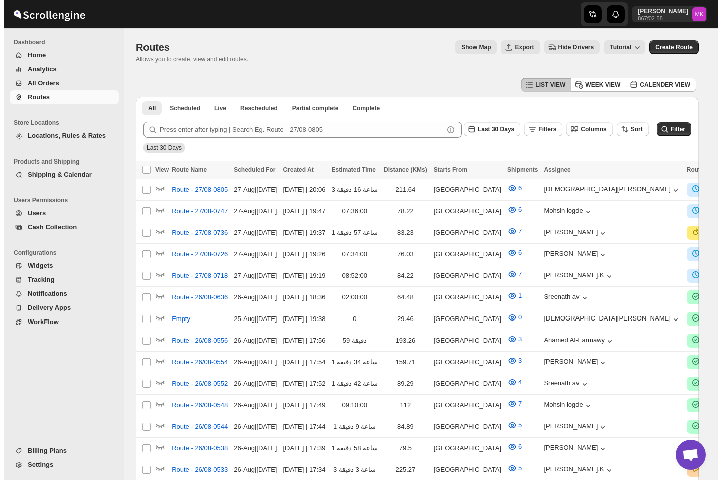
scroll to position [294, 0]
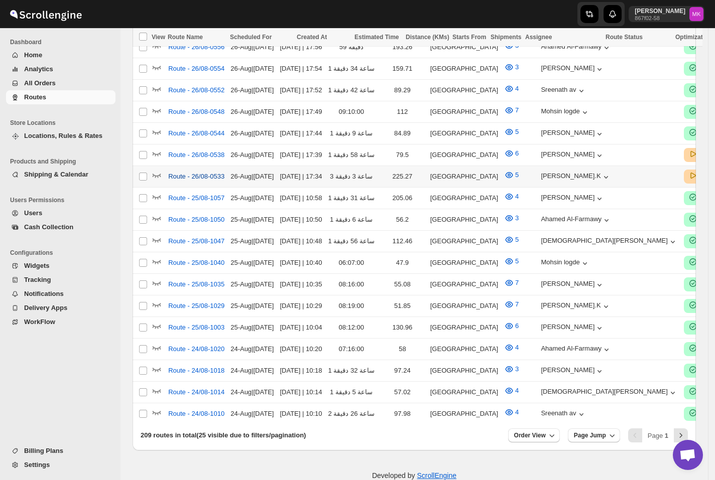
click at [186, 173] on button "Route - 26/08-0533" at bounding box center [196, 177] width 68 height 16
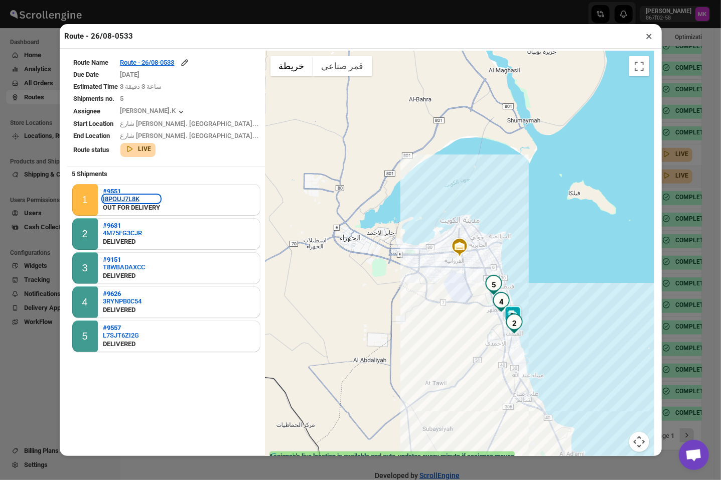
click at [128, 196] on div "I8POUJ7L8K" at bounding box center [131, 199] width 57 height 8
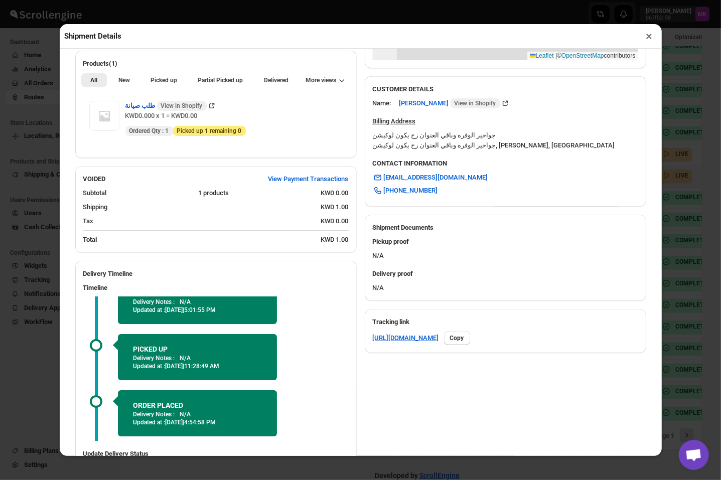
scroll to position [355, 0]
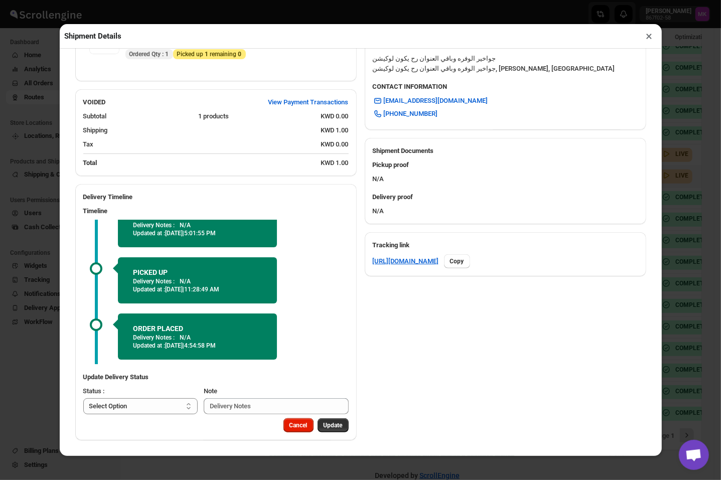
click at [155, 396] on div "Status :" at bounding box center [140, 391] width 115 height 10
click at [140, 414] on div "Update Delivery Status Status : Select Option PICKED UP DELIVERED CANCELLED Sel…" at bounding box center [216, 393] width 282 height 50
click at [142, 414] on select "Select Option PICKED UP DELIVERED CANCELLED" at bounding box center [140, 406] width 115 height 16
select select "DELIVERED"
click at [83, 398] on select "Select Option PICKED UP DELIVERED CANCELLED" at bounding box center [140, 406] width 115 height 16
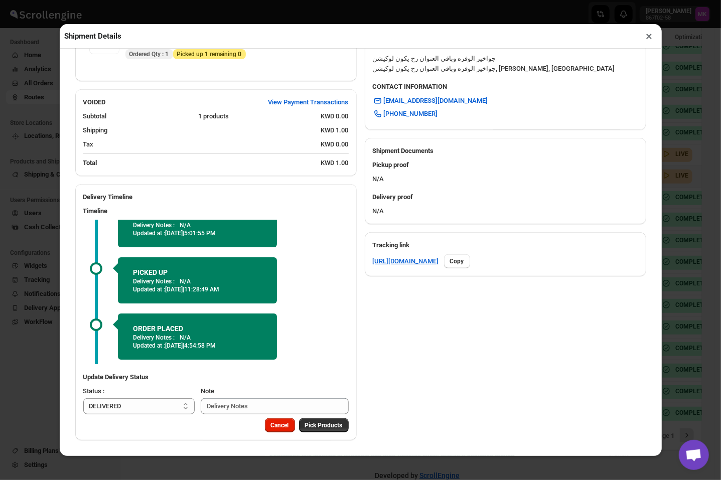
click at [329, 435] on div "Cancel Pick Products" at bounding box center [216, 430] width 282 height 22
click at [332, 431] on button "Pick Products" at bounding box center [324, 426] width 50 height 14
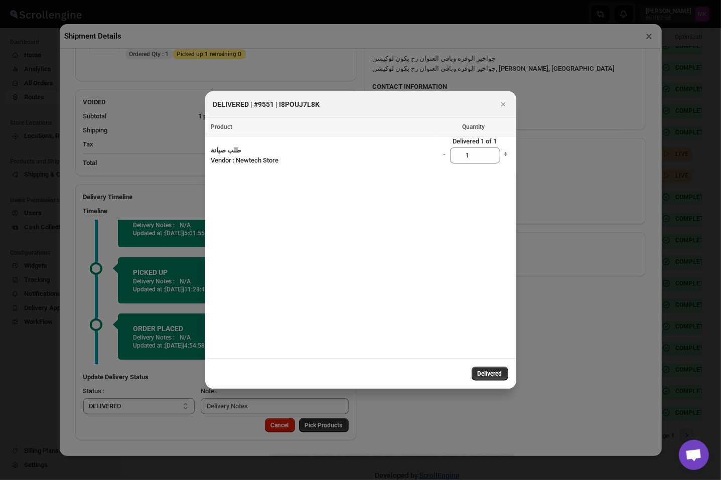
click at [488, 378] on button "Delivered" at bounding box center [490, 374] width 37 height 14
select select
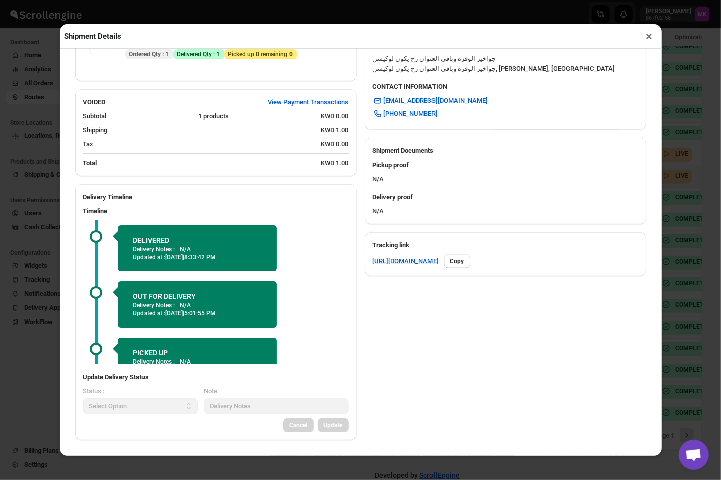
click at [644, 38] on button "×" at bounding box center [649, 36] width 15 height 14
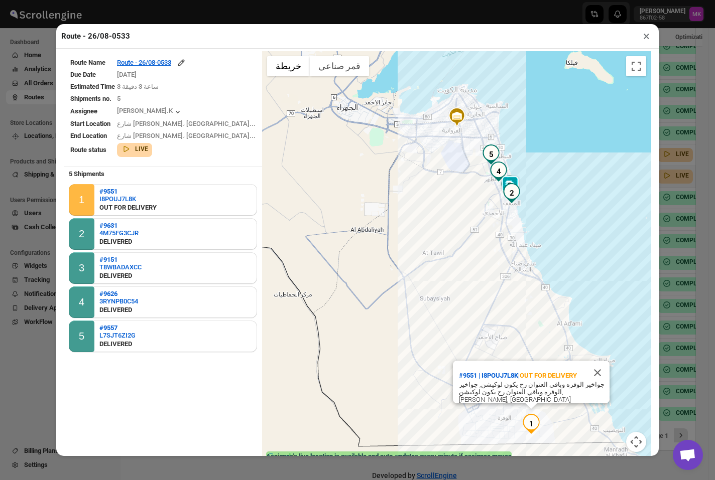
click at [643, 38] on button "×" at bounding box center [646, 36] width 15 height 14
